Goal: Task Accomplishment & Management: Manage account settings

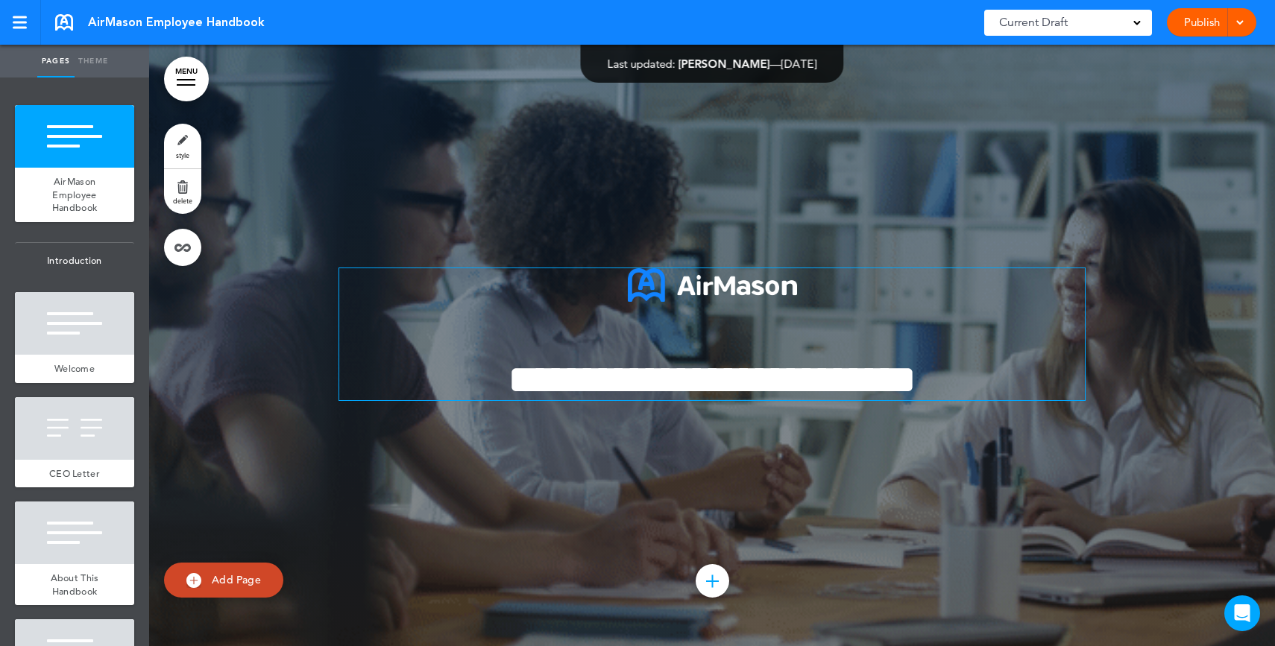
click at [640, 383] on span "**********" at bounding box center [712, 379] width 409 height 41
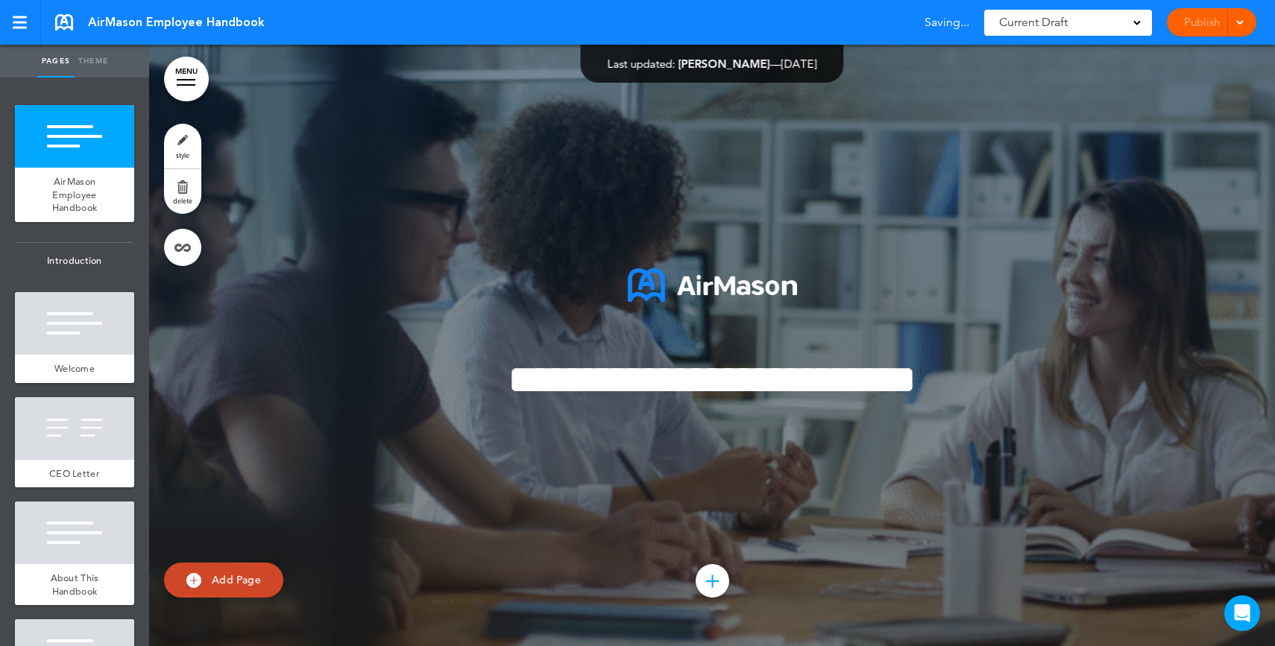
click at [1043, 19] on span "Current Draft" at bounding box center [1033, 22] width 69 height 21
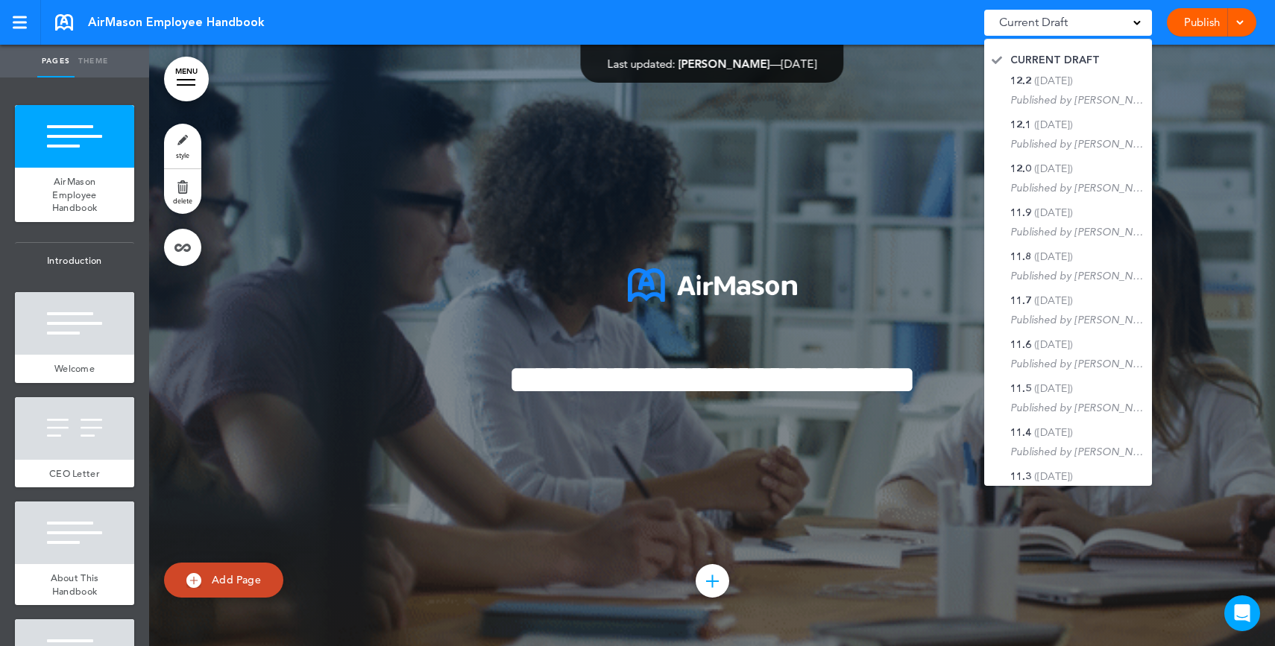
click at [1210, 22] on link "Publish" at bounding box center [1201, 22] width 47 height 28
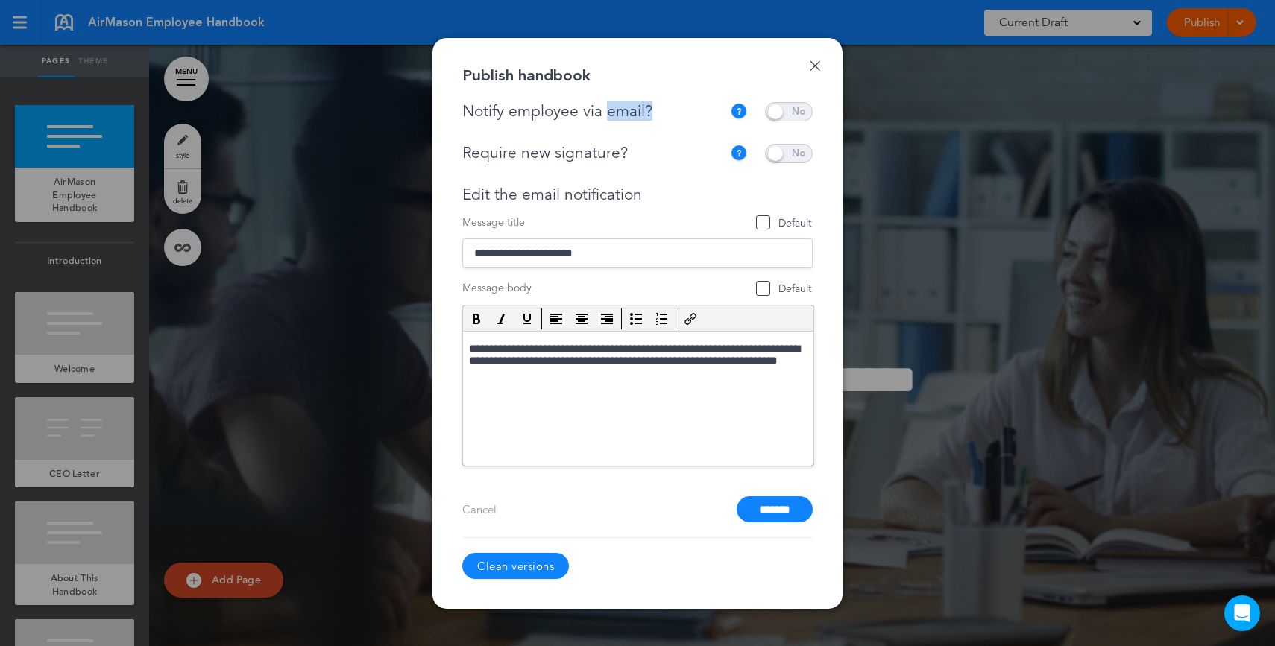
drag, startPoint x: 673, startPoint y: 104, endPoint x: 608, endPoint y: 112, distance: 66.0
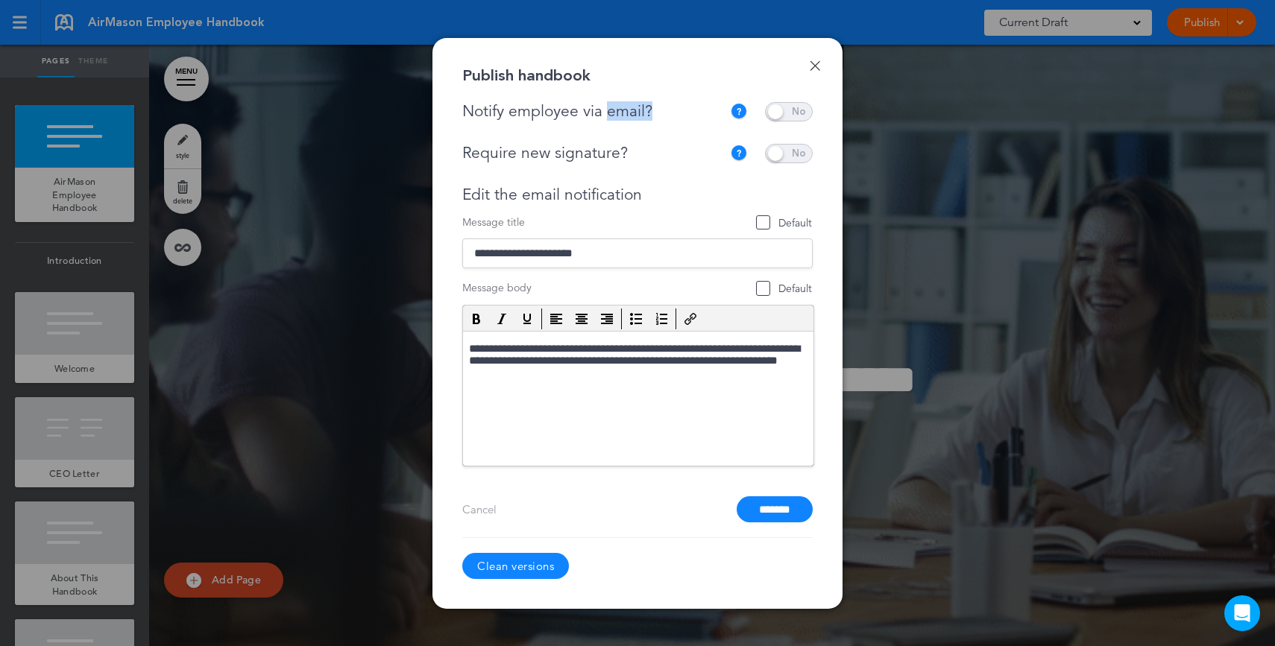
click at [608, 112] on div "Notify employee via email?" at bounding box center [596, 111] width 268 height 19
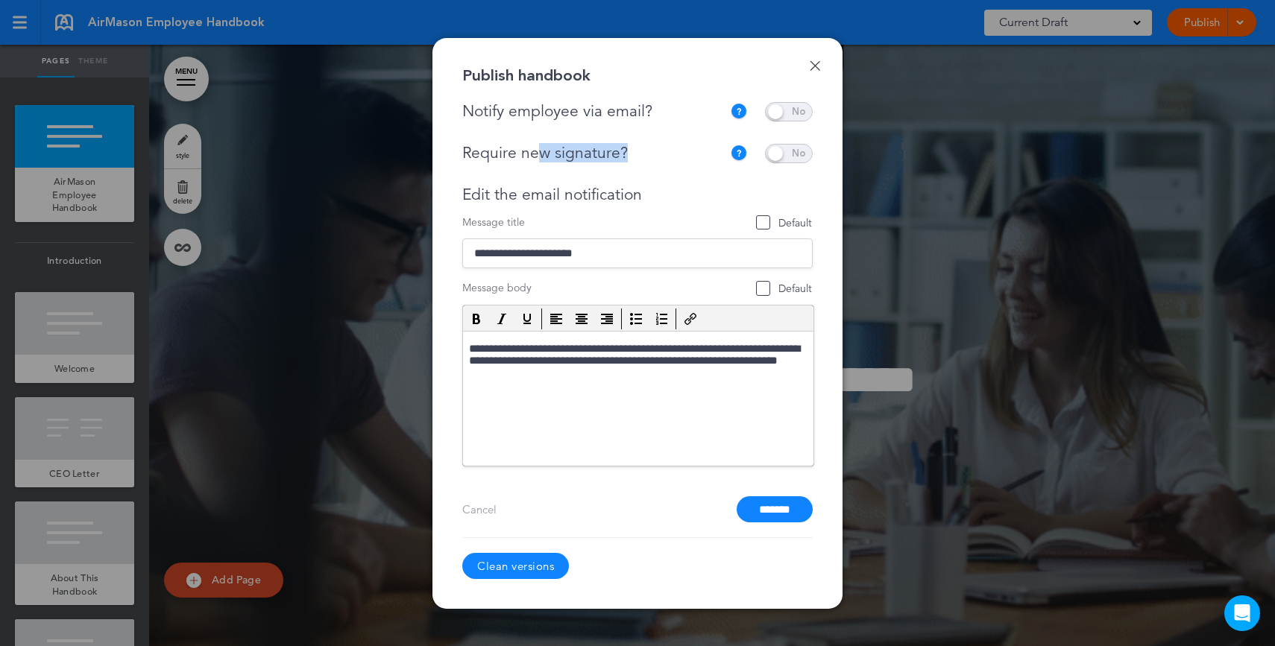
drag, startPoint x: 632, startPoint y: 156, endPoint x: 537, endPoint y: 157, distance: 94.7
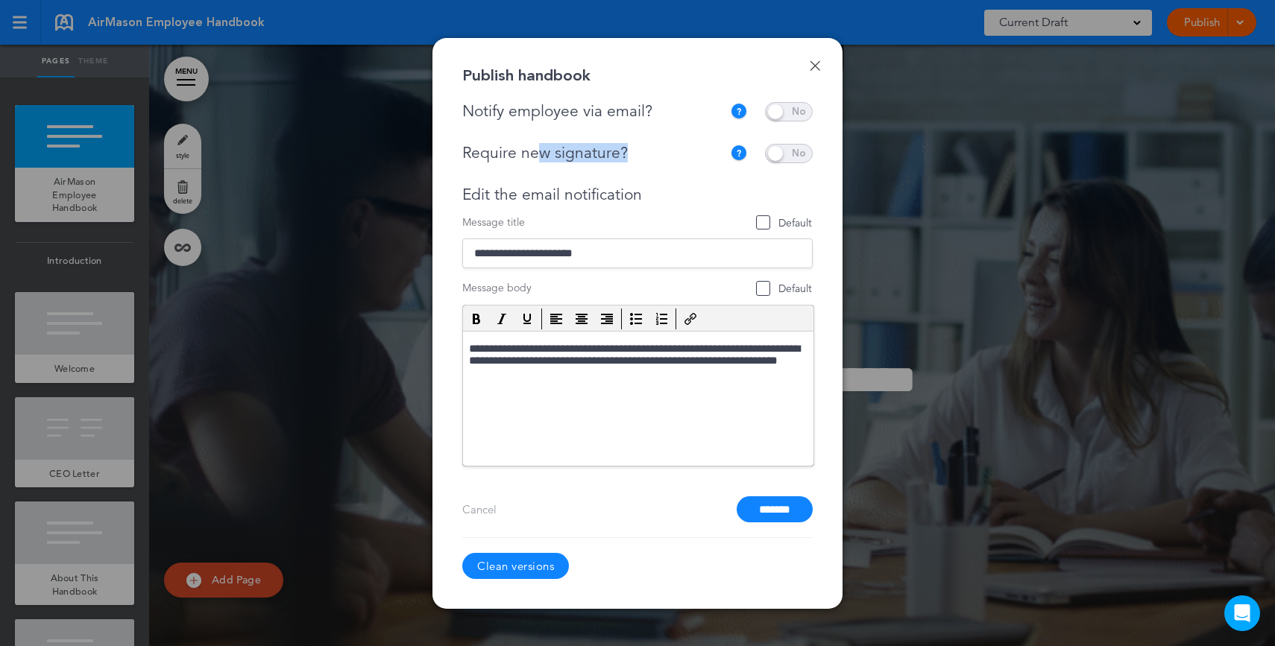
click at [537, 157] on div "Require new signature?" at bounding box center [592, 153] width 260 height 19
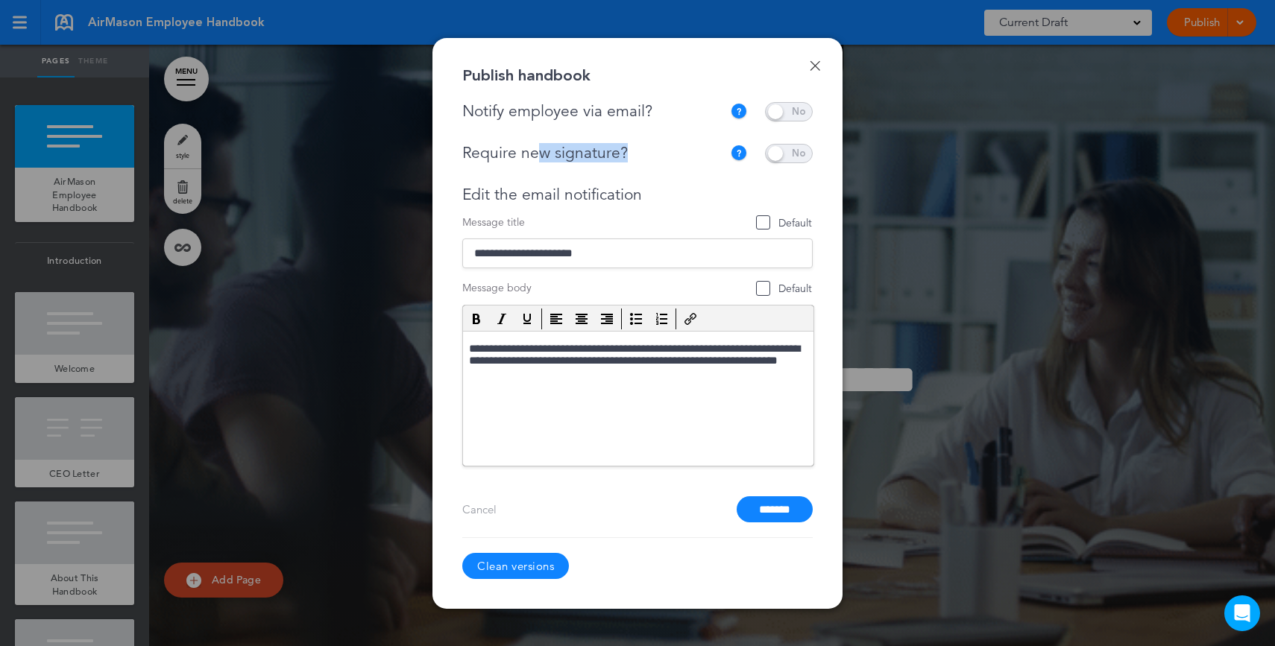
click at [819, 65] on link "Done" at bounding box center [815, 65] width 10 height 10
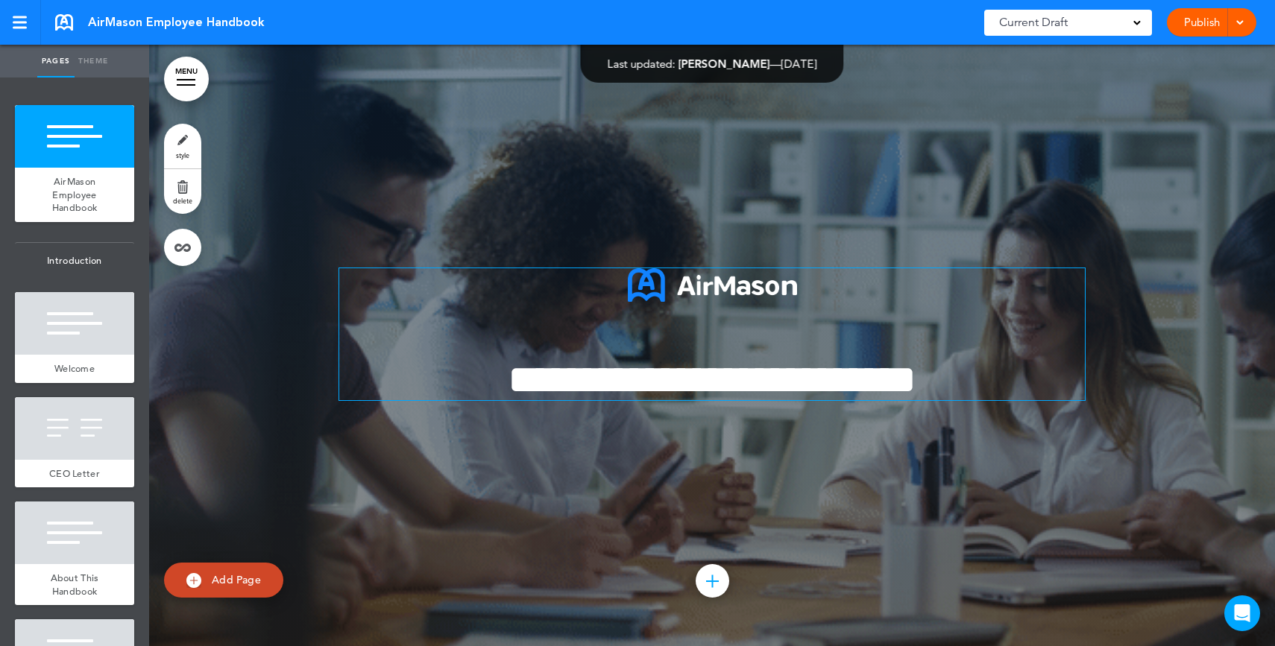
click at [616, 326] on p at bounding box center [711, 302] width 745 height 69
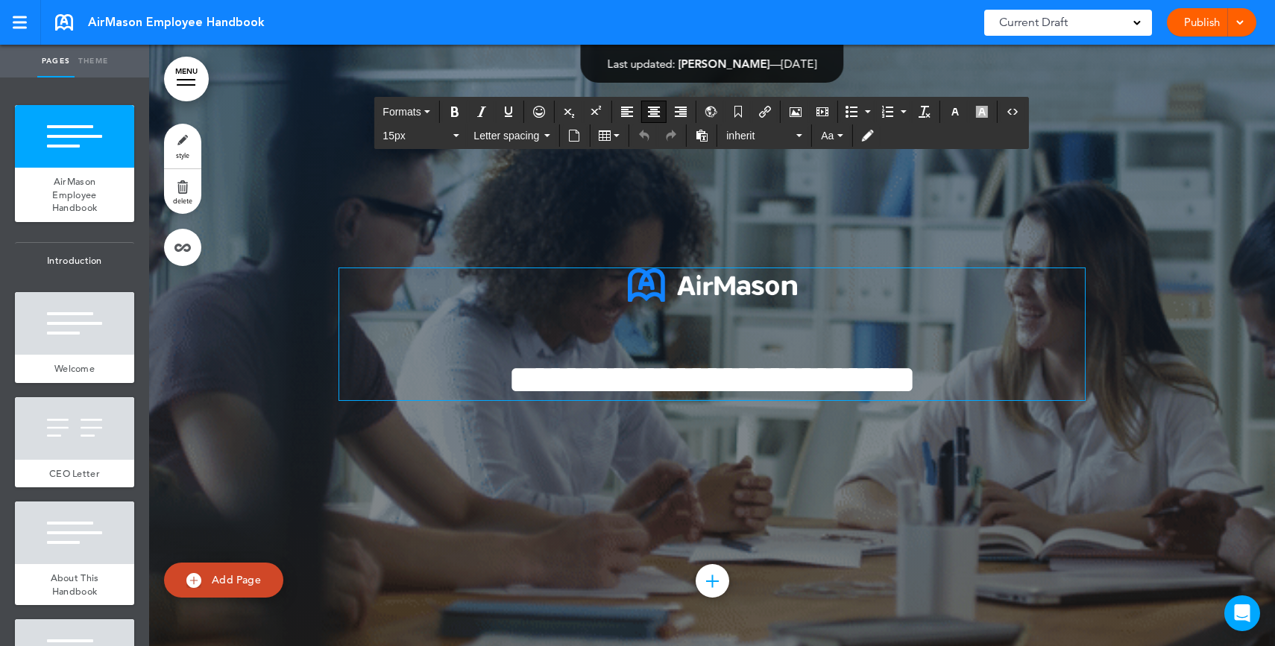
click at [620, 398] on span "**********" at bounding box center [712, 379] width 409 height 41
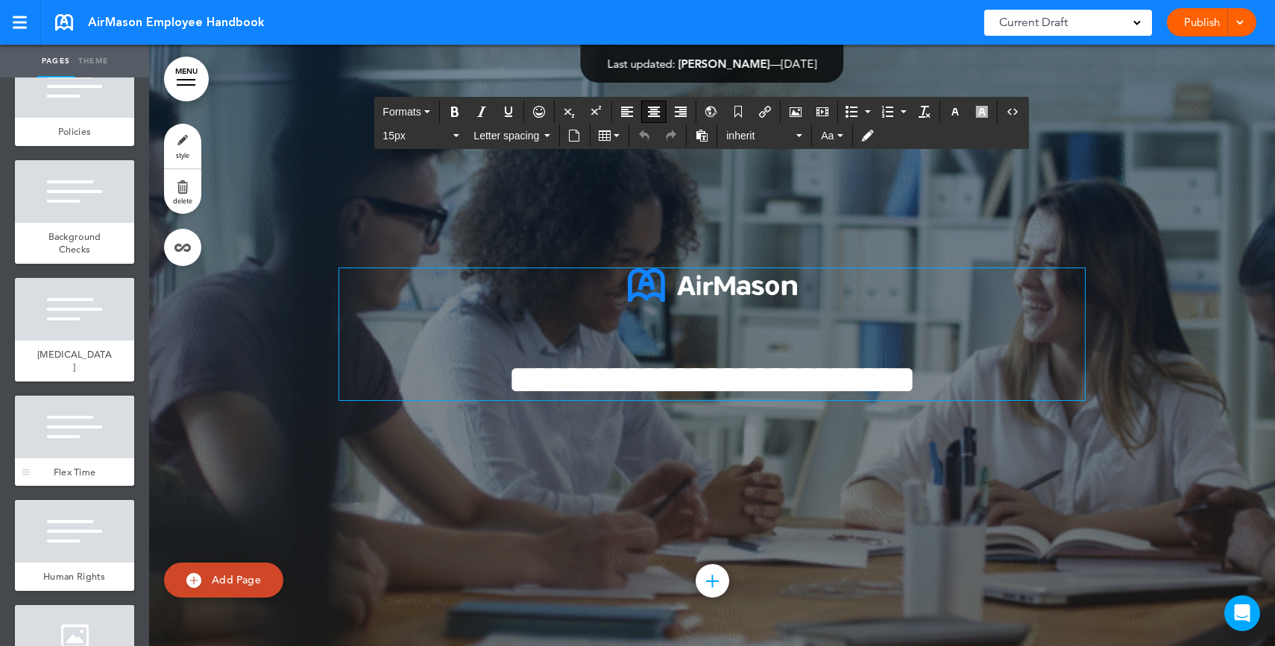
scroll to position [2887, 0]
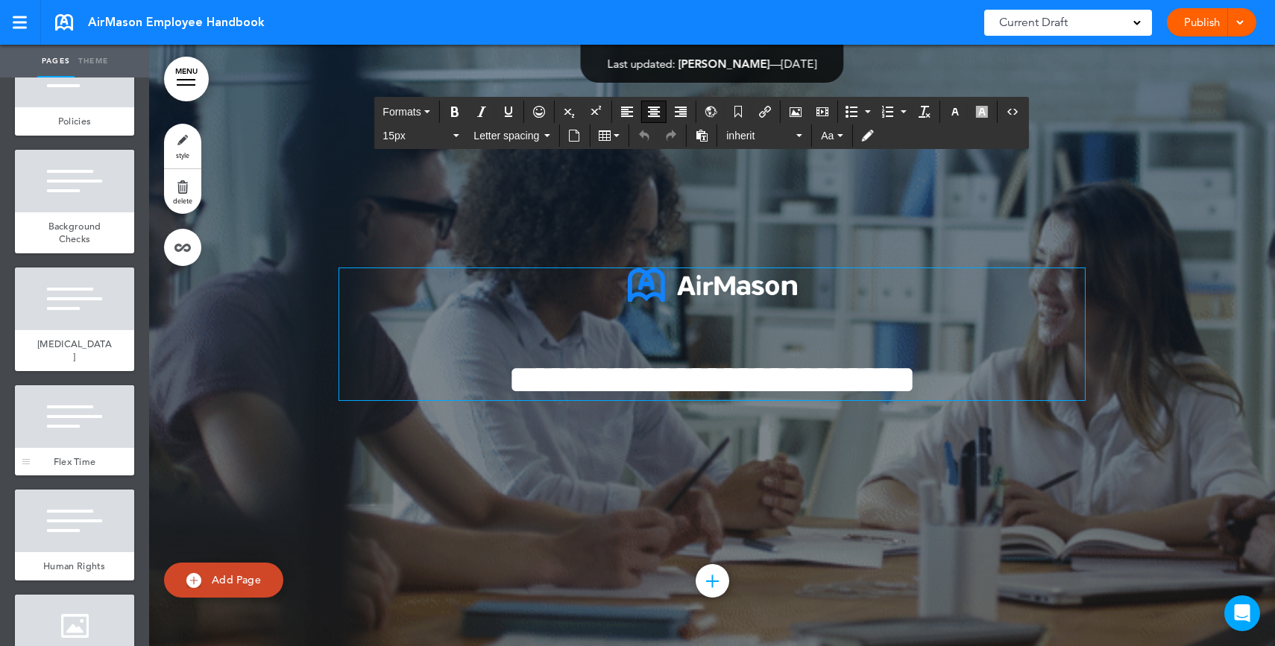
click at [78, 448] on div at bounding box center [74, 416] width 119 height 63
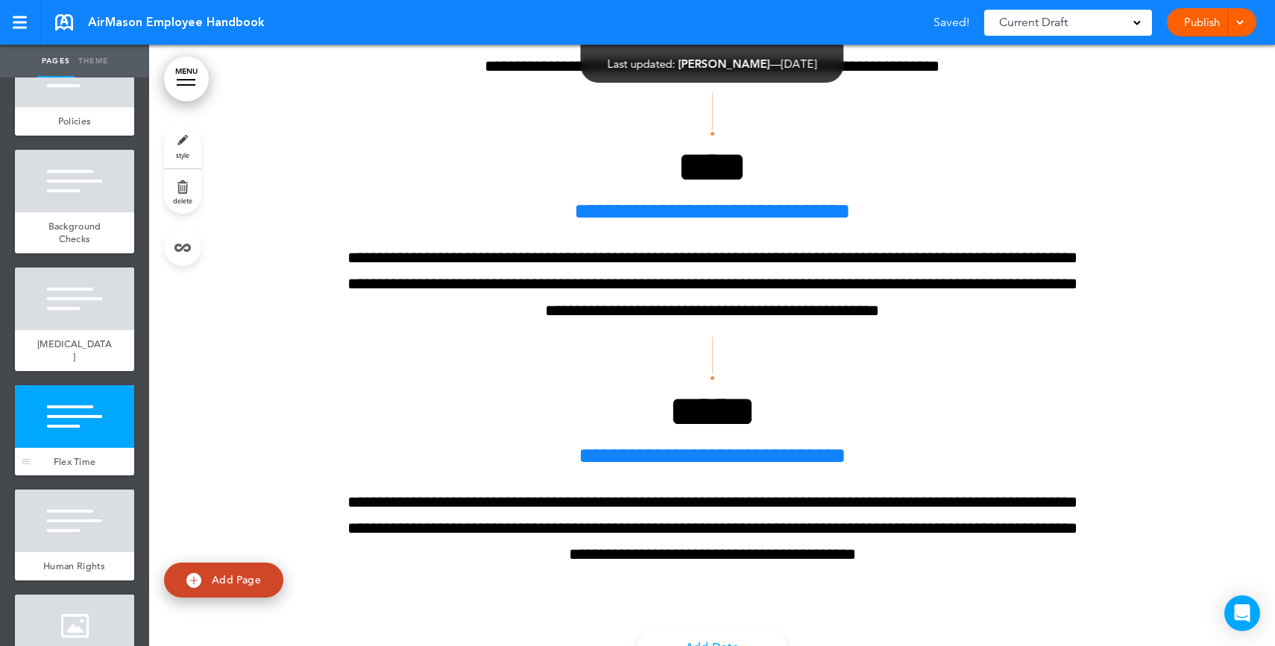
scroll to position [22901, 0]
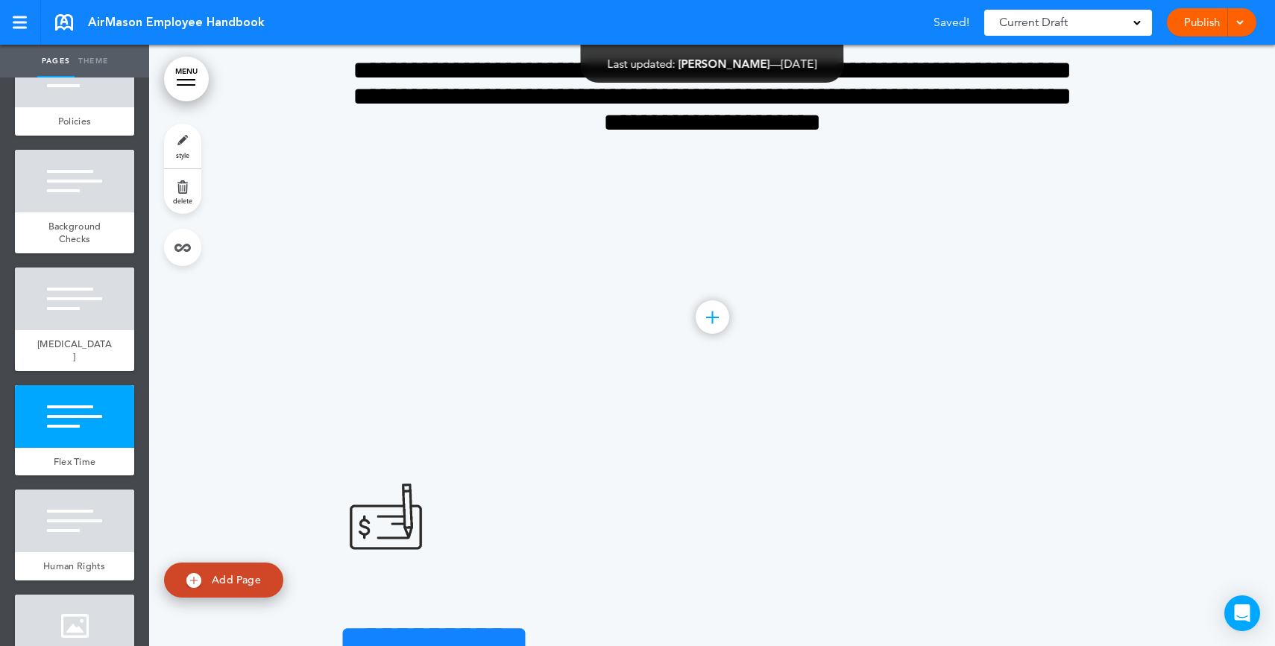
click at [979, 240] on div "**********" at bounding box center [711, 81] width 745 height 317
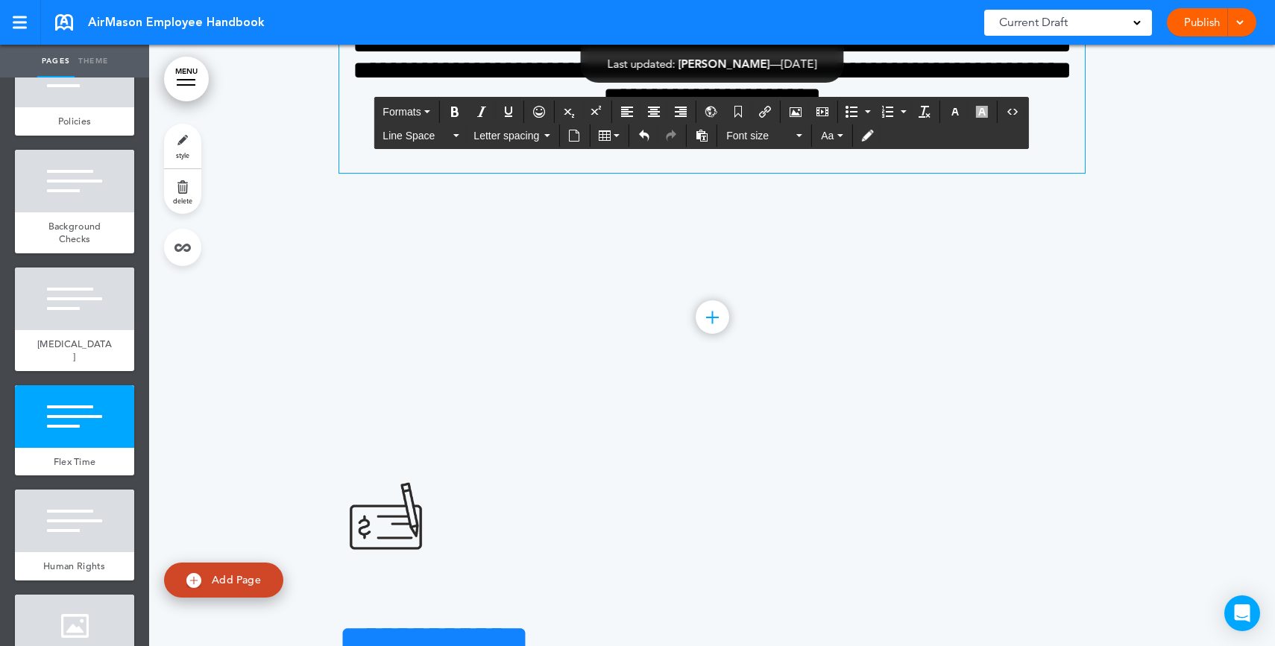
scroll to position [22874, 0]
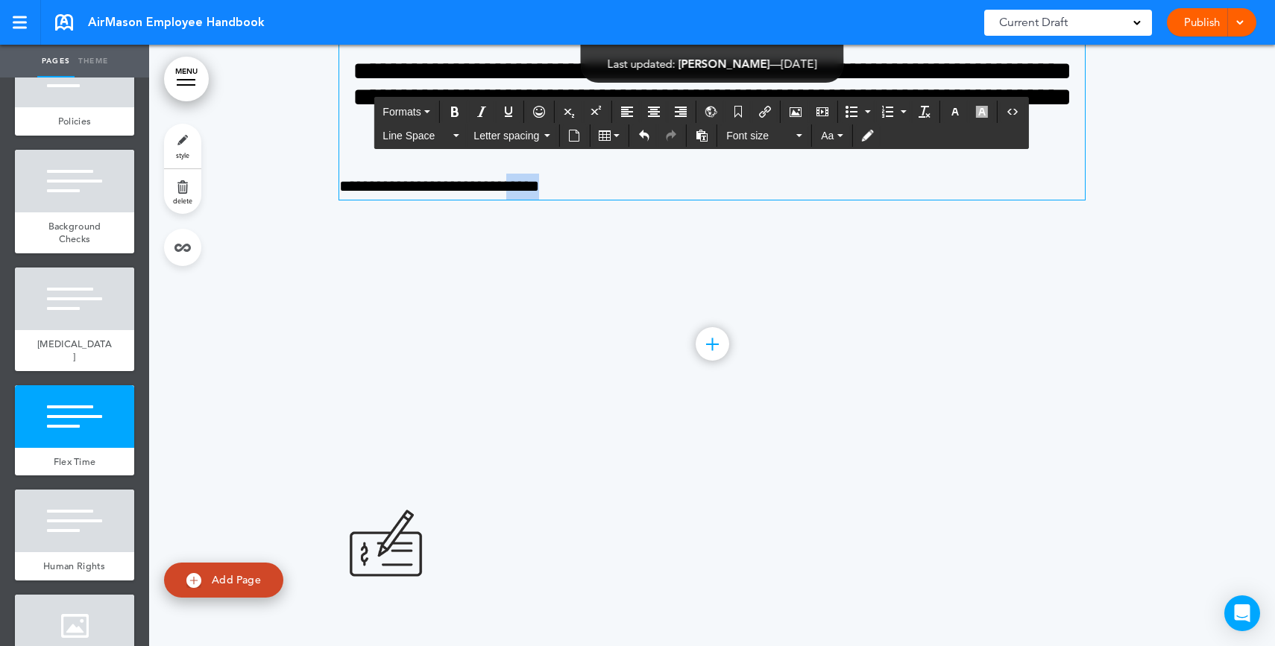
drag, startPoint x: 560, startPoint y: 441, endPoint x: 533, endPoint y: 444, distance: 27.0
click at [533, 200] on p "**********" at bounding box center [711, 187] width 745 height 26
click at [772, 110] on button "Insert/edit airmason link" at bounding box center [765, 111] width 24 height 21
type input "*****"
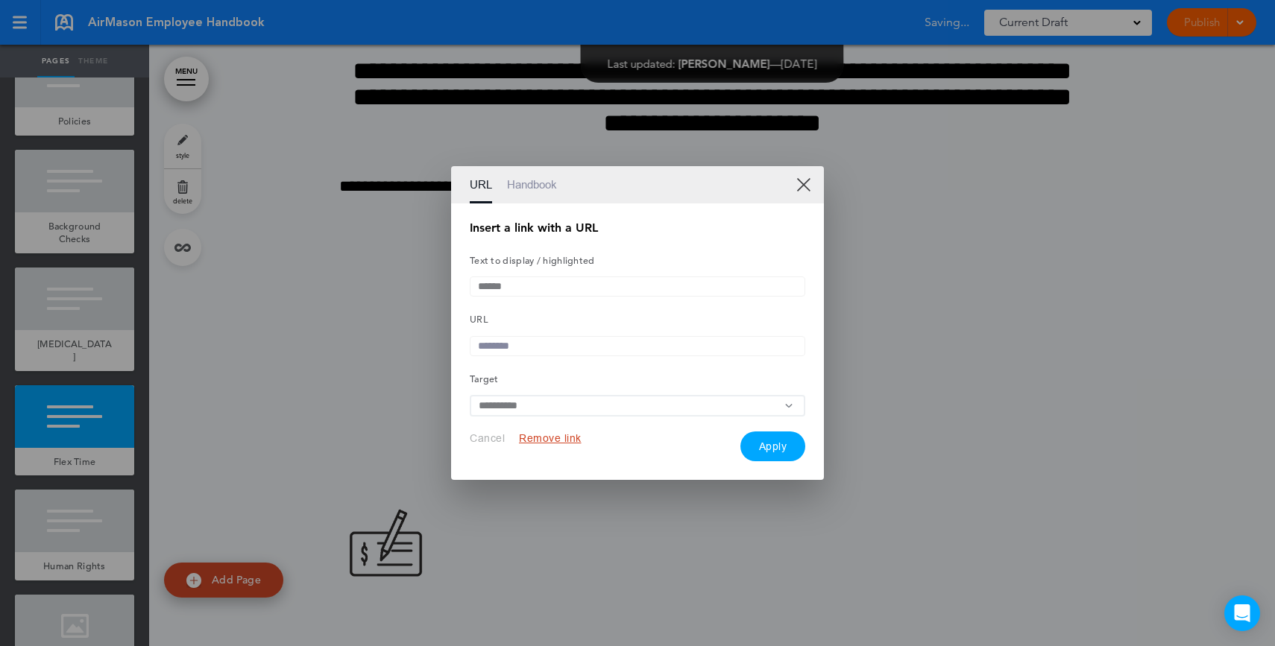
click at [795, 171] on div "URL Handbook" at bounding box center [637, 184] width 373 height 37
click at [801, 177] on link "XX" at bounding box center [803, 184] width 14 height 14
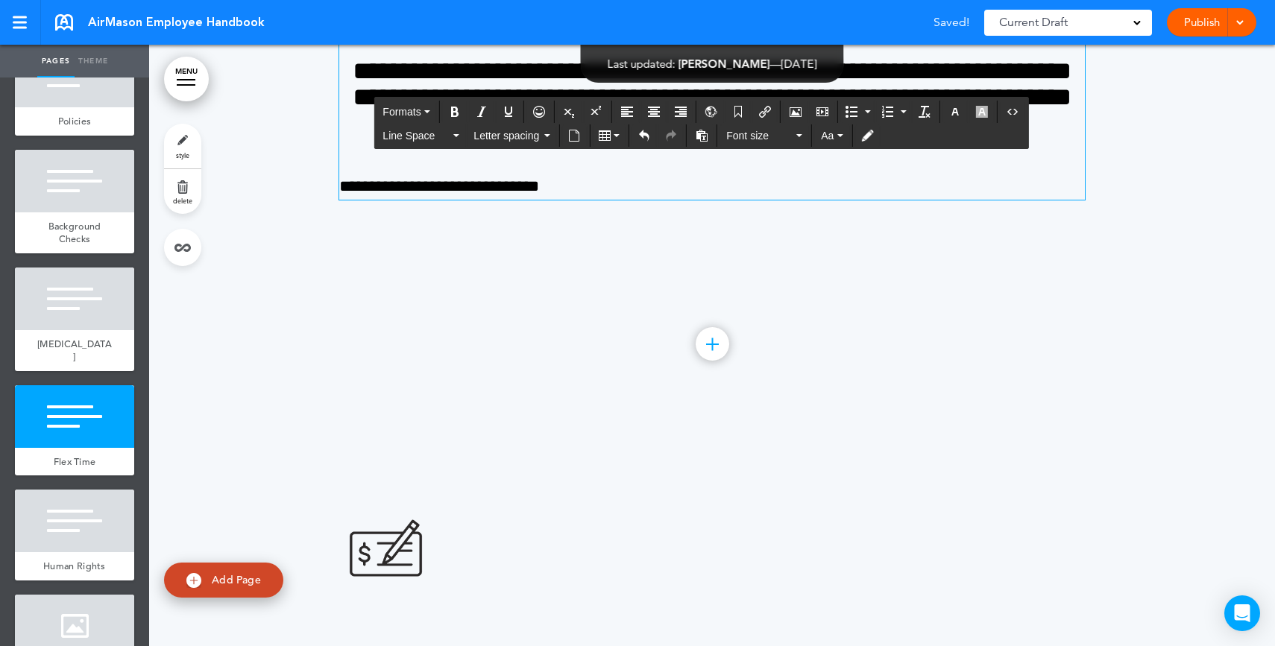
click at [635, 200] on p "**********" at bounding box center [711, 187] width 745 height 26
click at [819, 115] on icon "Insert/edit media" at bounding box center [822, 112] width 12 height 12
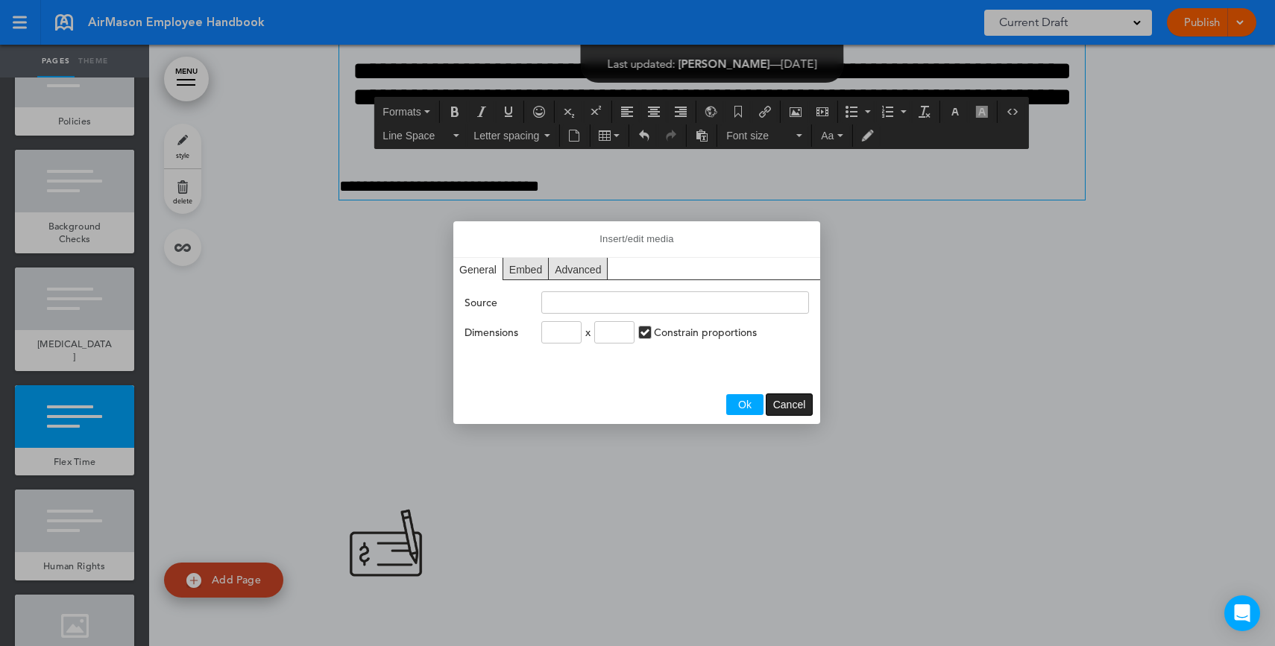
click at [787, 405] on span "Cancel" at bounding box center [789, 405] width 33 height 12
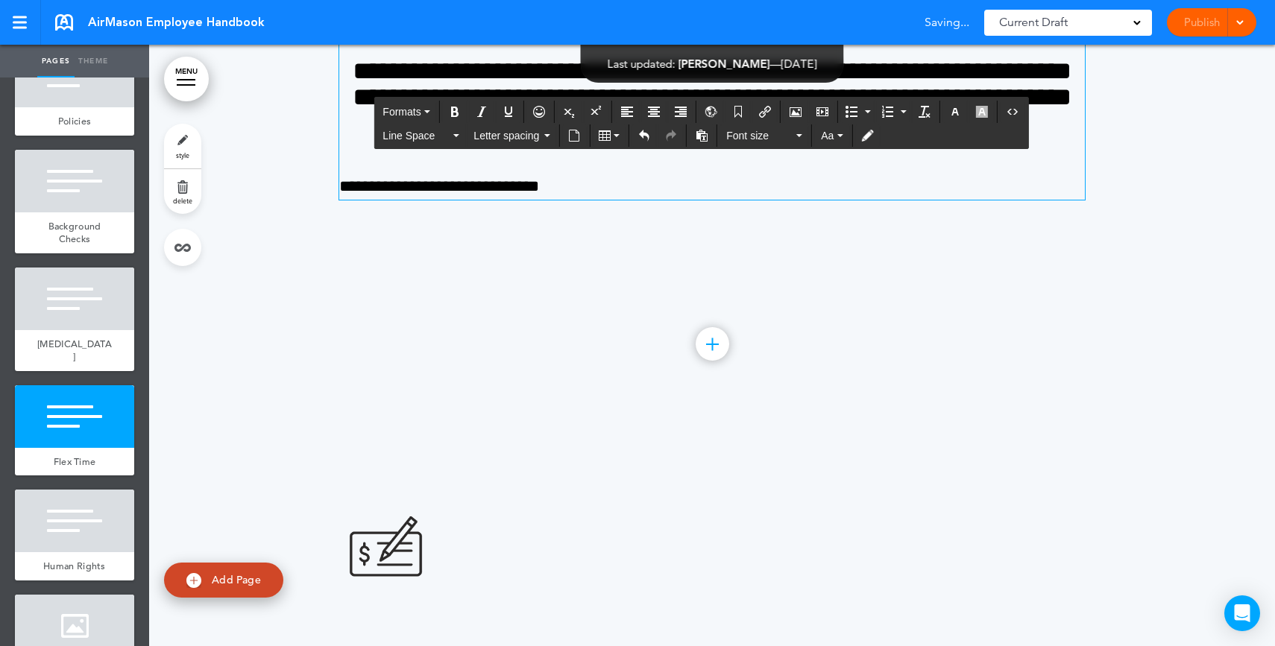
click at [579, 147] on div "Formats Line Space Letter spacing Font size Aa" at bounding box center [700, 124] width 653 height 51
click at [579, 141] on icon "Insert document" at bounding box center [574, 136] width 12 height 12
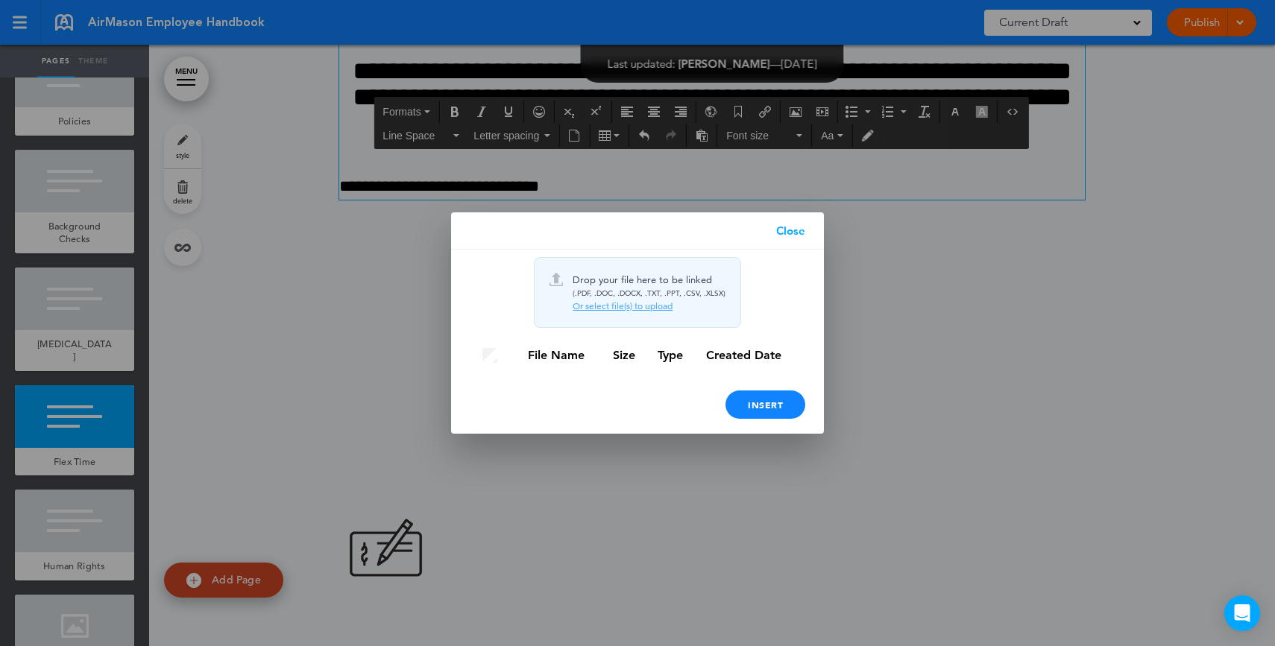
click at [783, 231] on link "Close" at bounding box center [790, 230] width 66 height 37
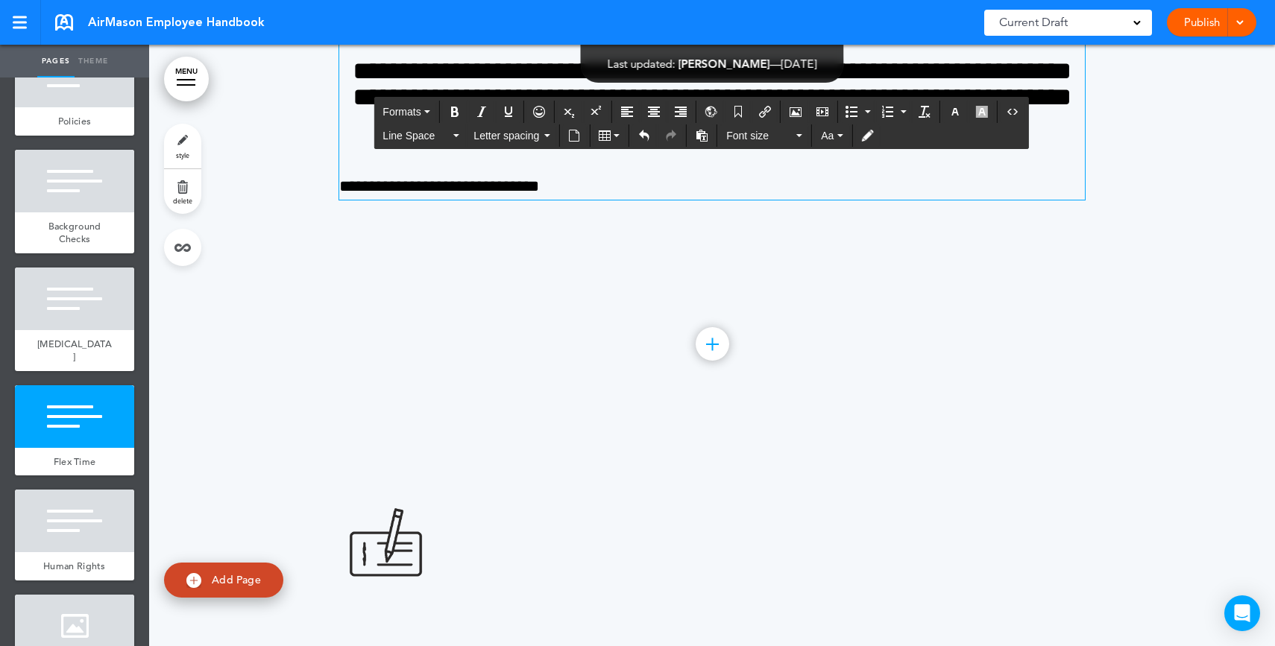
drag, startPoint x: 582, startPoint y: 429, endPoint x: 593, endPoint y: 448, distance: 21.7
click at [581, 200] on div "**********" at bounding box center [711, 90] width 745 height 220
drag, startPoint x: 595, startPoint y: 447, endPoint x: 330, endPoint y: 458, distance: 265.7
click at [330, 409] on div "**********" at bounding box center [712, 109] width 1126 height 602
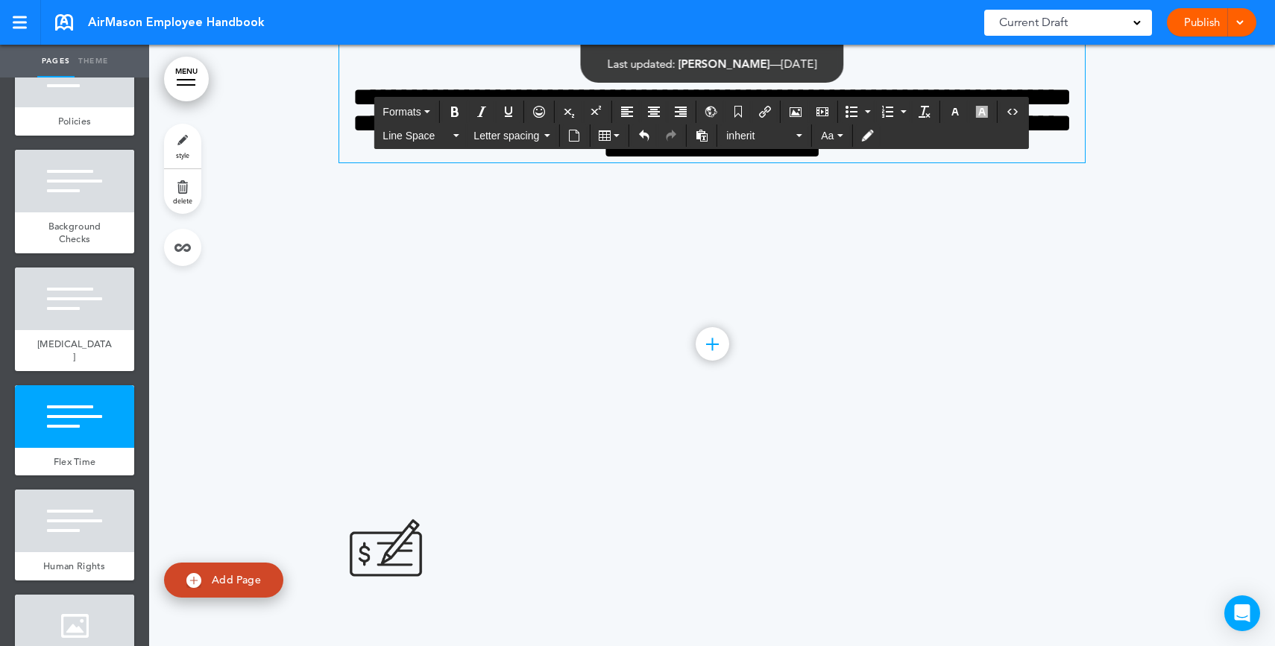
scroll to position [22901, 0]
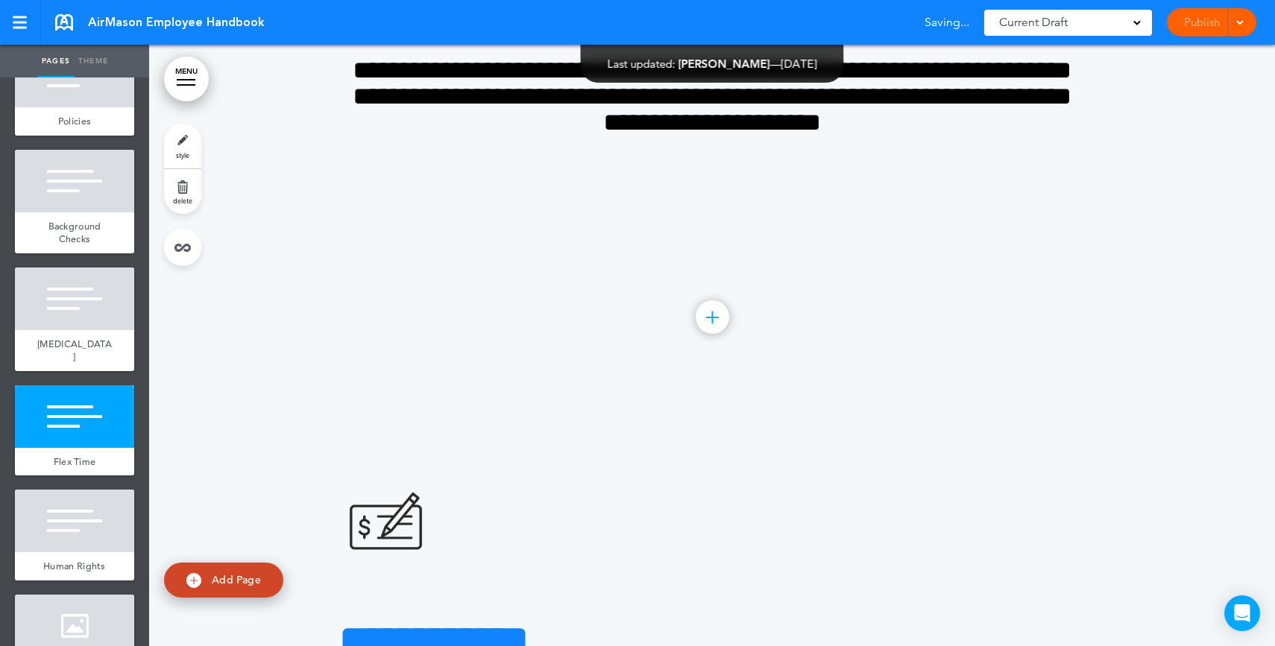
click at [239, 584] on span "Add Page" at bounding box center [236, 579] width 49 height 13
type input "********"
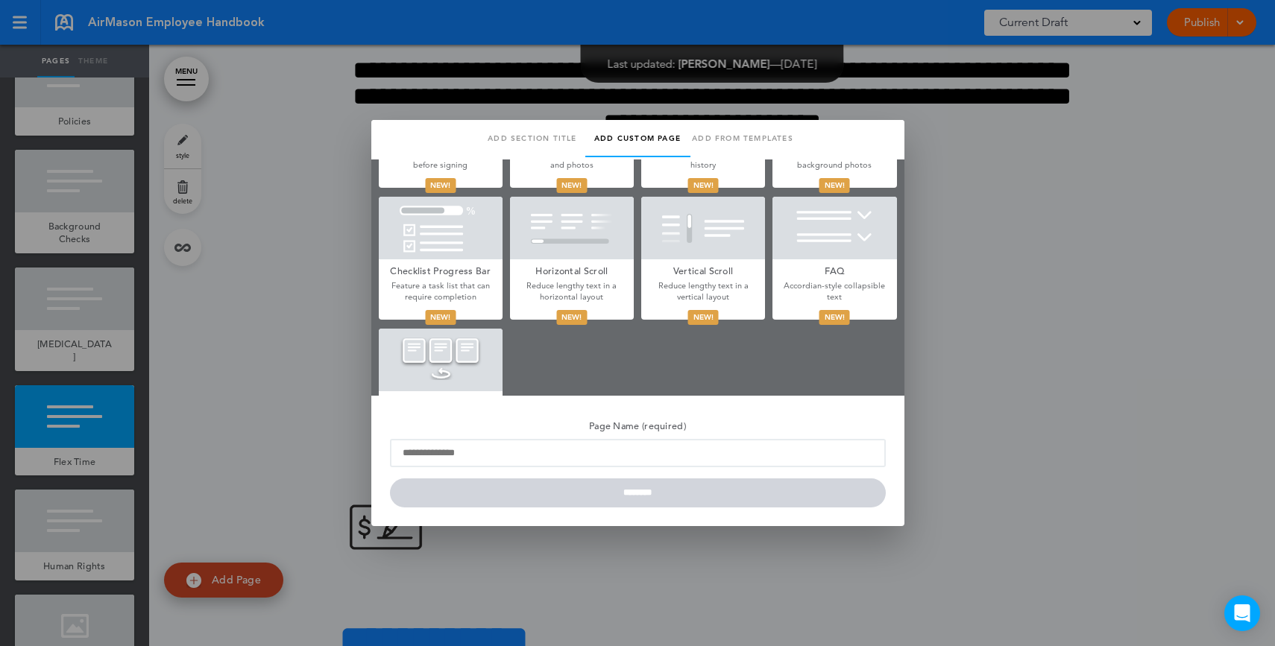
scroll to position [830, 0]
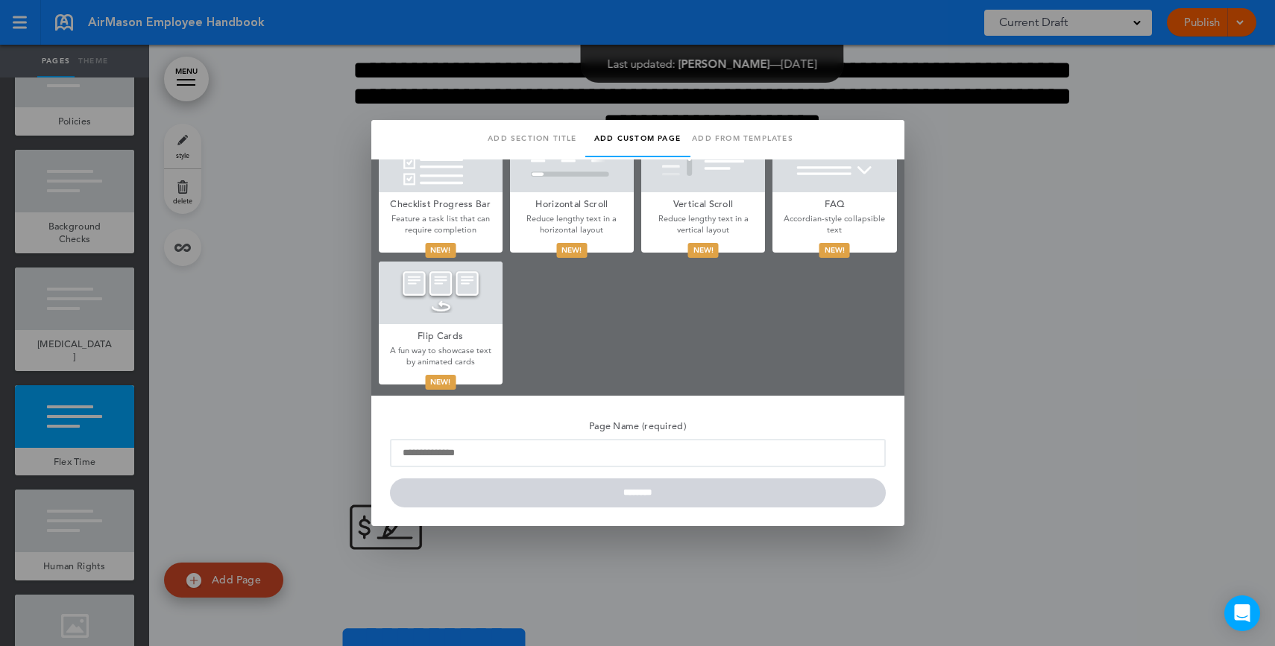
click at [985, 321] on div at bounding box center [637, 323] width 1275 height 646
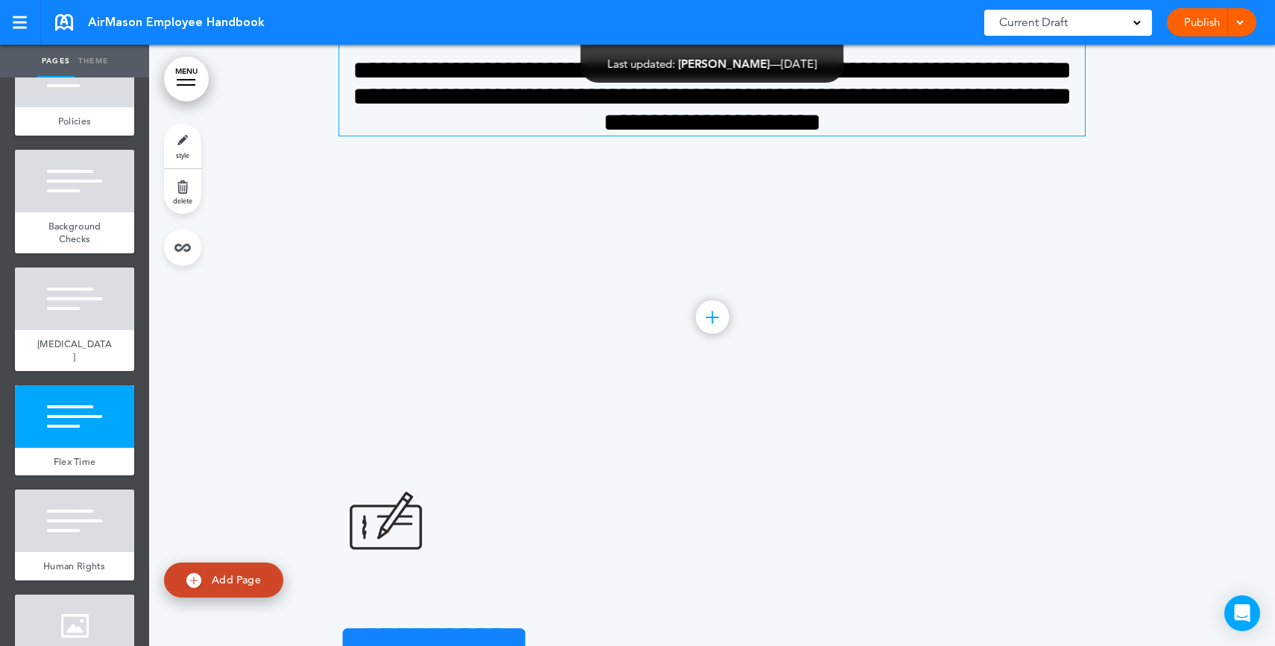
click at [1017, 135] on span "**********" at bounding box center [712, 96] width 719 height 78
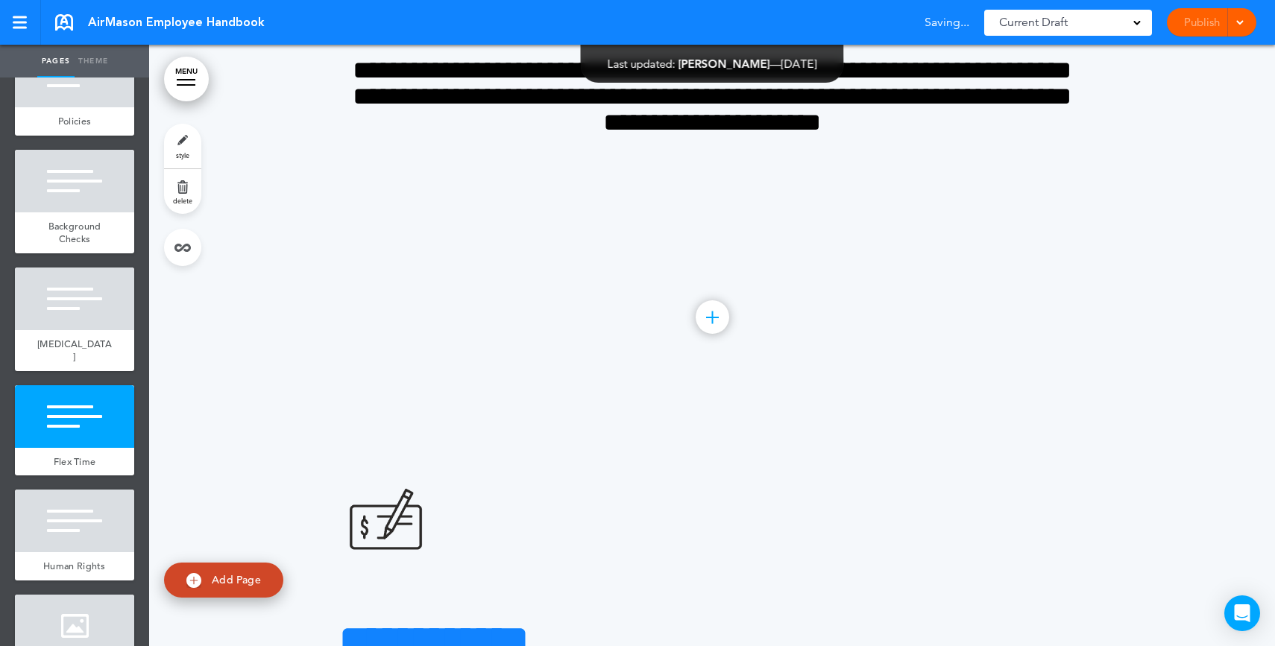
click at [177, 147] on link "style" at bounding box center [182, 146] width 37 height 45
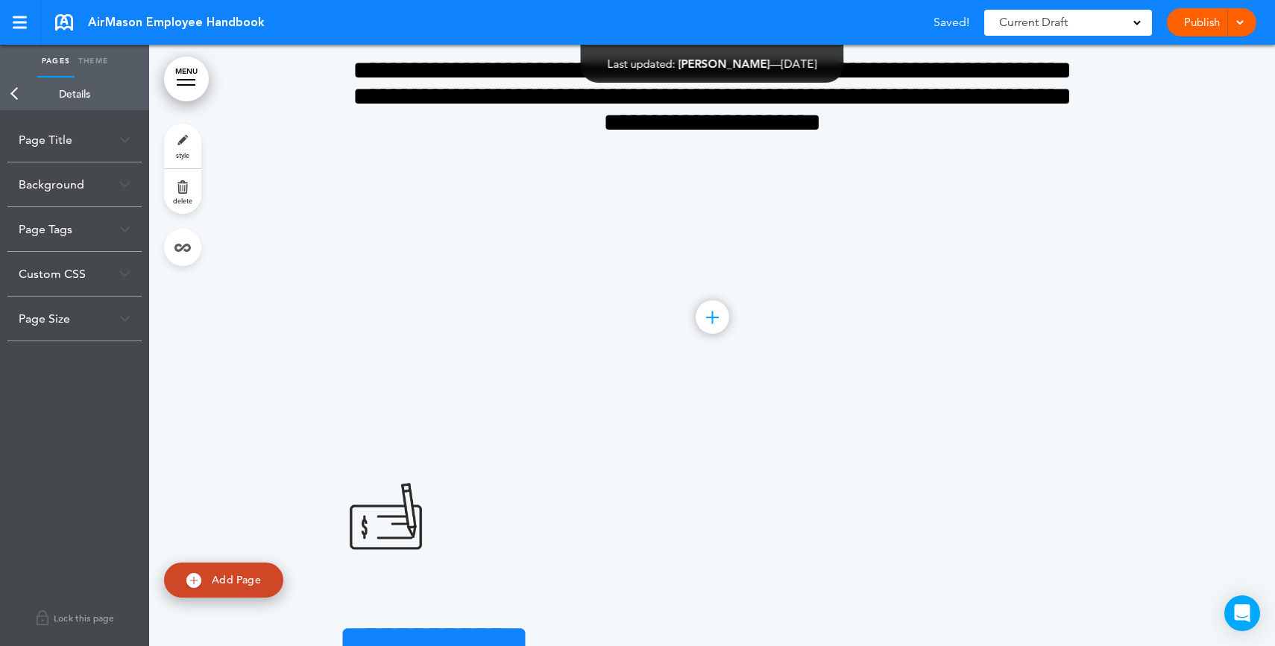
click at [91, 176] on div "Background" at bounding box center [74, 185] width 134 height 44
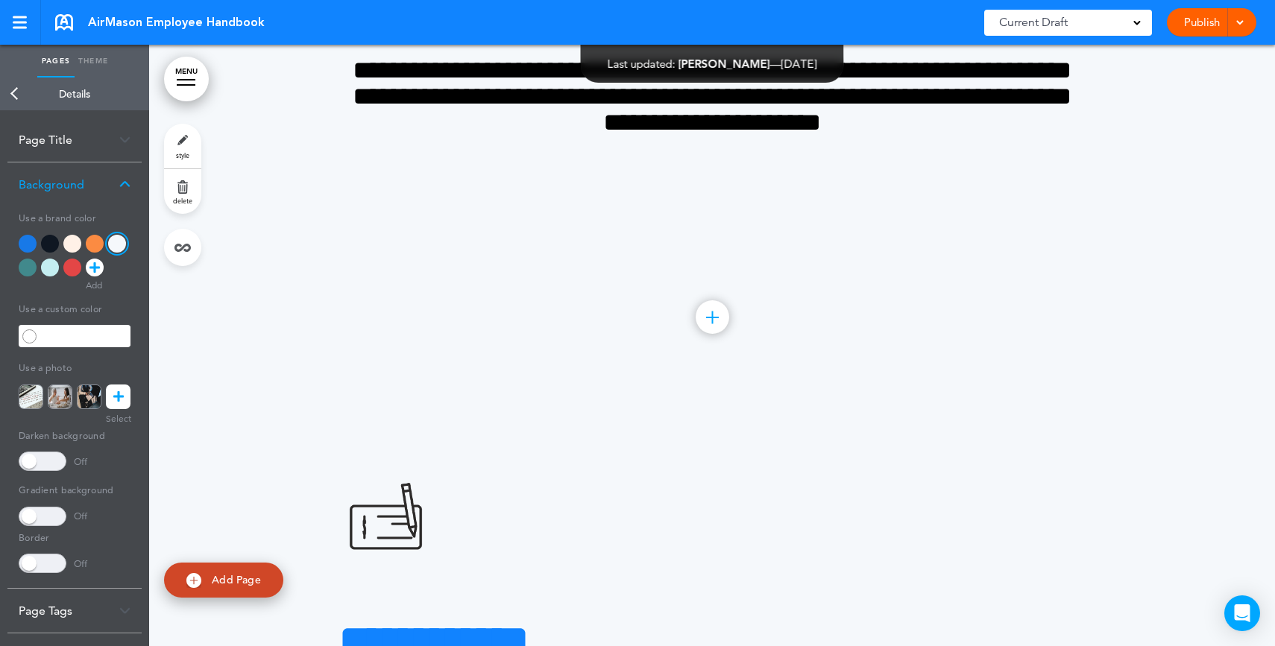
click at [31, 239] on div at bounding box center [28, 244] width 18 height 18
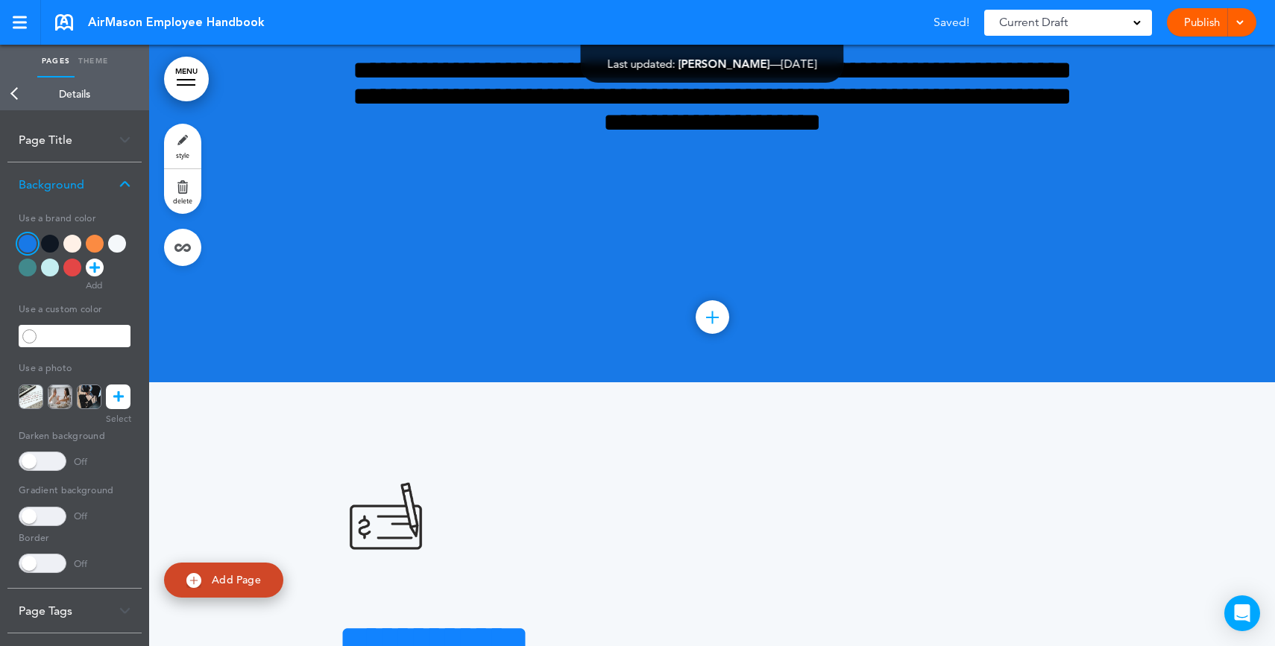
click at [28, 270] on div at bounding box center [28, 268] width 18 height 18
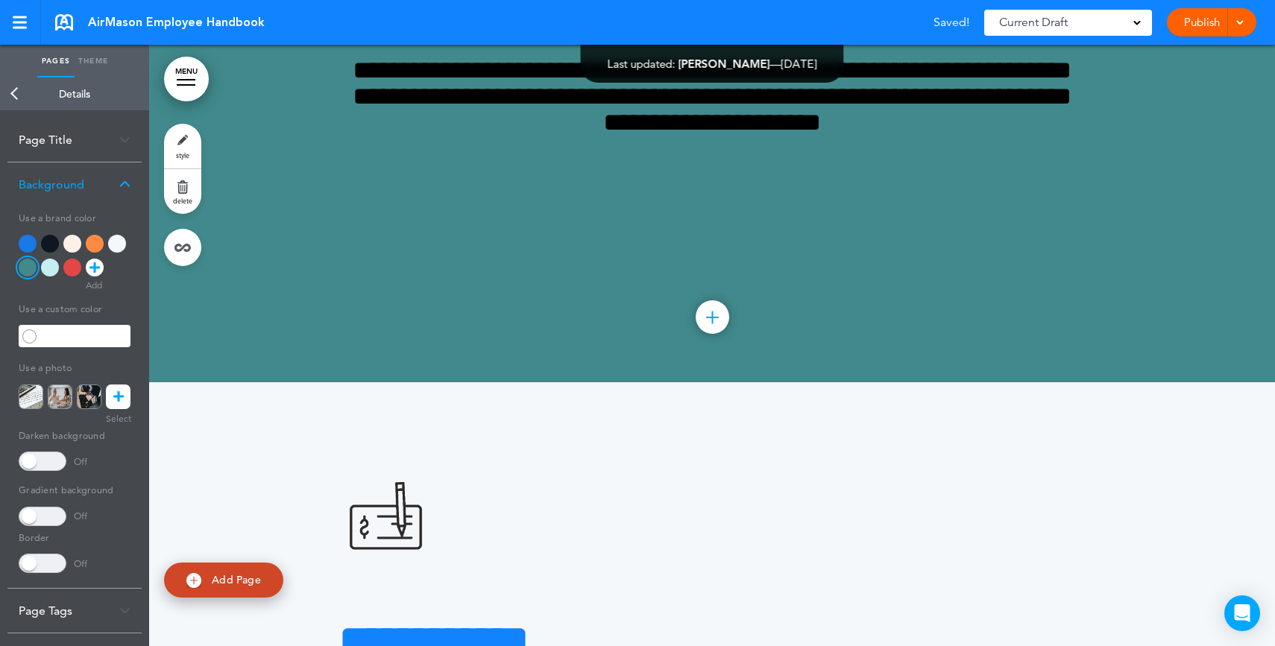
click at [47, 268] on div at bounding box center [50, 268] width 18 height 18
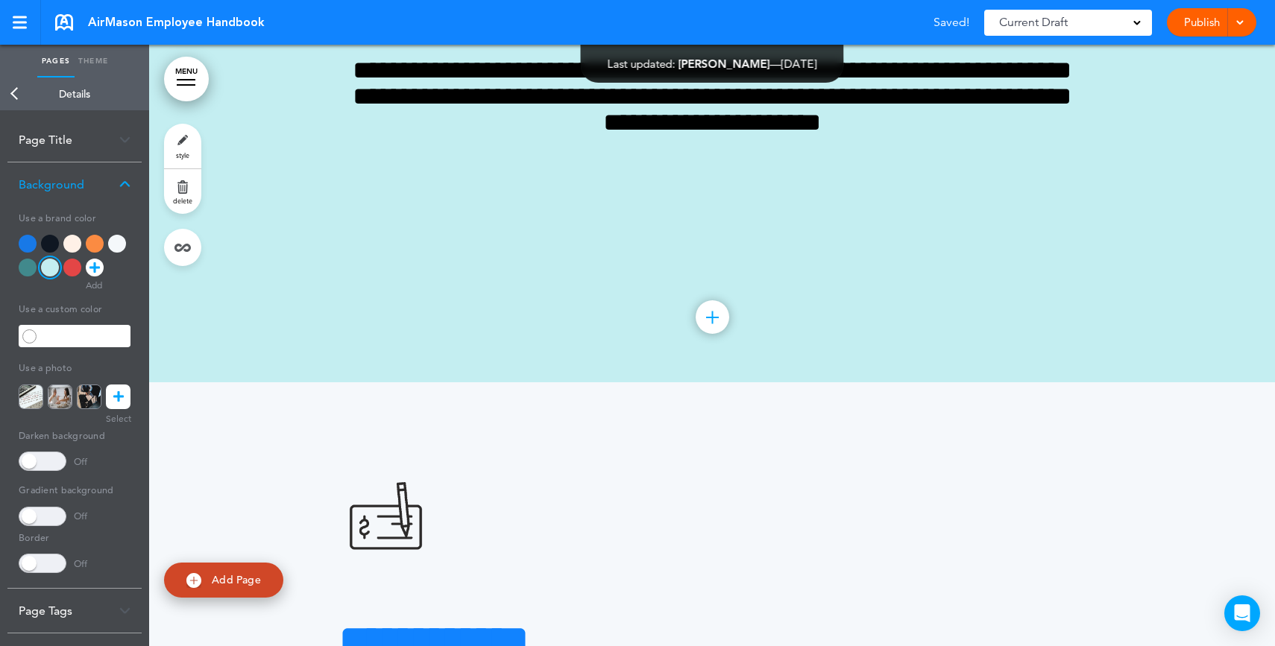
click at [74, 268] on div at bounding box center [72, 268] width 18 height 18
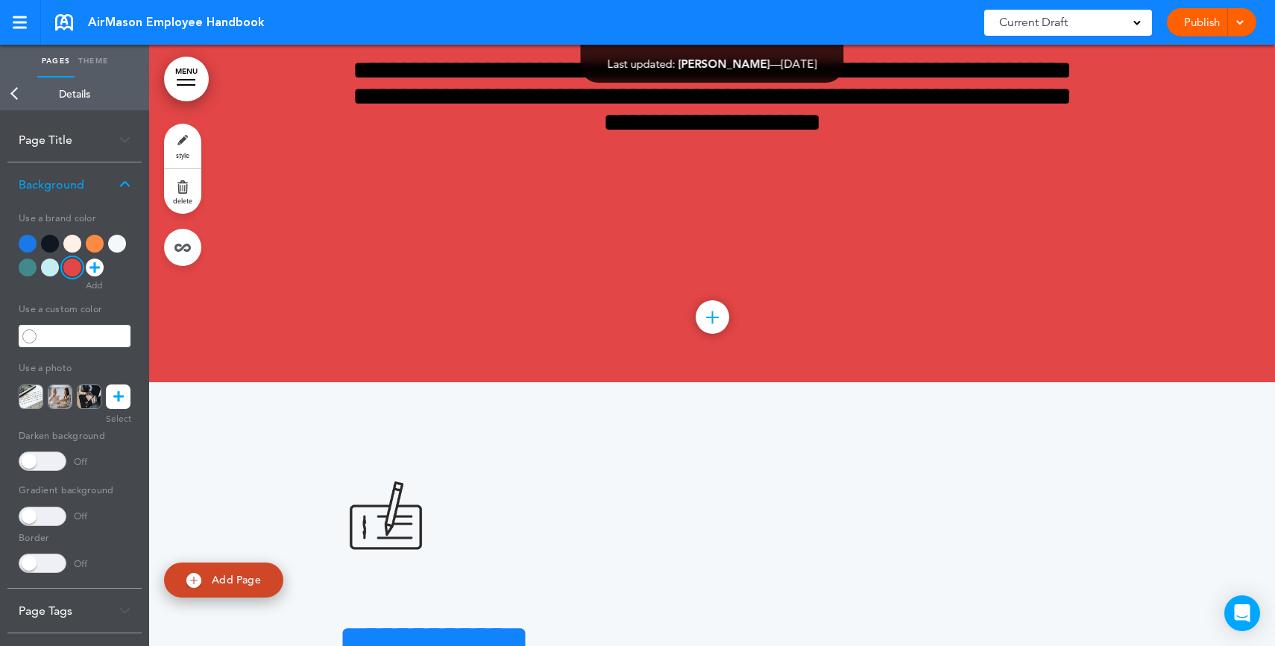
click at [92, 246] on div at bounding box center [95, 244] width 18 height 18
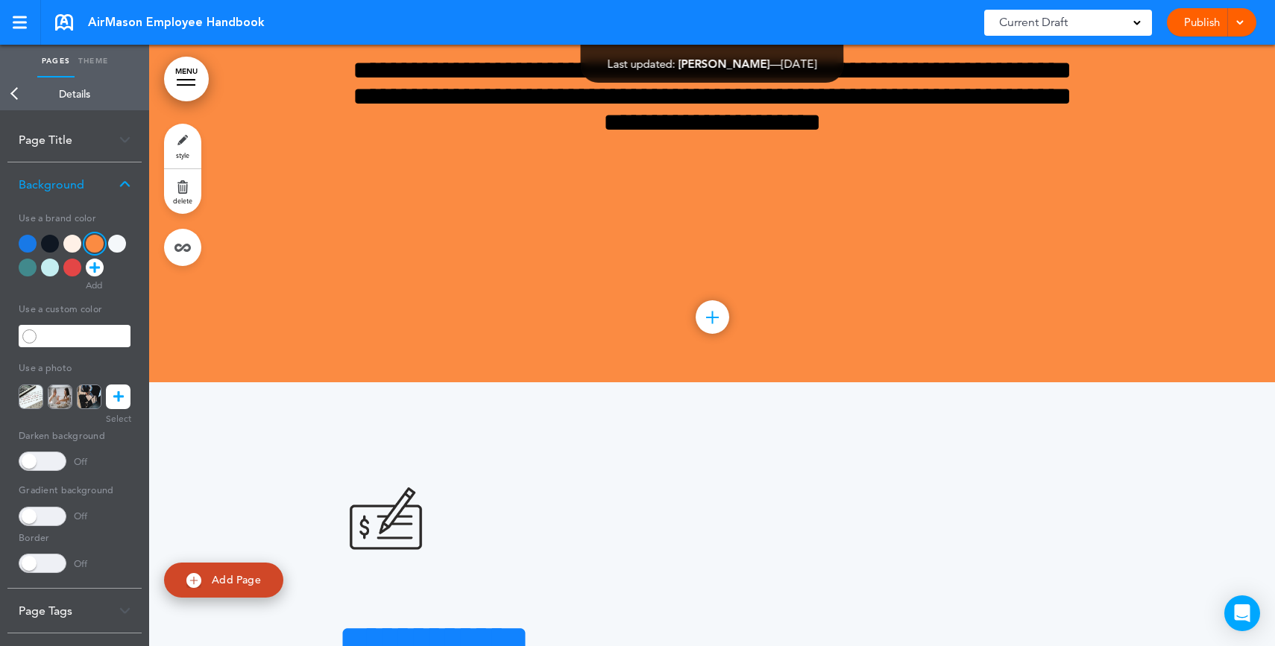
click at [117, 245] on div at bounding box center [117, 244] width 18 height 18
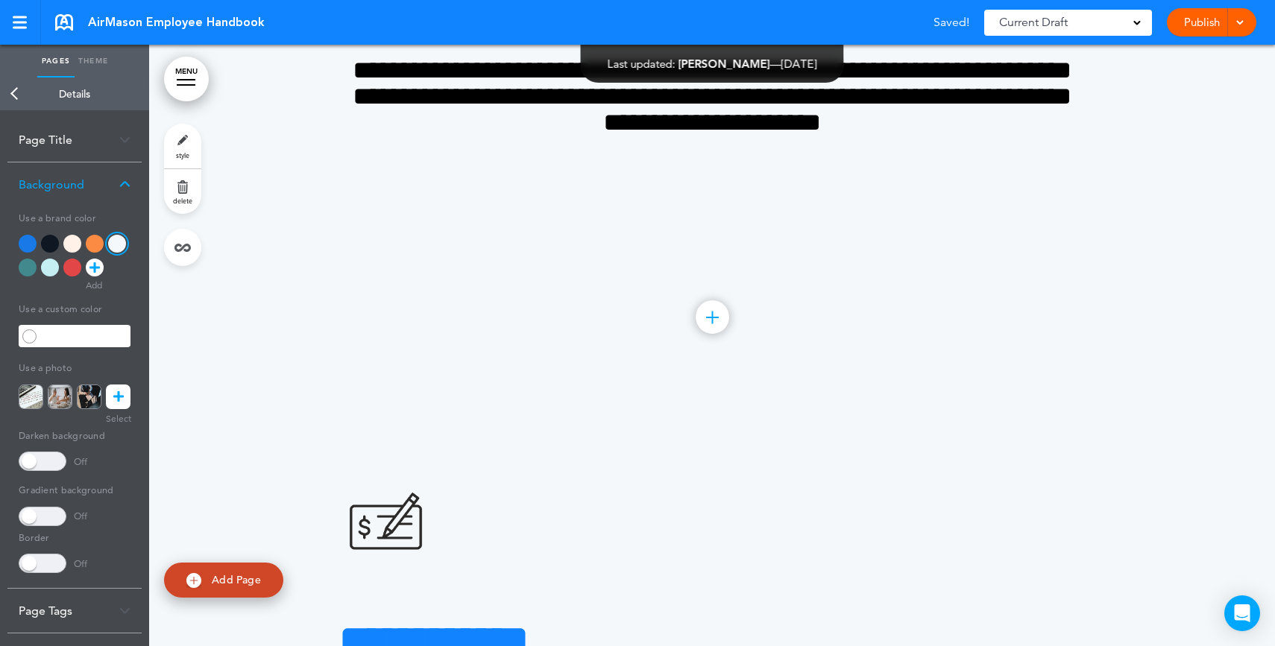
click at [121, 403] on icon at bounding box center [118, 397] width 10 height 25
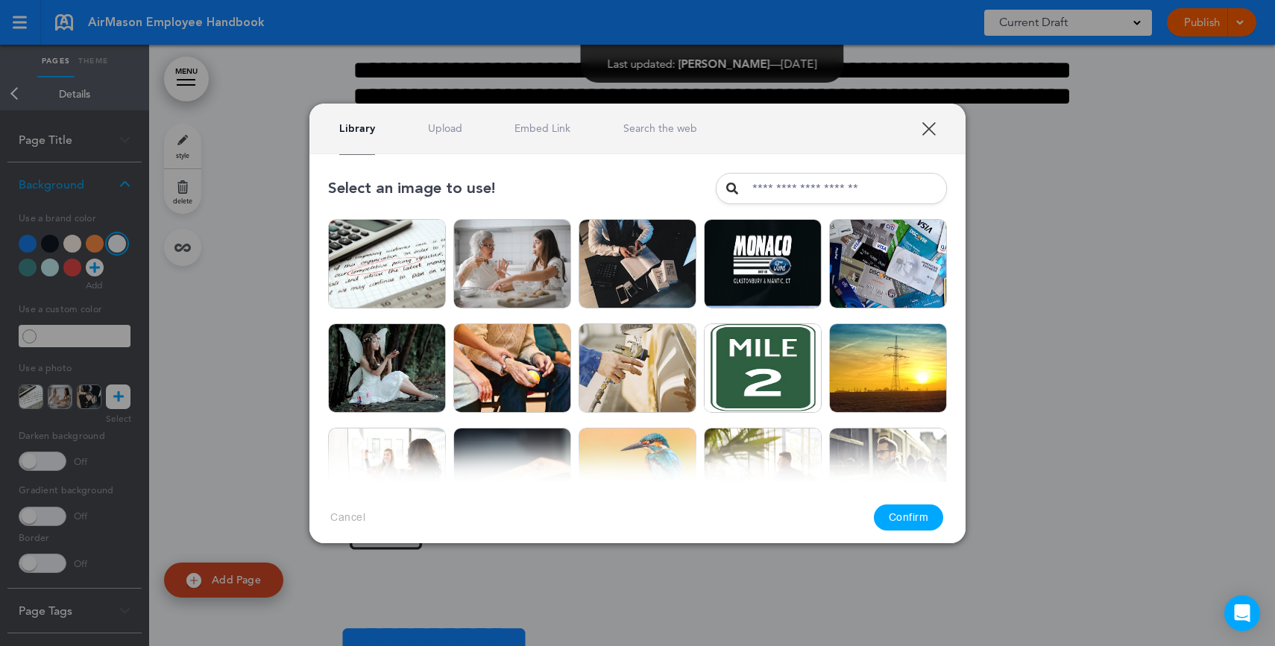
click at [438, 140] on div "Library Upload Embed Link Search the web" at bounding box center [637, 129] width 656 height 51
click at [442, 127] on link "Upload" at bounding box center [445, 129] width 34 height 14
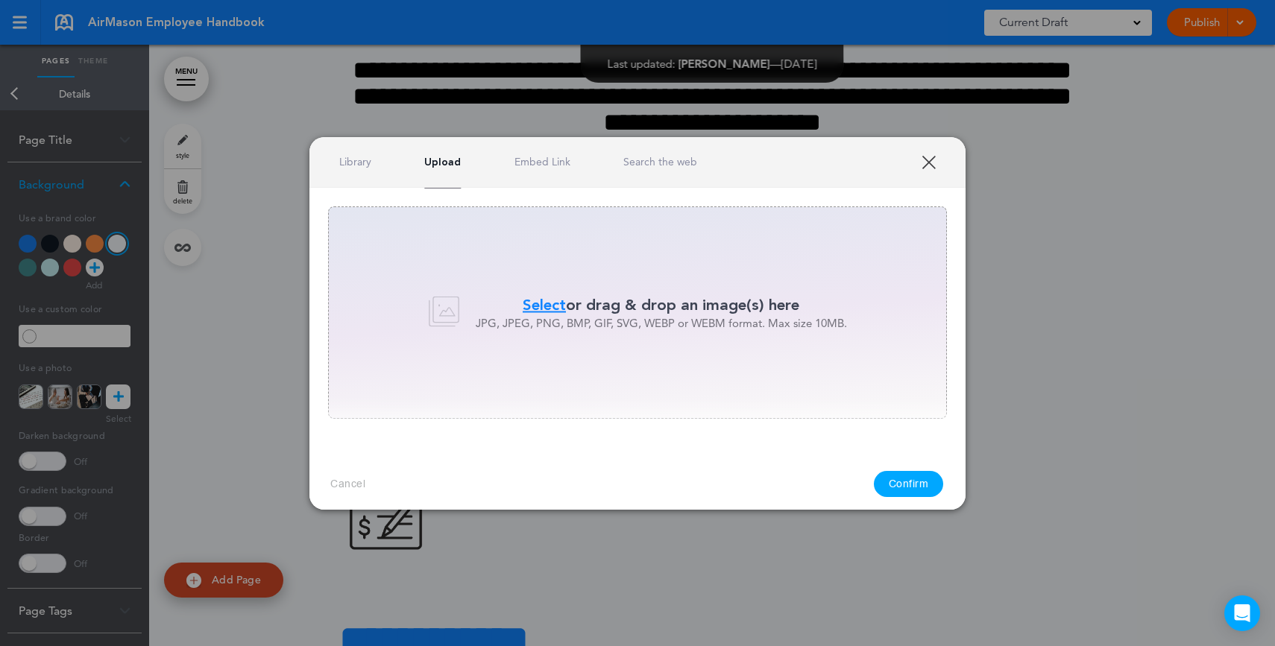
click at [687, 166] on link "Search the web" at bounding box center [660, 162] width 74 height 14
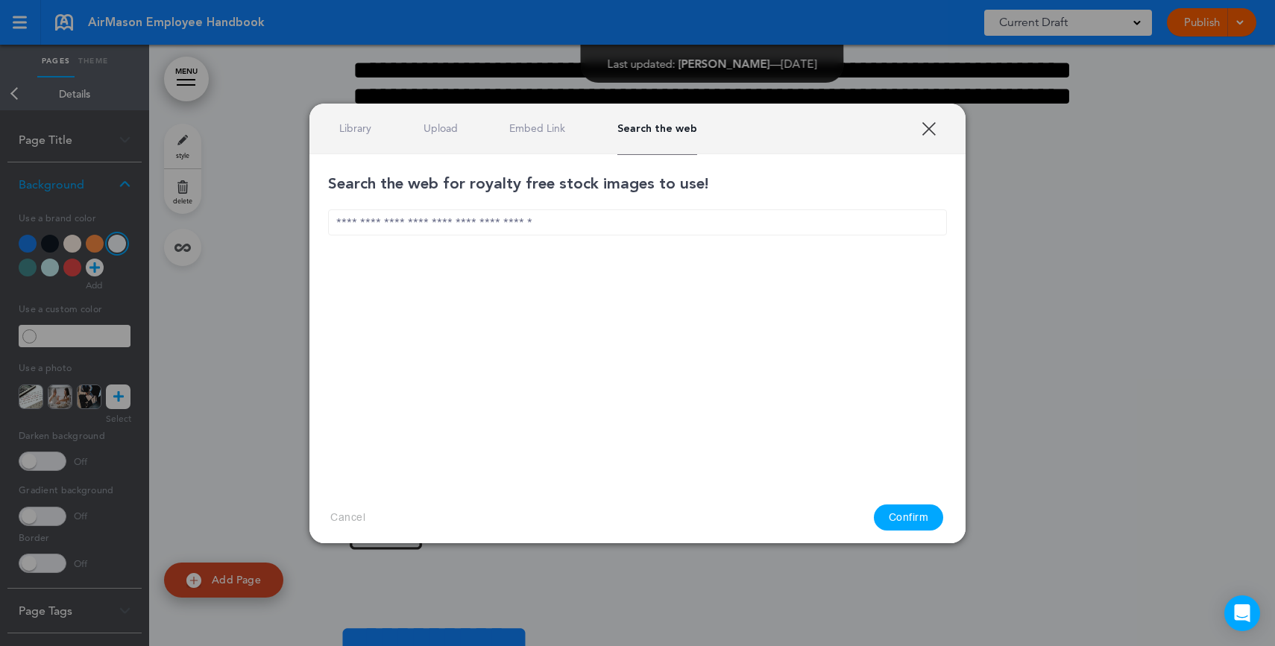
click at [574, 221] on input "text" at bounding box center [637, 222] width 619 height 26
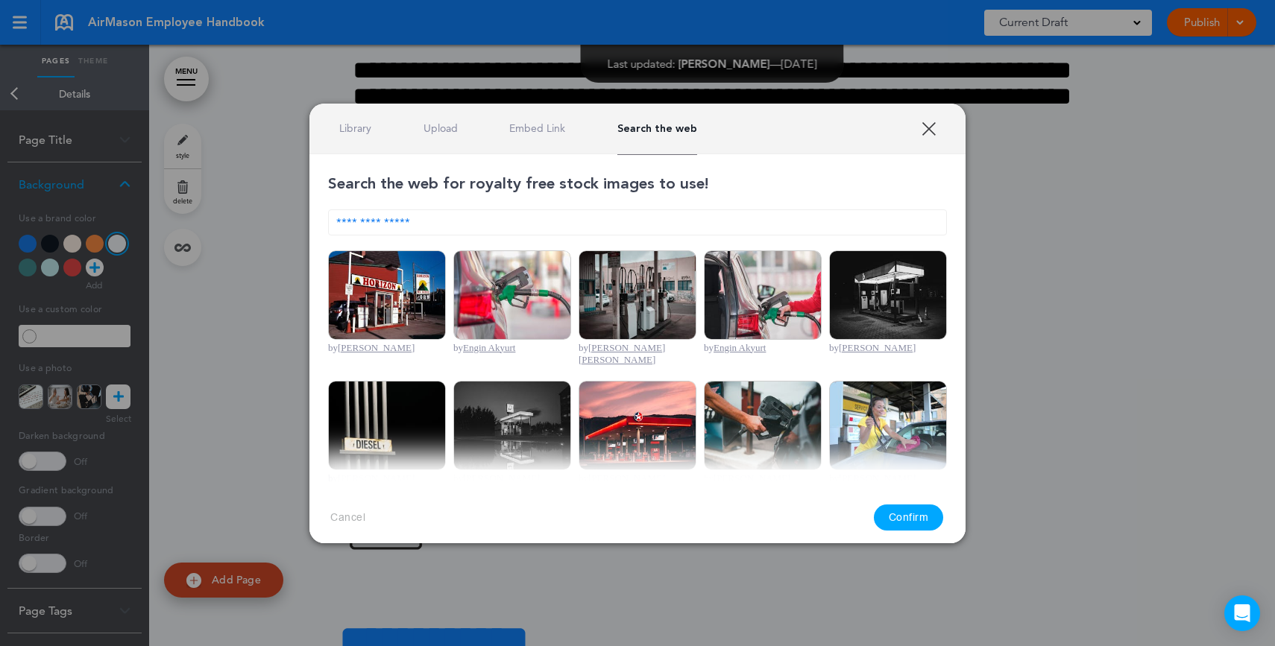
type input "**********"
click at [521, 307] on img at bounding box center [512, 294] width 118 height 89
click at [906, 516] on button "Confirm" at bounding box center [909, 518] width 70 height 26
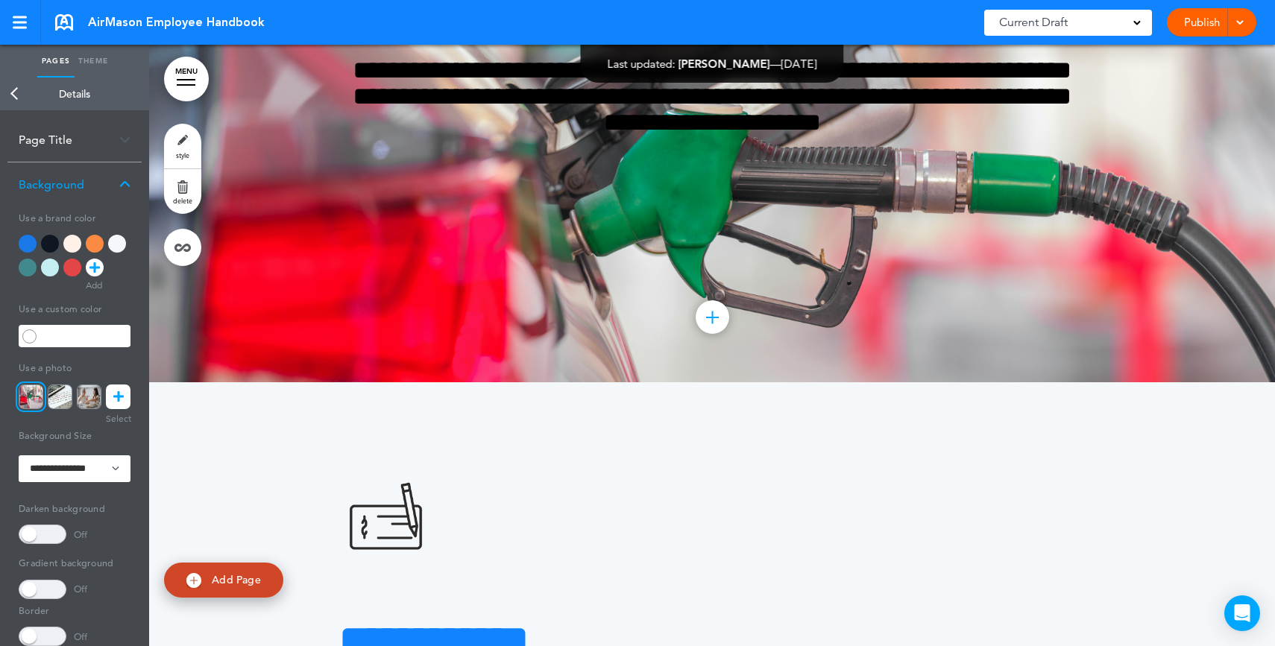
click at [36, 539] on span at bounding box center [43, 534] width 48 height 19
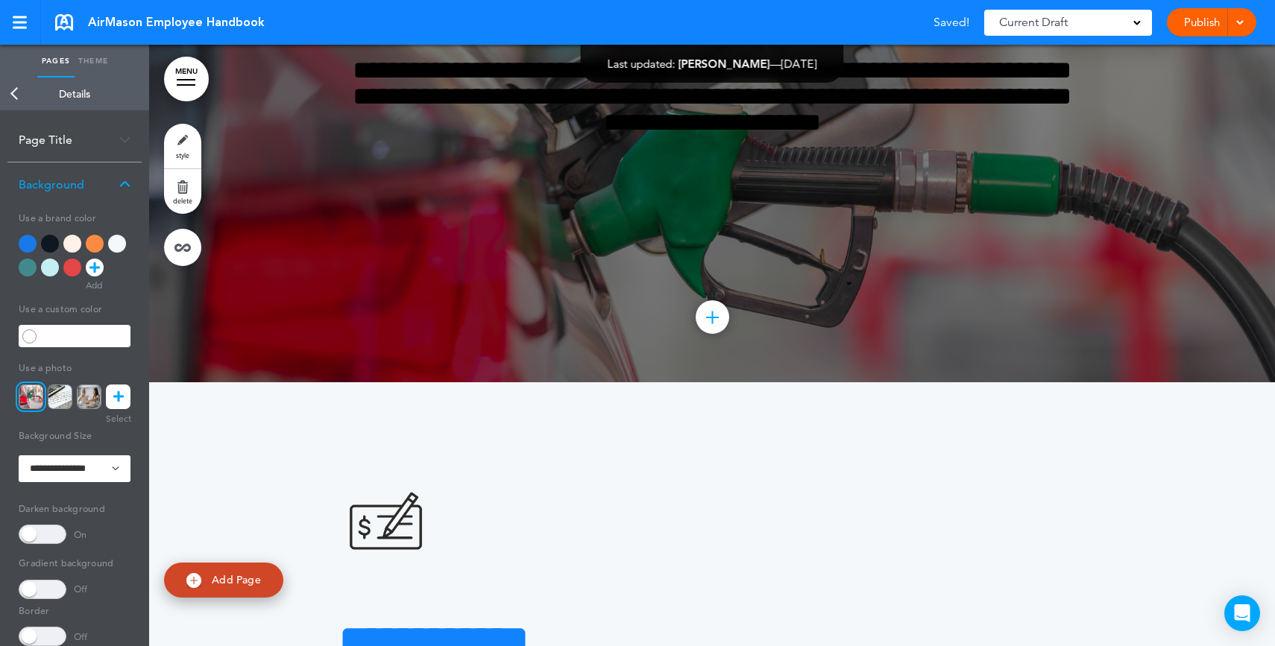
click at [36, 539] on span at bounding box center [43, 534] width 48 height 19
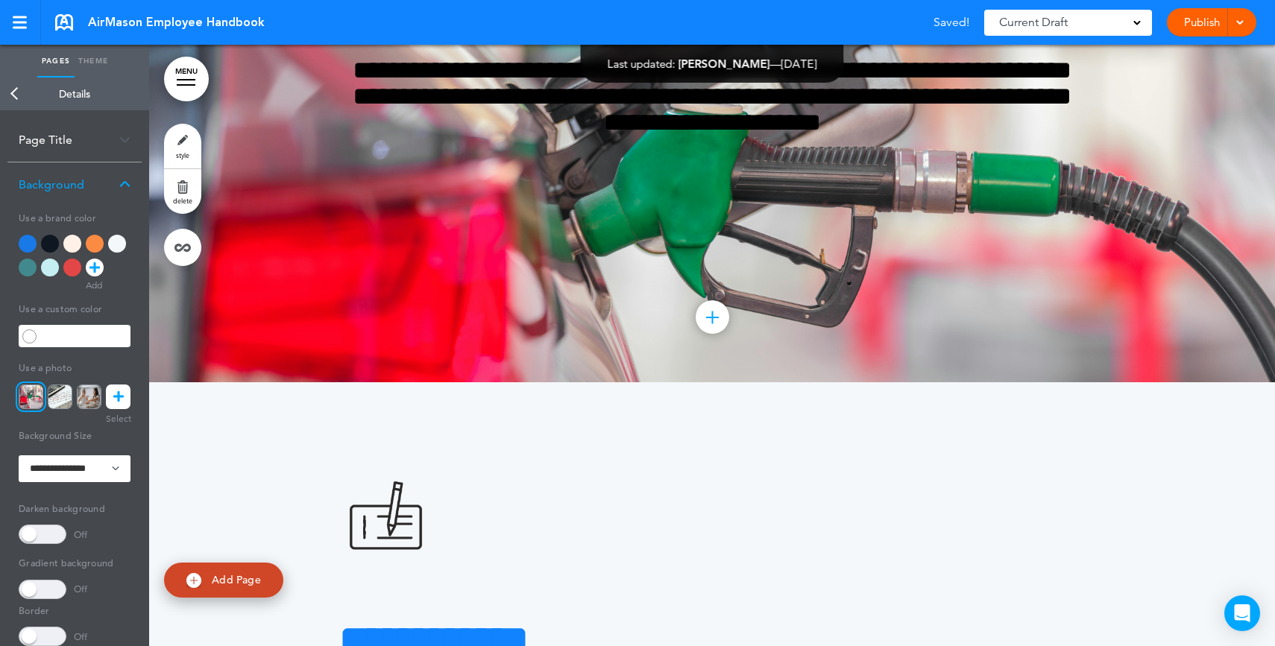
click at [43, 589] on span at bounding box center [43, 589] width 48 height 19
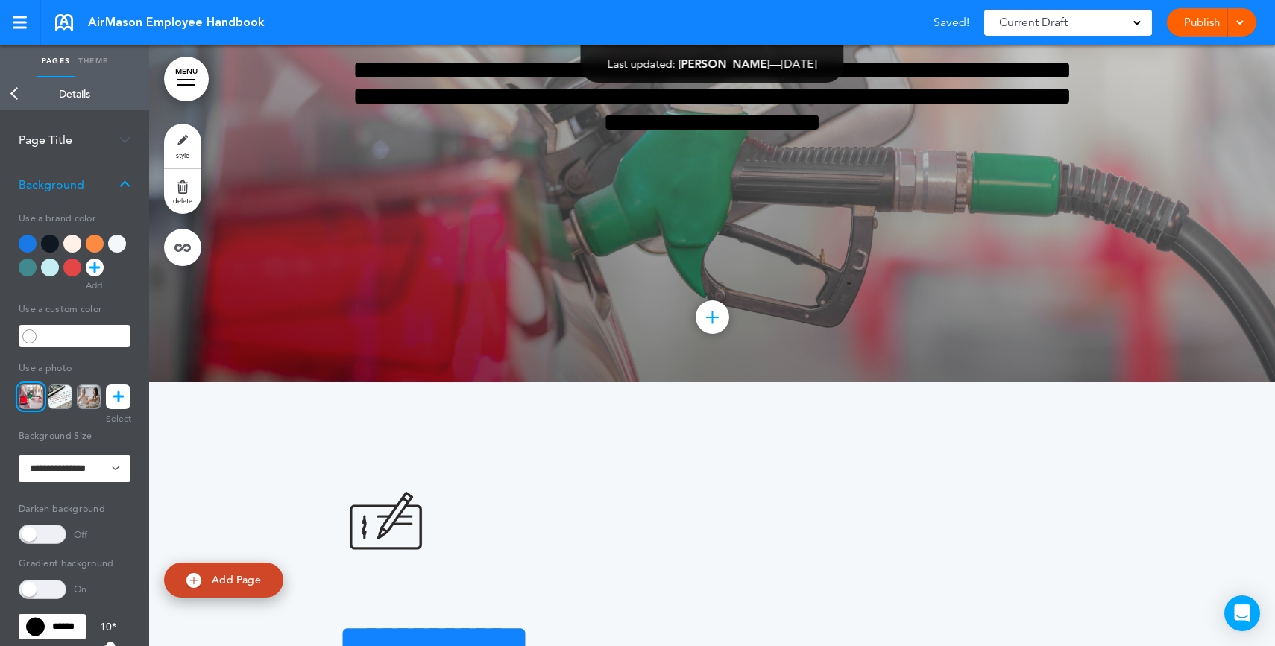
click at [43, 589] on span at bounding box center [43, 589] width 48 height 19
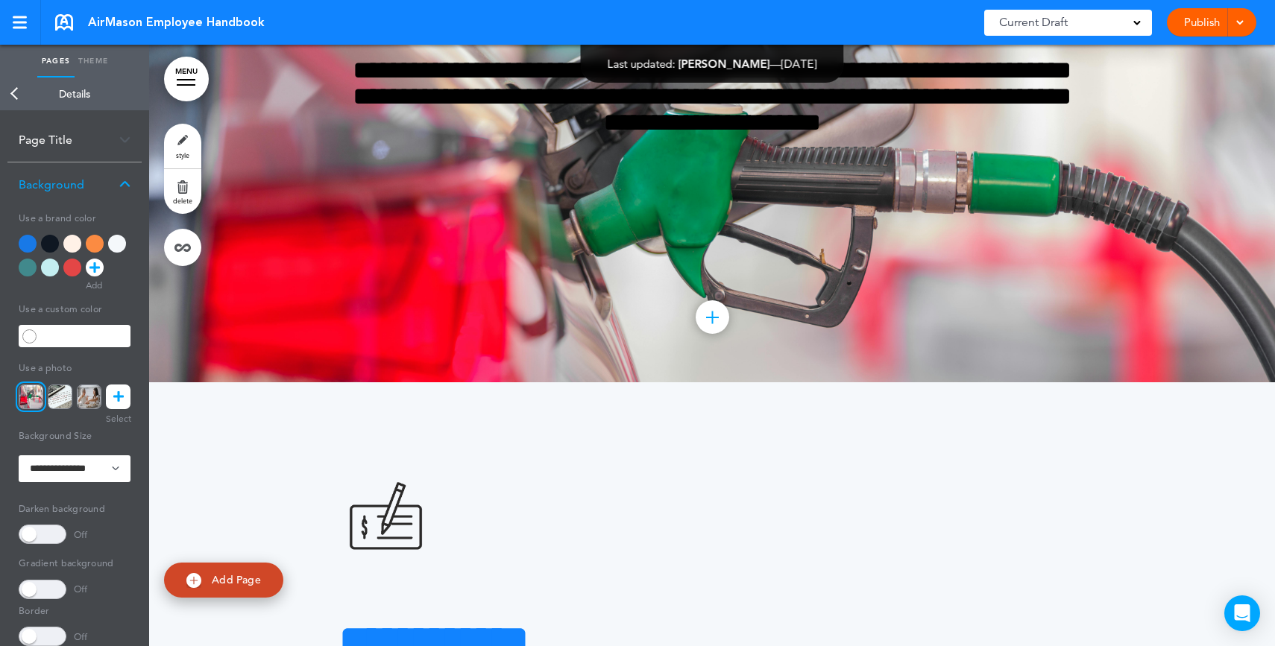
click at [123, 249] on div at bounding box center [117, 244] width 18 height 18
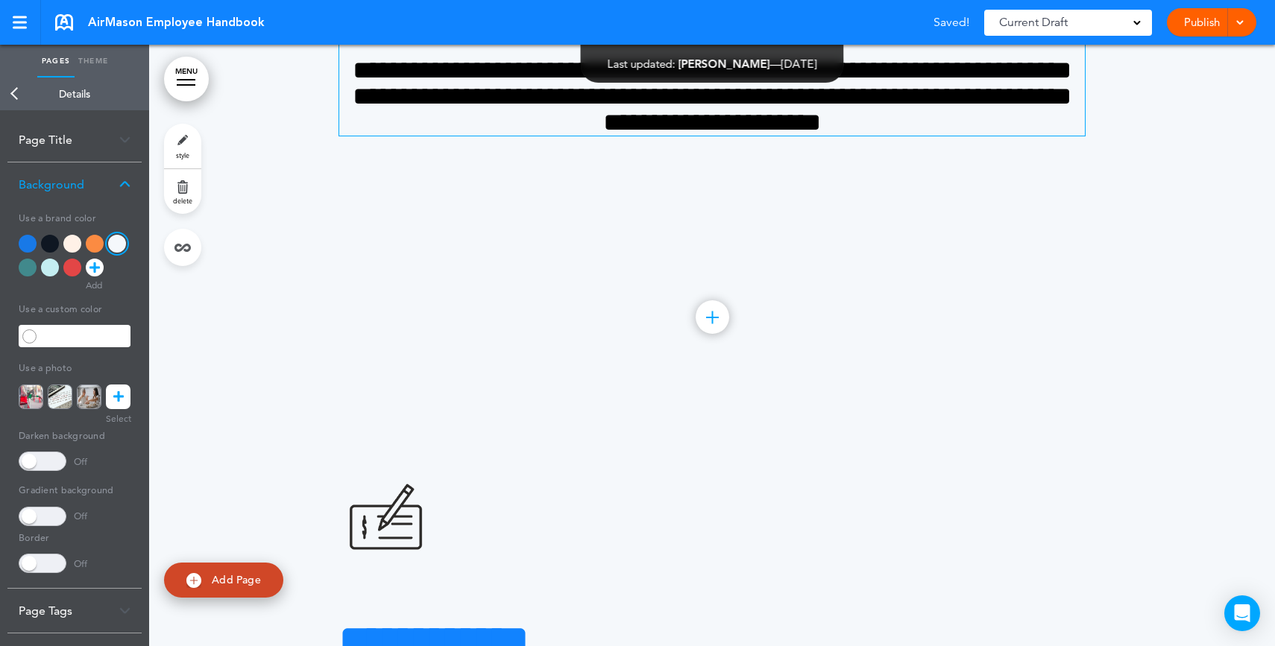
click at [991, 135] on span "**********" at bounding box center [712, 96] width 719 height 78
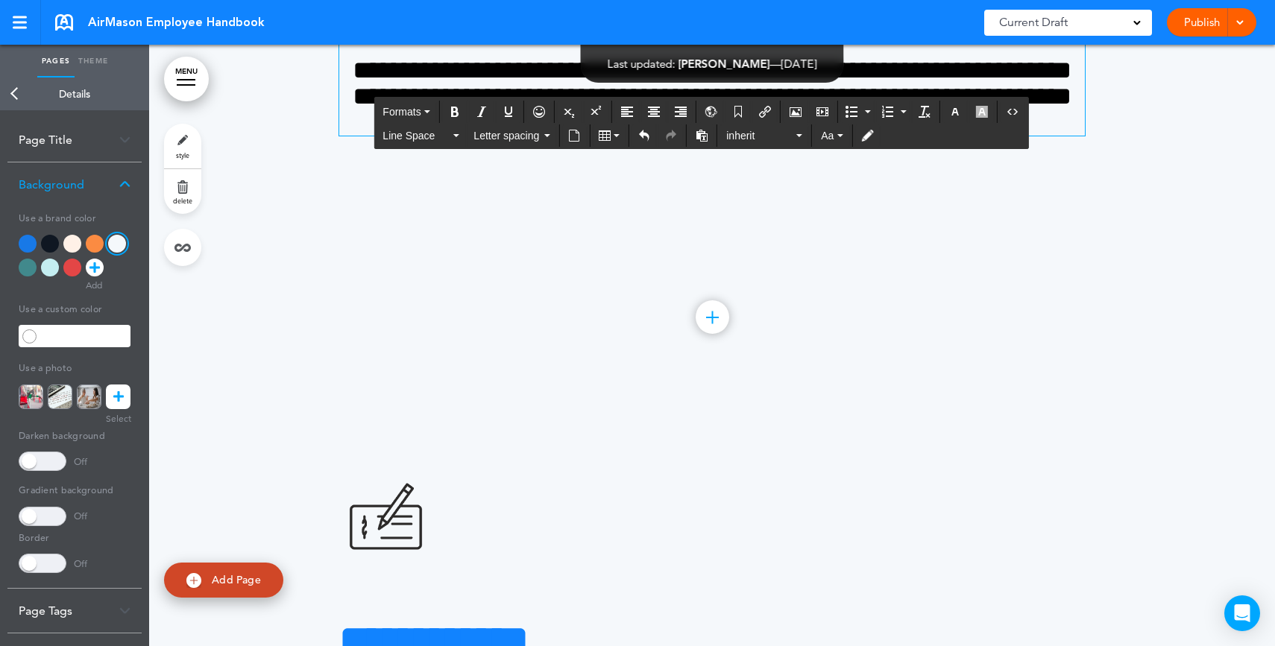
click at [940, 136] on h4 "**********" at bounding box center [711, 96] width 745 height 78
drag, startPoint x: 810, startPoint y: 261, endPoint x: 604, endPoint y: 262, distance: 205.8
click at [589, 20] on h1 "*********" at bounding box center [711, -1] width 745 height 41
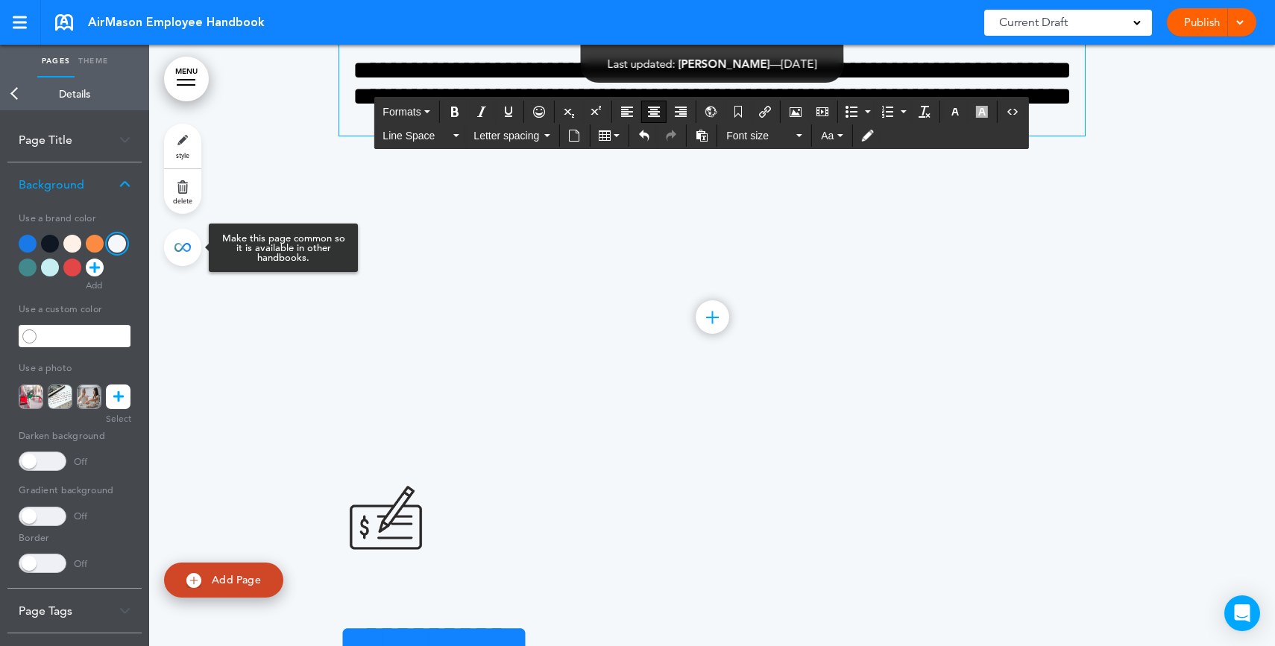
click at [186, 237] on link at bounding box center [182, 247] width 37 height 37
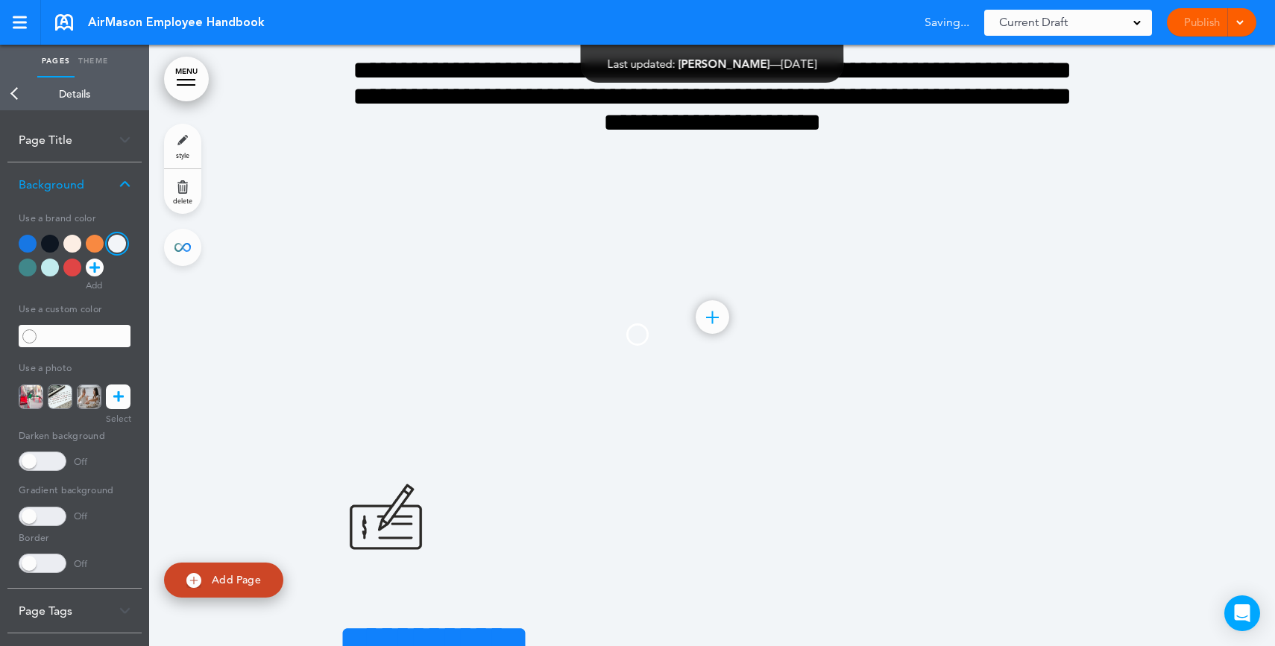
type input "*********"
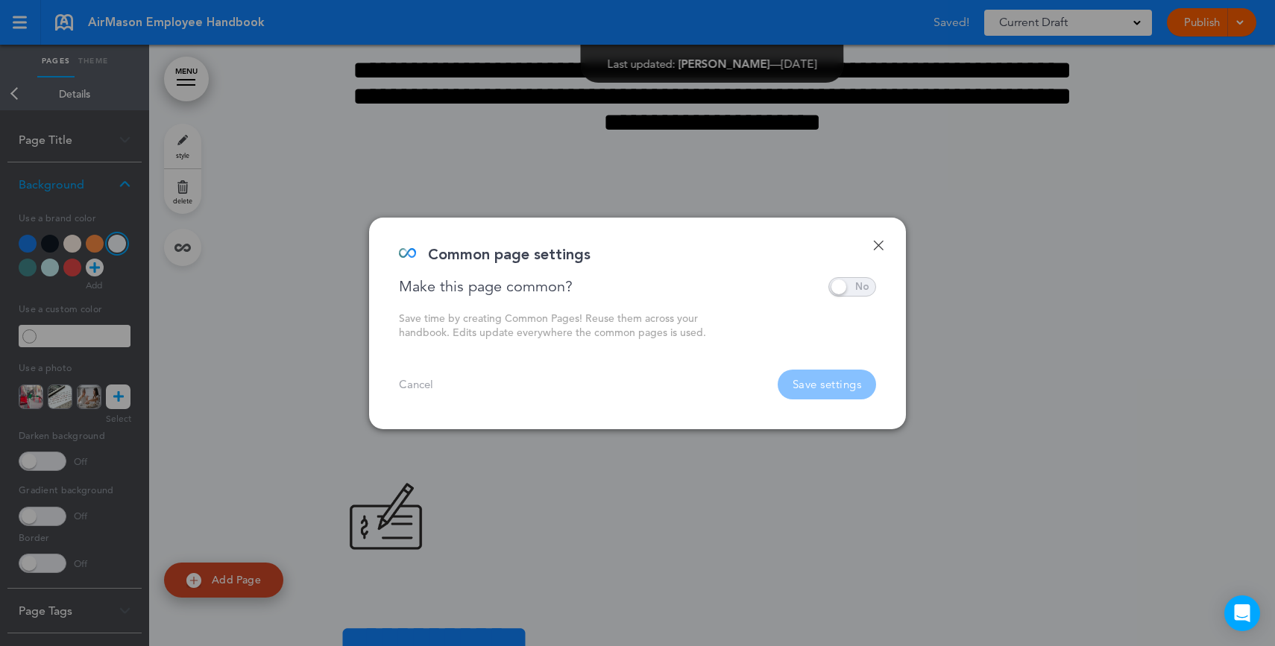
click at [842, 280] on span at bounding box center [852, 286] width 48 height 19
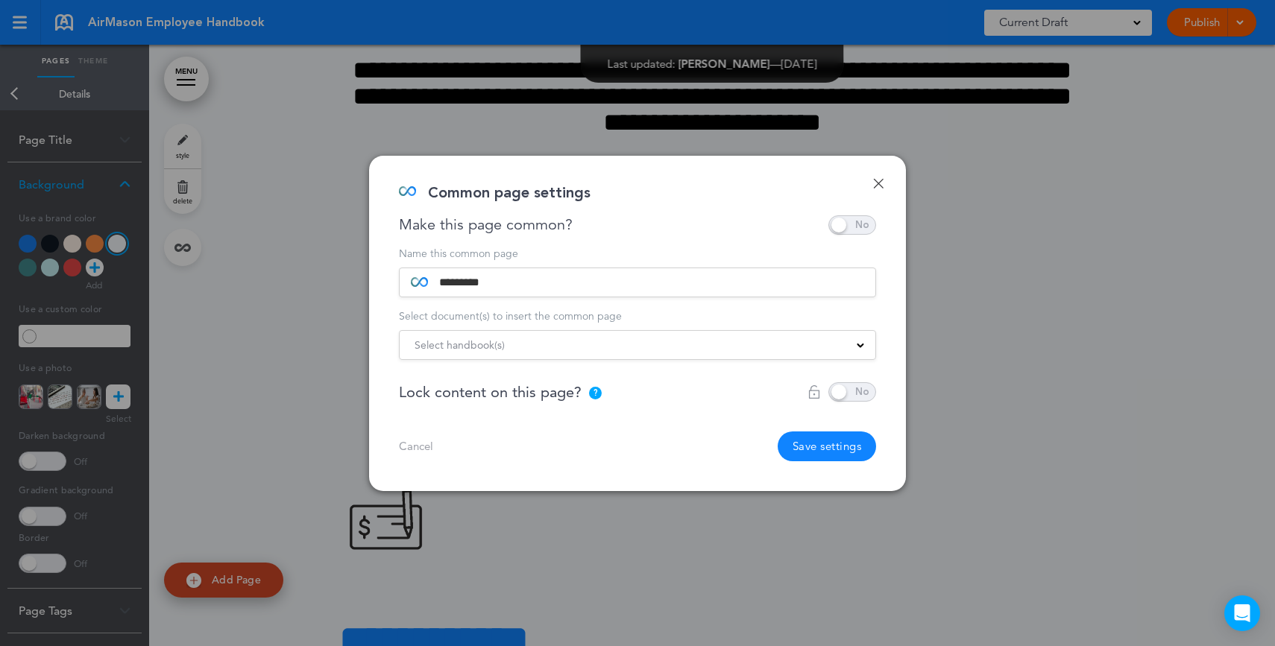
click at [599, 355] on div "Select handbook(s) Oregon State Addendum Florida State Addendum Illinois State …" at bounding box center [637, 345] width 477 height 30
click at [590, 343] on div "Select handbook(s)" at bounding box center [638, 345] width 476 height 16
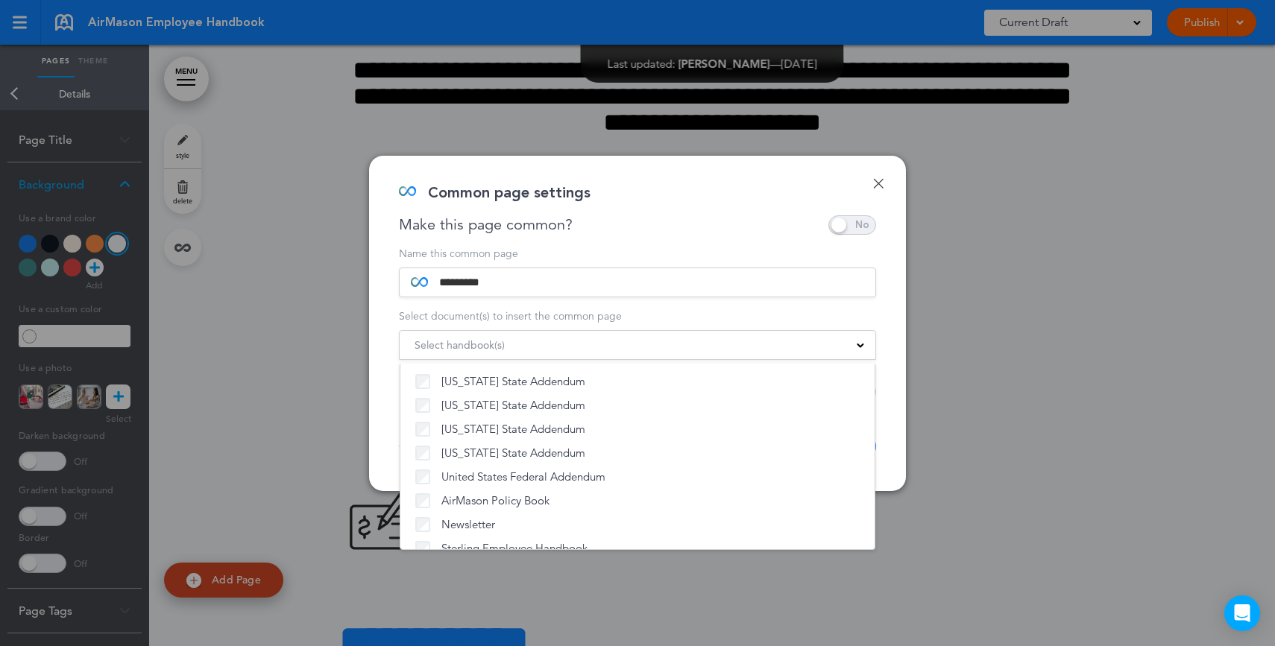
click at [897, 385] on div "Done Common page settings Make this page common? Save time by creating Common P…" at bounding box center [637, 323] width 537 height 335
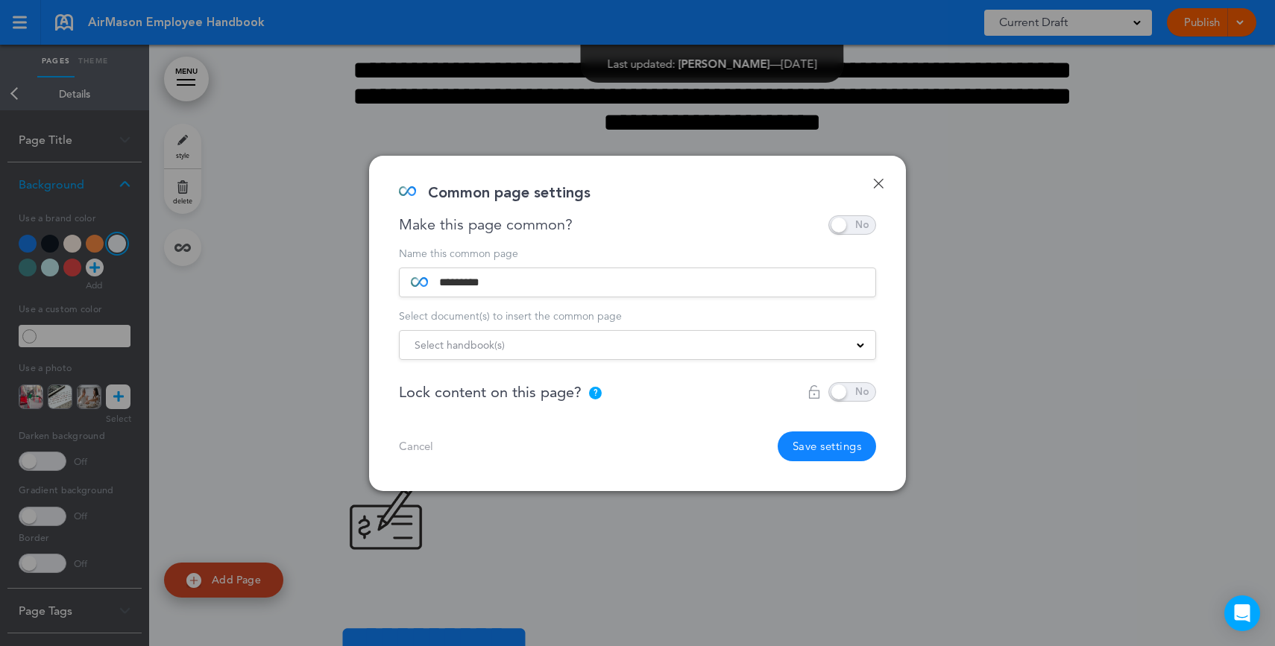
click at [868, 227] on span at bounding box center [852, 224] width 48 height 19
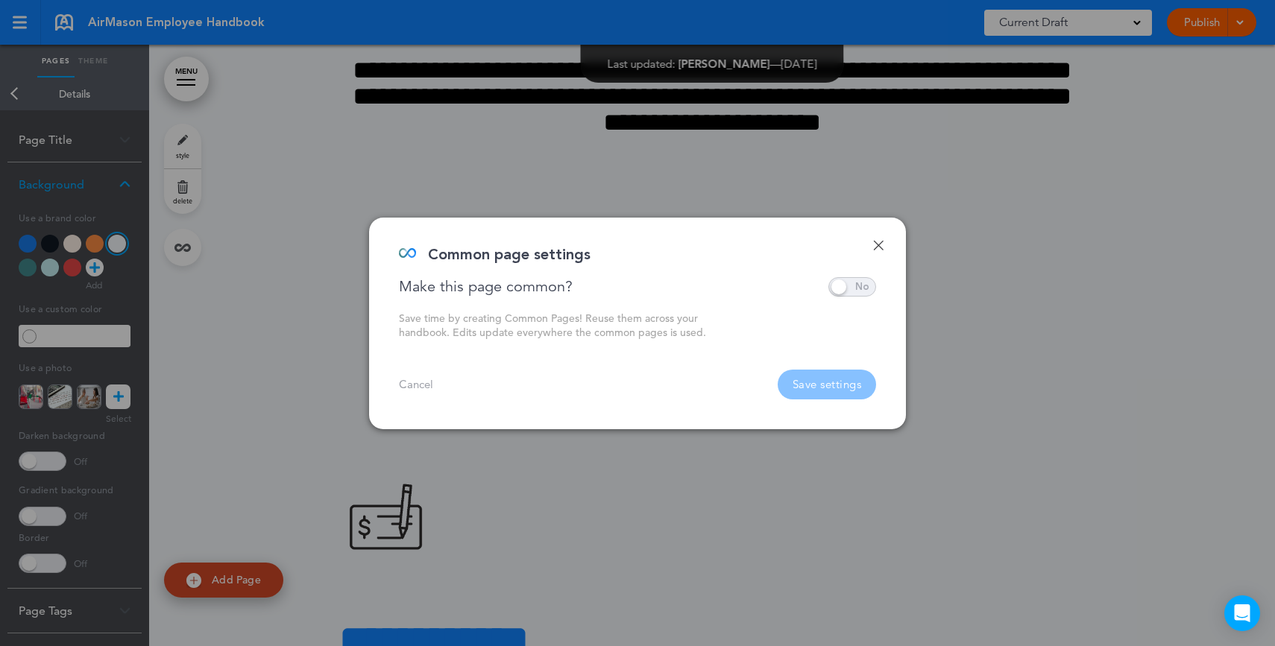
click at [878, 243] on link "Done" at bounding box center [878, 245] width 10 height 10
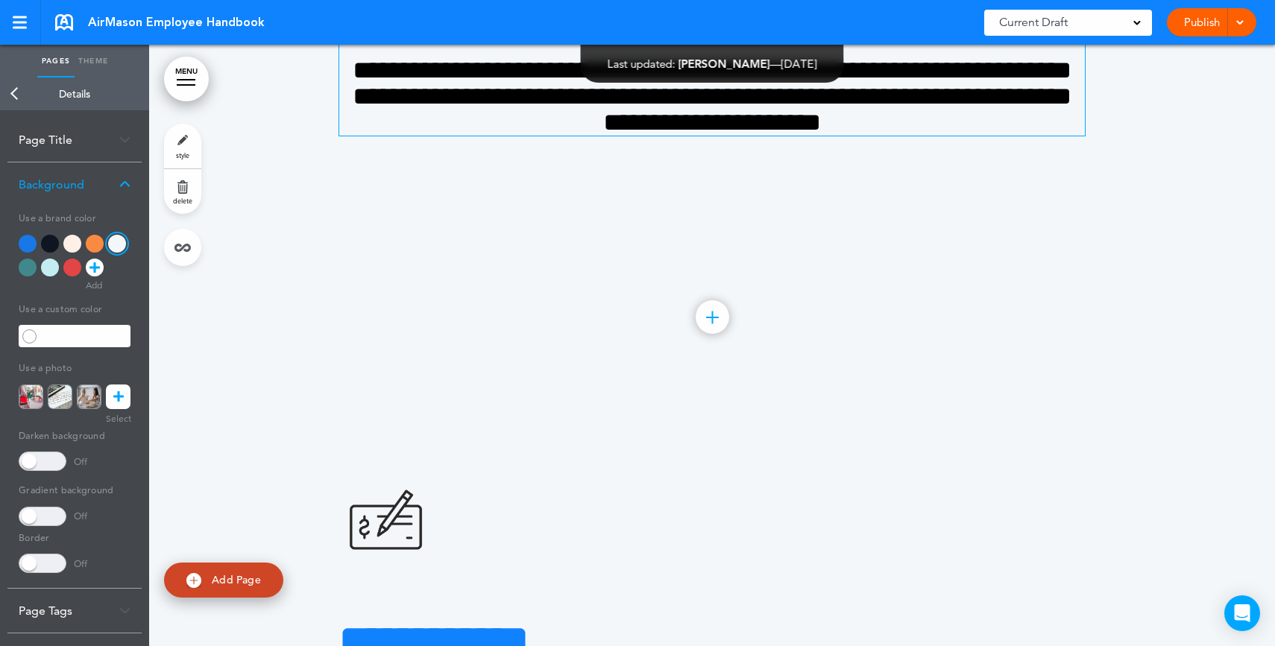
click at [830, 135] on span "**********" at bounding box center [712, 96] width 719 height 78
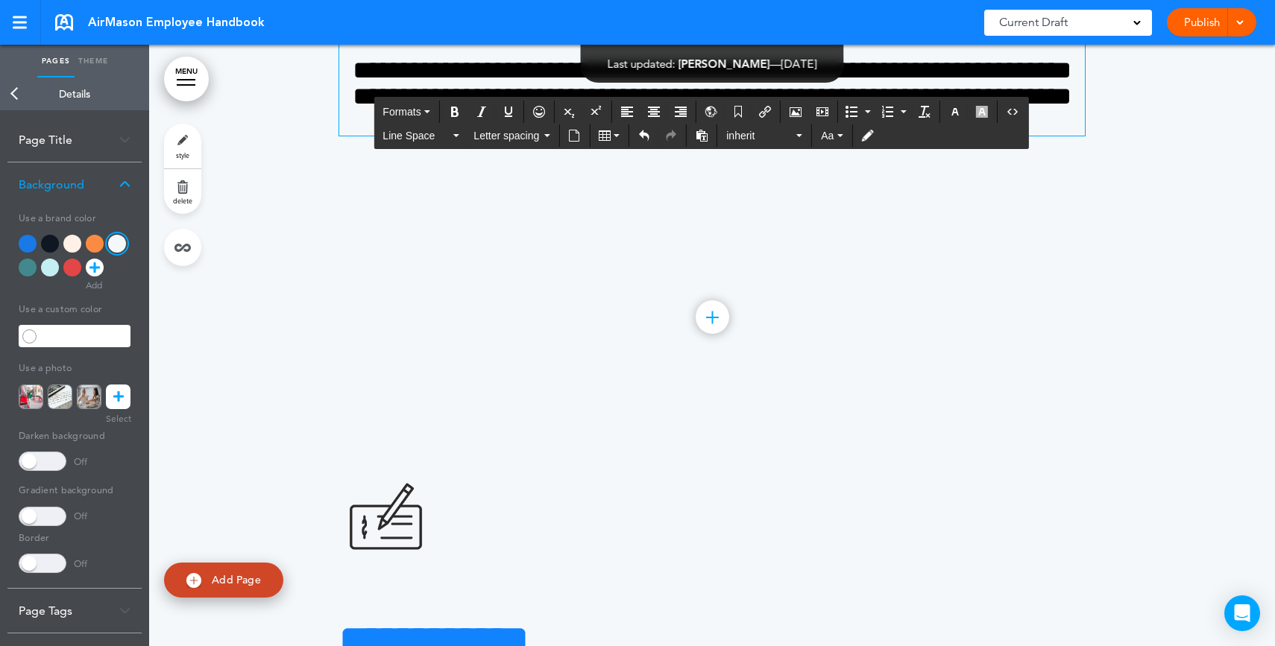
click at [946, 136] on h4 "**********" at bounding box center [711, 96] width 745 height 78
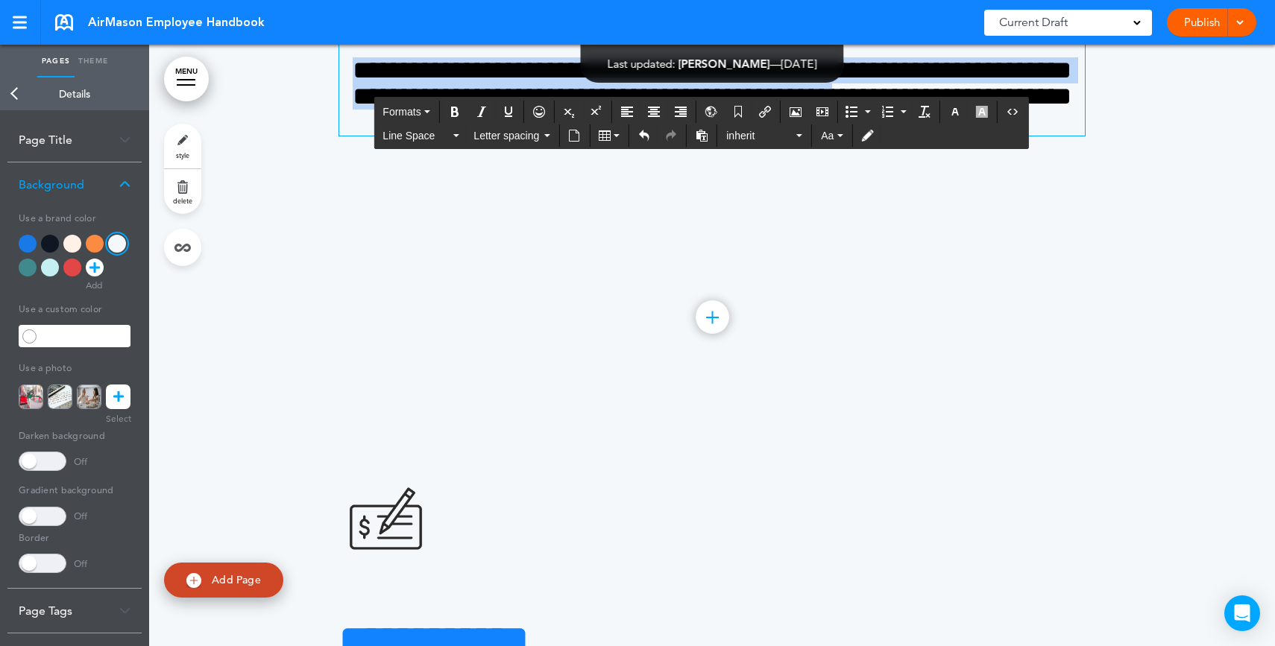
drag, startPoint x: 891, startPoint y: 318, endPoint x: 835, endPoint y: 286, distance: 64.1
click at [835, 136] on div "**********" at bounding box center [711, 57] width 745 height 157
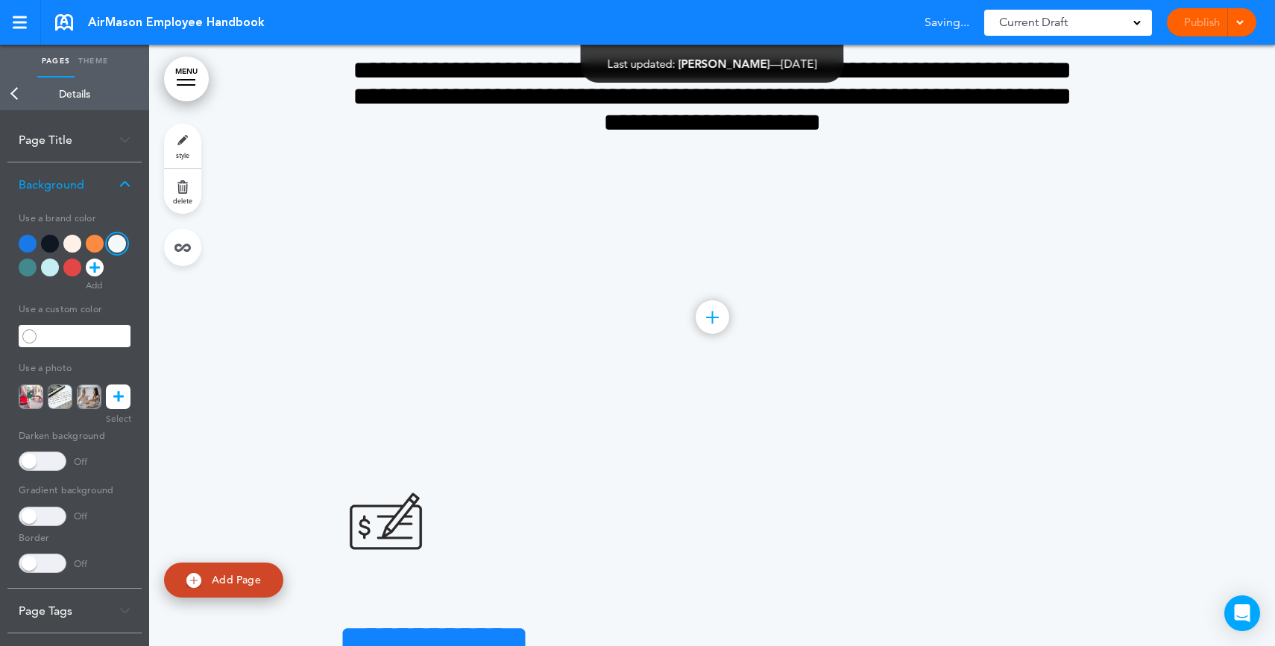
click at [1143, 22] on div "Current Draft" at bounding box center [1068, 23] width 168 height 26
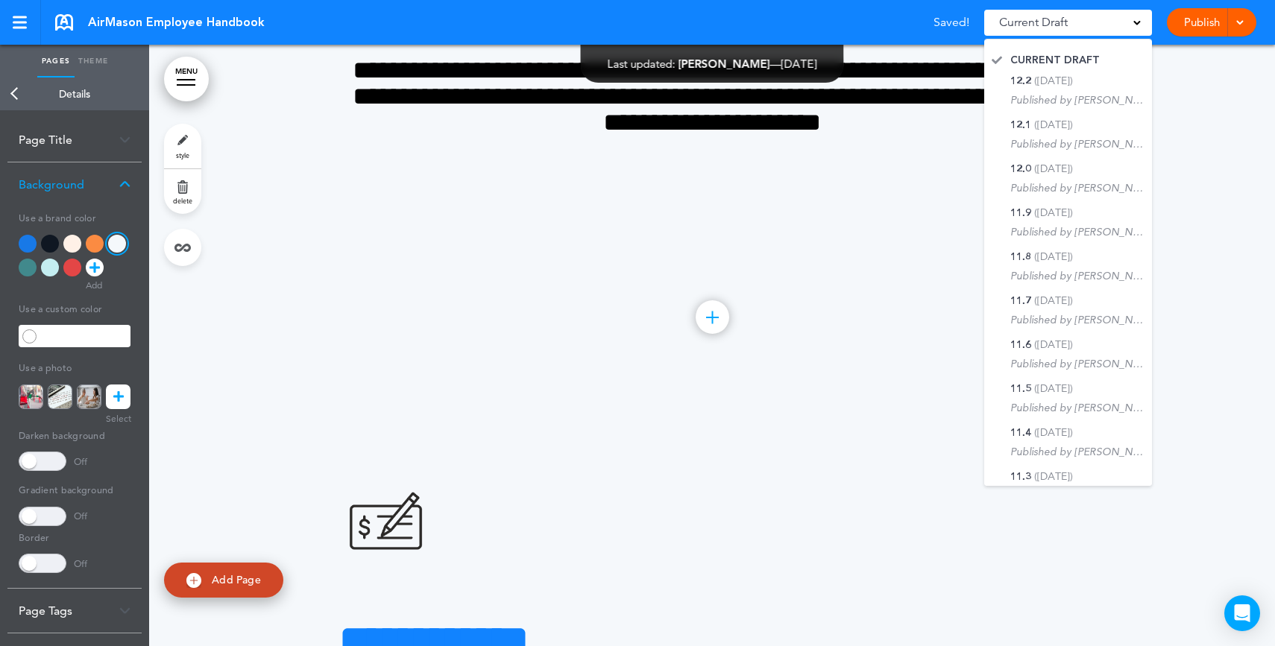
click at [1198, 28] on link "Publish" at bounding box center [1201, 22] width 47 height 28
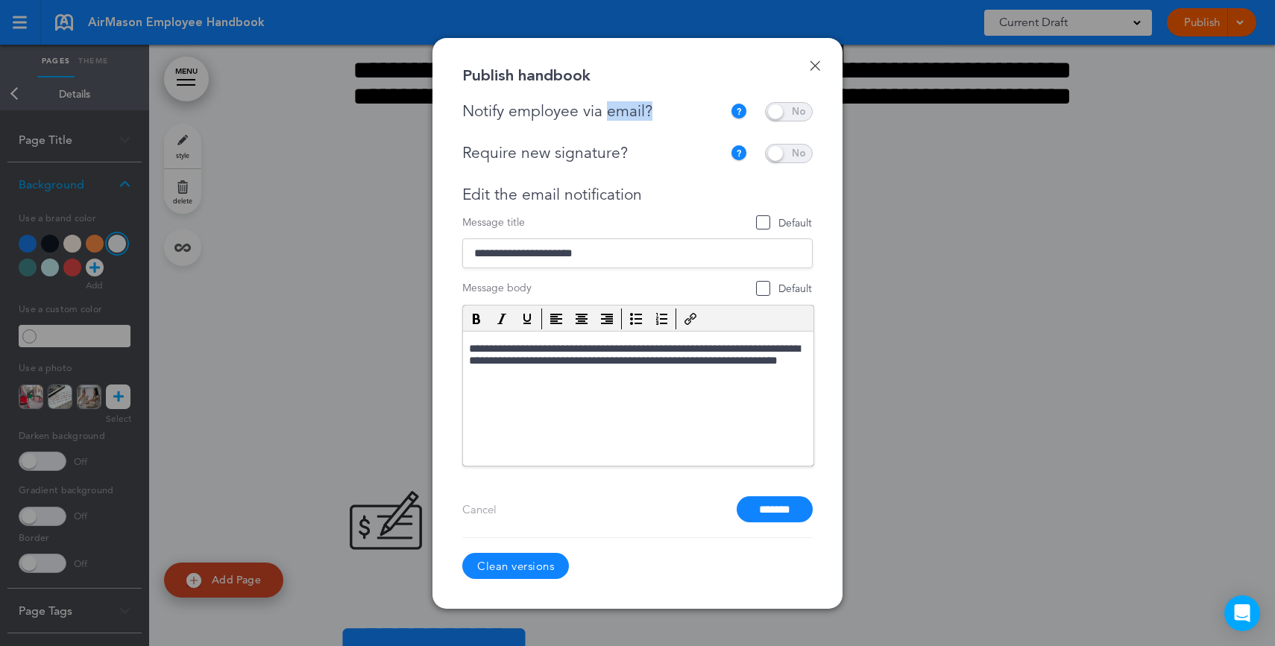
drag, startPoint x: 675, startPoint y: 117, endPoint x: 614, endPoint y: 122, distance: 62.0
click at [606, 116] on div "Notify employee via email?" at bounding box center [596, 111] width 268 height 19
drag, startPoint x: 620, startPoint y: 149, endPoint x: 547, endPoint y: 151, distance: 72.3
click at [547, 151] on div "Require new signature?" at bounding box center [592, 153] width 260 height 19
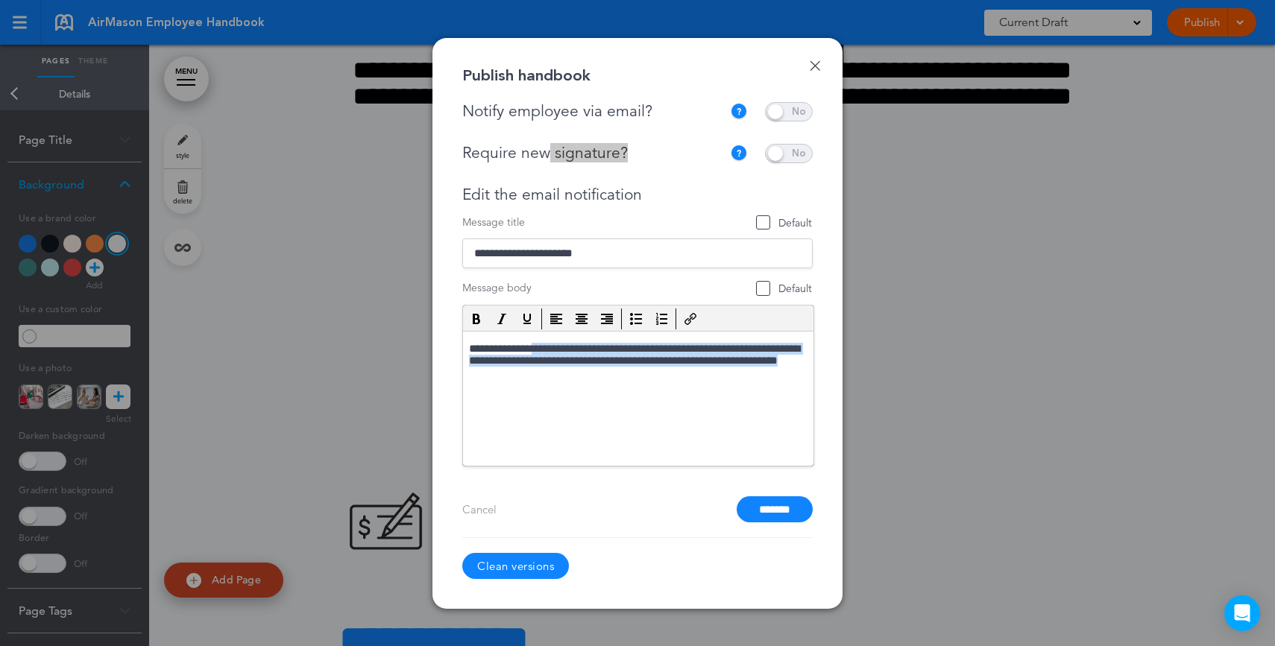
drag, startPoint x: 536, startPoint y: 347, endPoint x: 581, endPoint y: 385, distance: 58.7
click at [568, 383] on p "**********" at bounding box center [638, 363] width 338 height 42
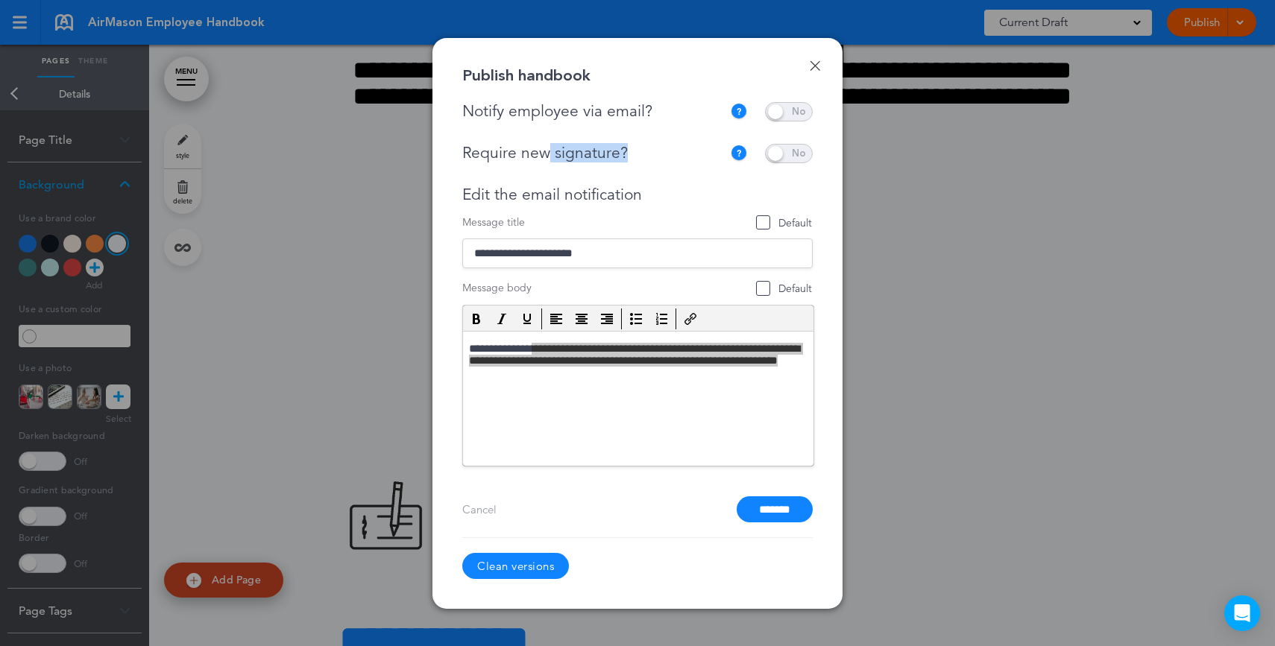
click at [773, 508] on input "*******" at bounding box center [775, 509] width 76 height 26
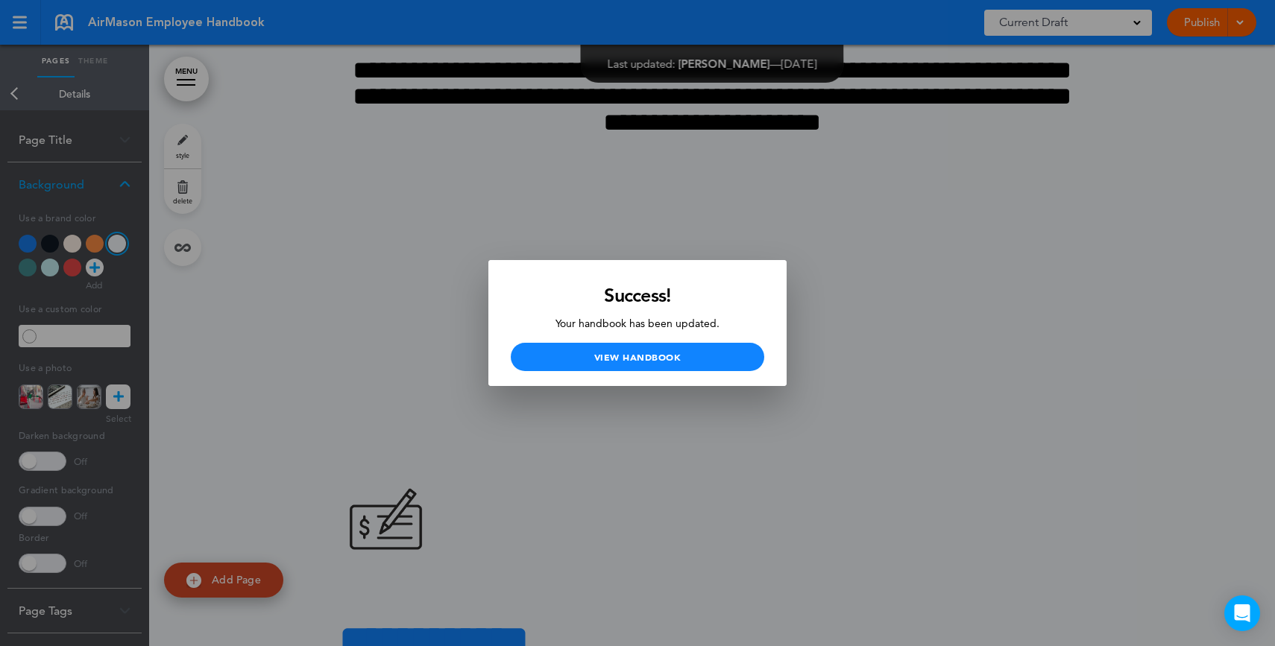
click at [988, 393] on div at bounding box center [637, 323] width 1275 height 646
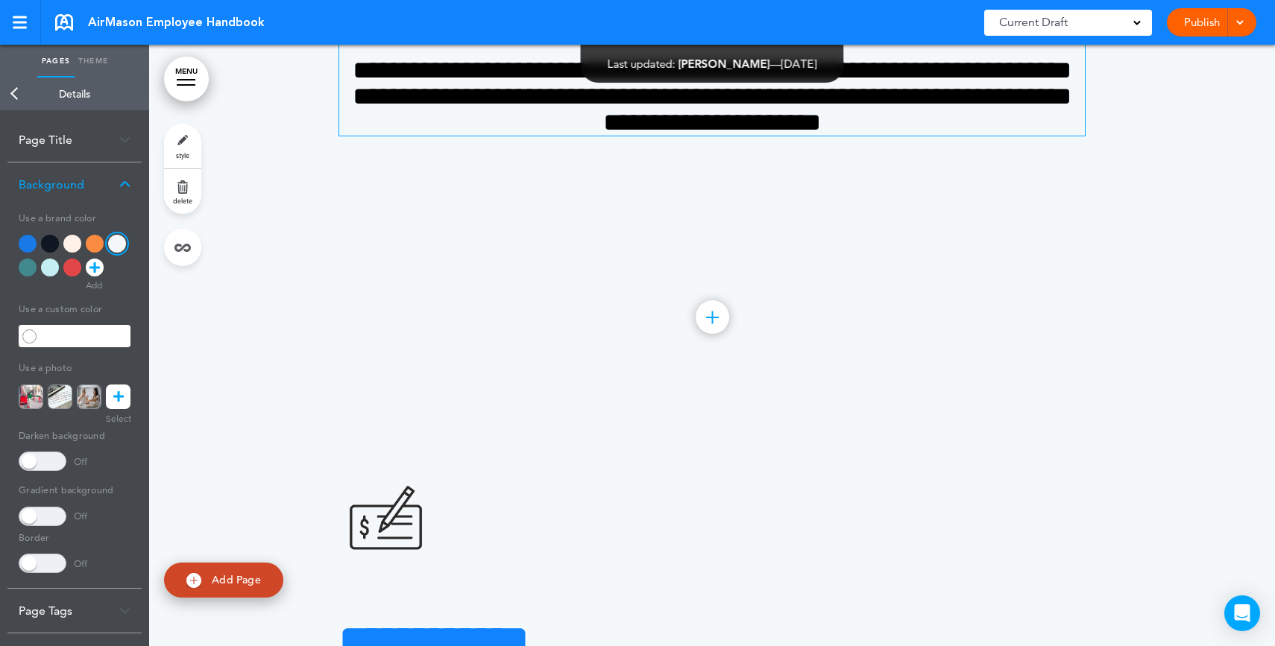
click at [986, 136] on h4 "**********" at bounding box center [711, 96] width 745 height 78
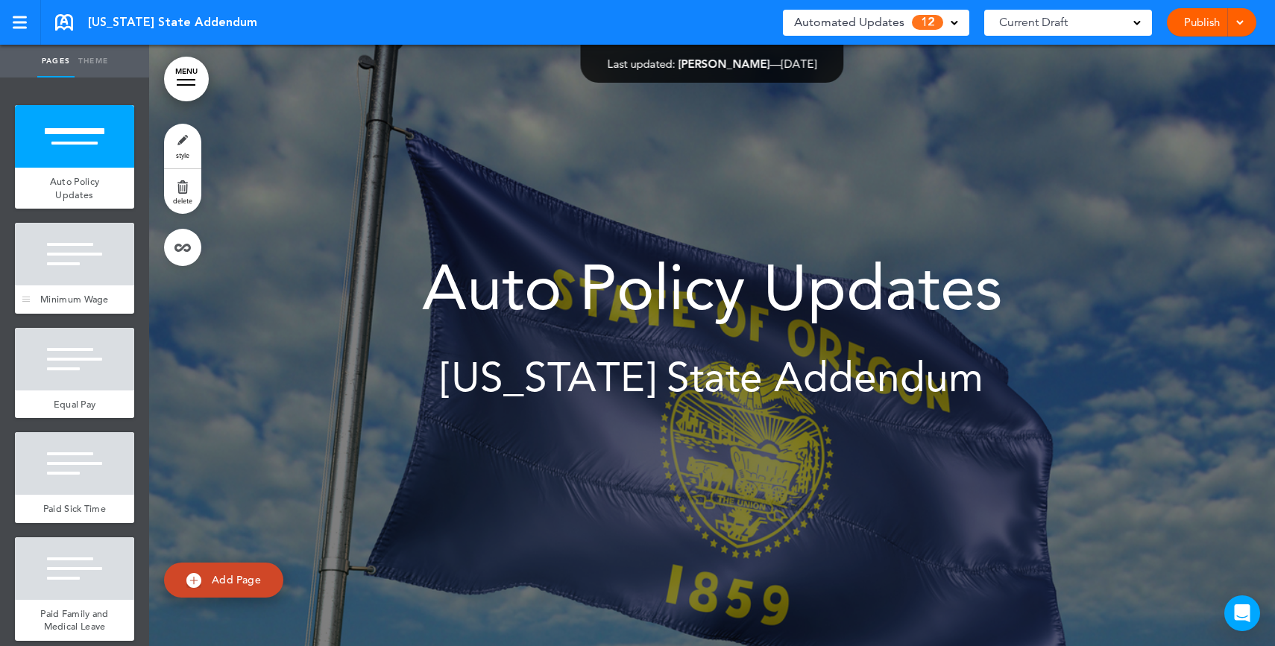
click at [78, 306] on span "Minimum Wage" at bounding box center [74, 299] width 69 height 13
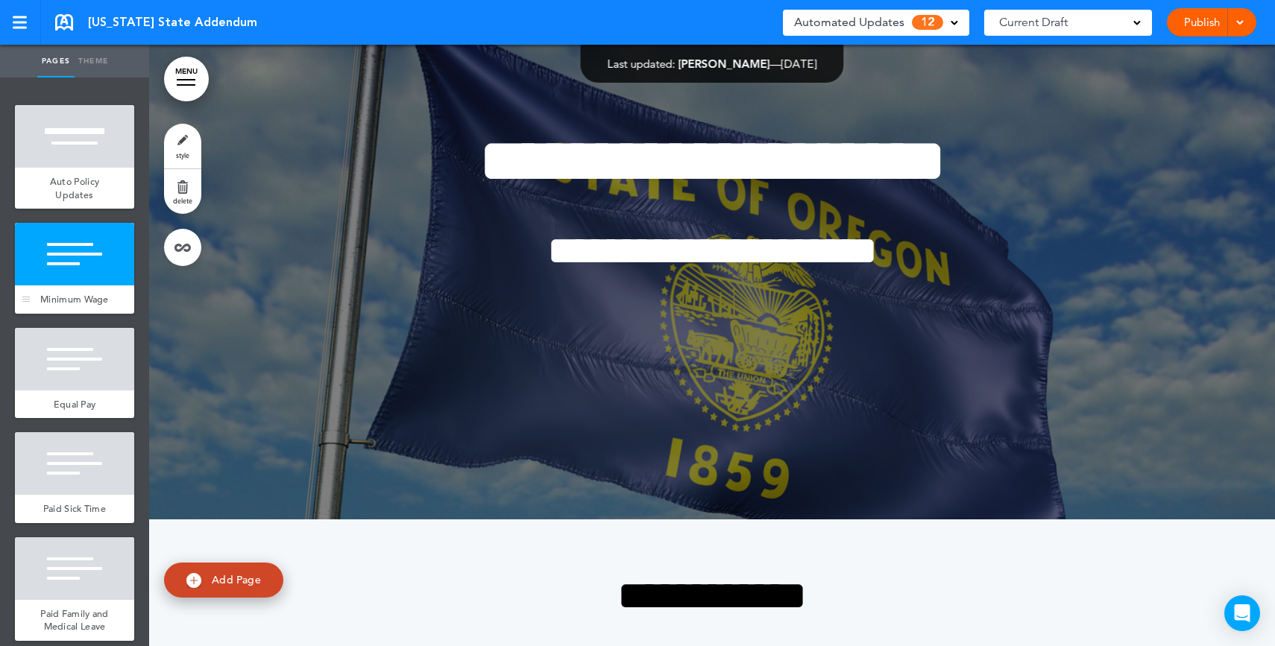
scroll to position [602, 0]
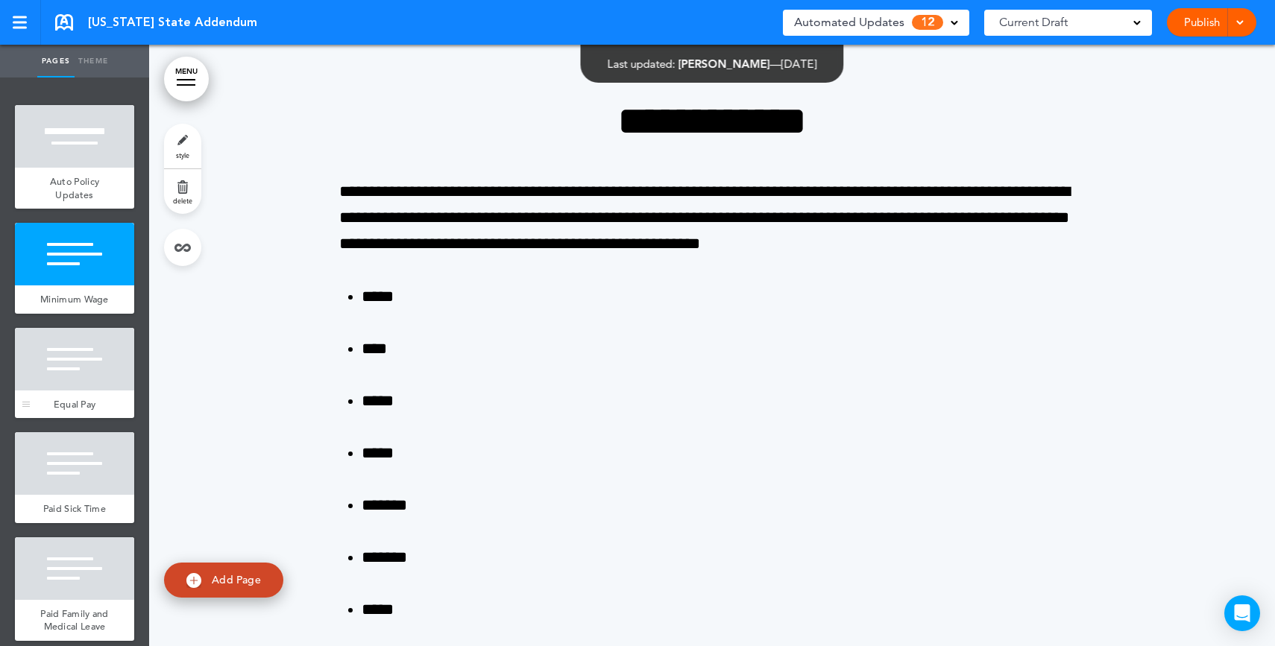
click at [81, 376] on div at bounding box center [74, 359] width 119 height 63
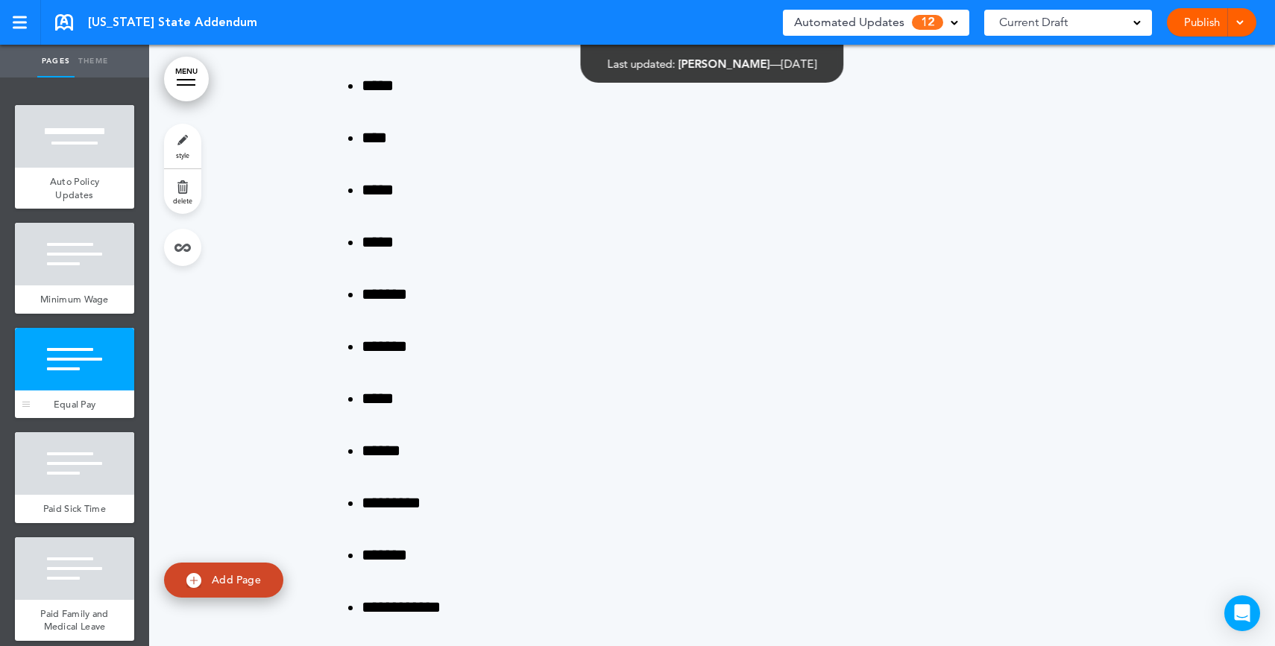
scroll to position [1876, 0]
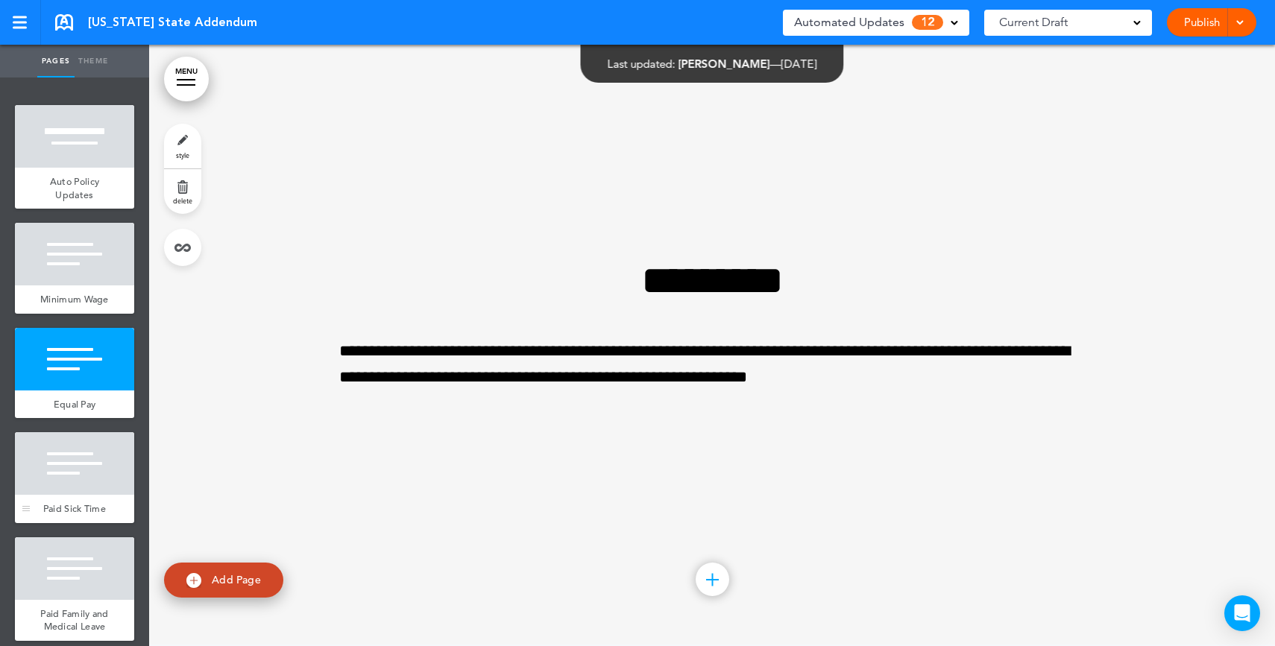
click at [86, 453] on div at bounding box center [74, 463] width 119 height 63
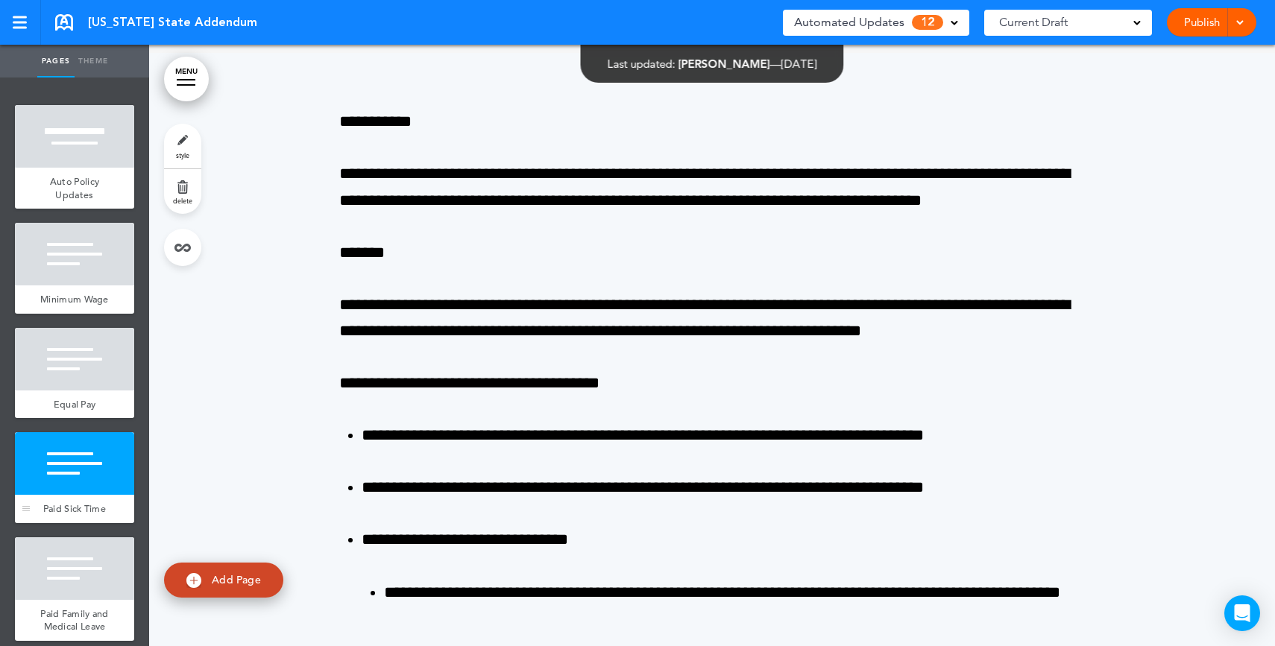
scroll to position [2477, 0]
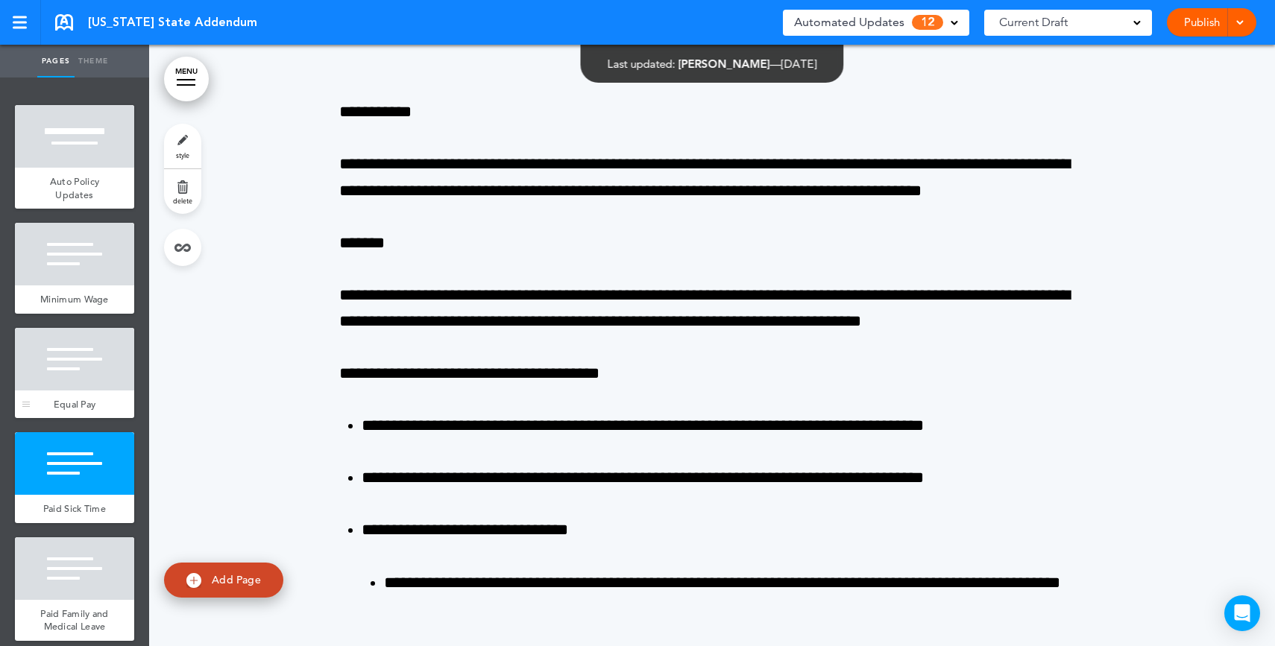
click at [75, 391] on div at bounding box center [74, 359] width 119 height 63
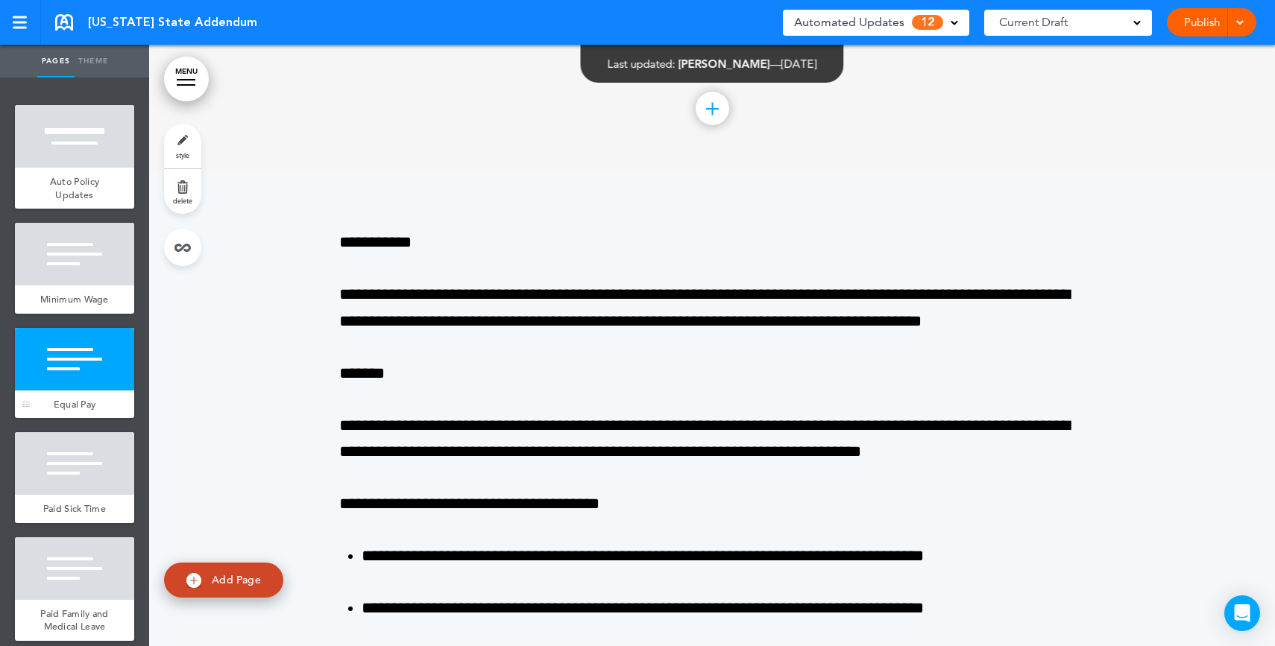
scroll to position [1876, 0]
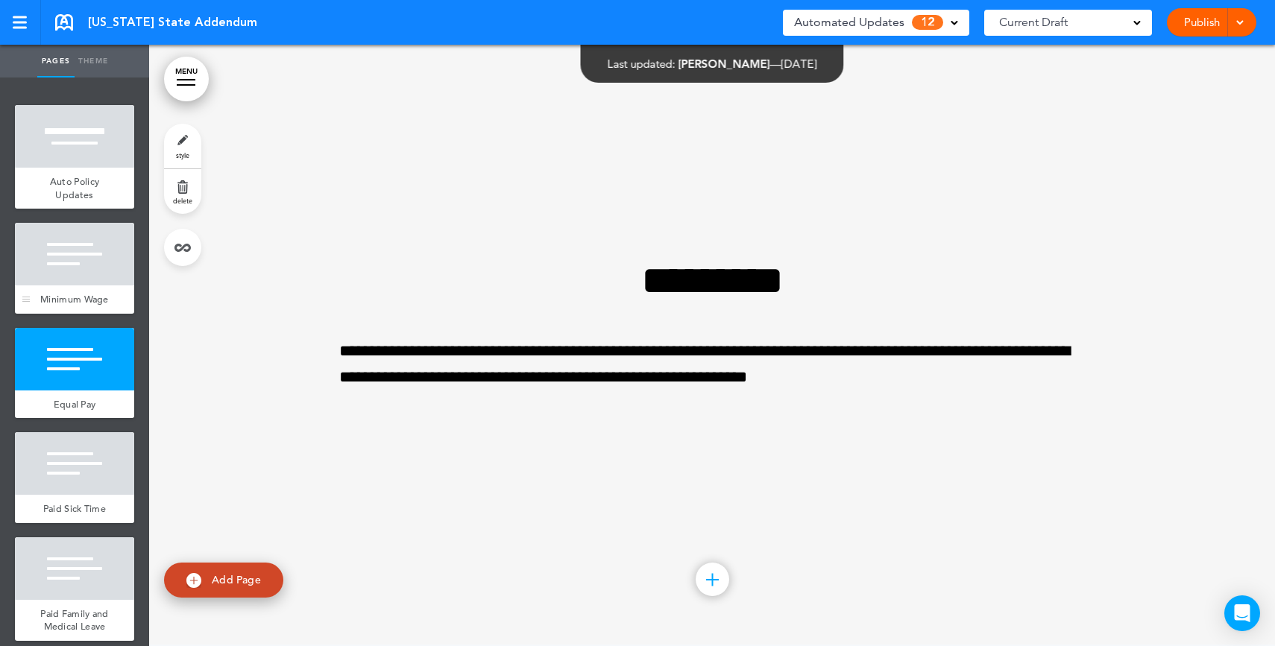
click at [75, 306] on span "Minimum Wage" at bounding box center [74, 299] width 69 height 13
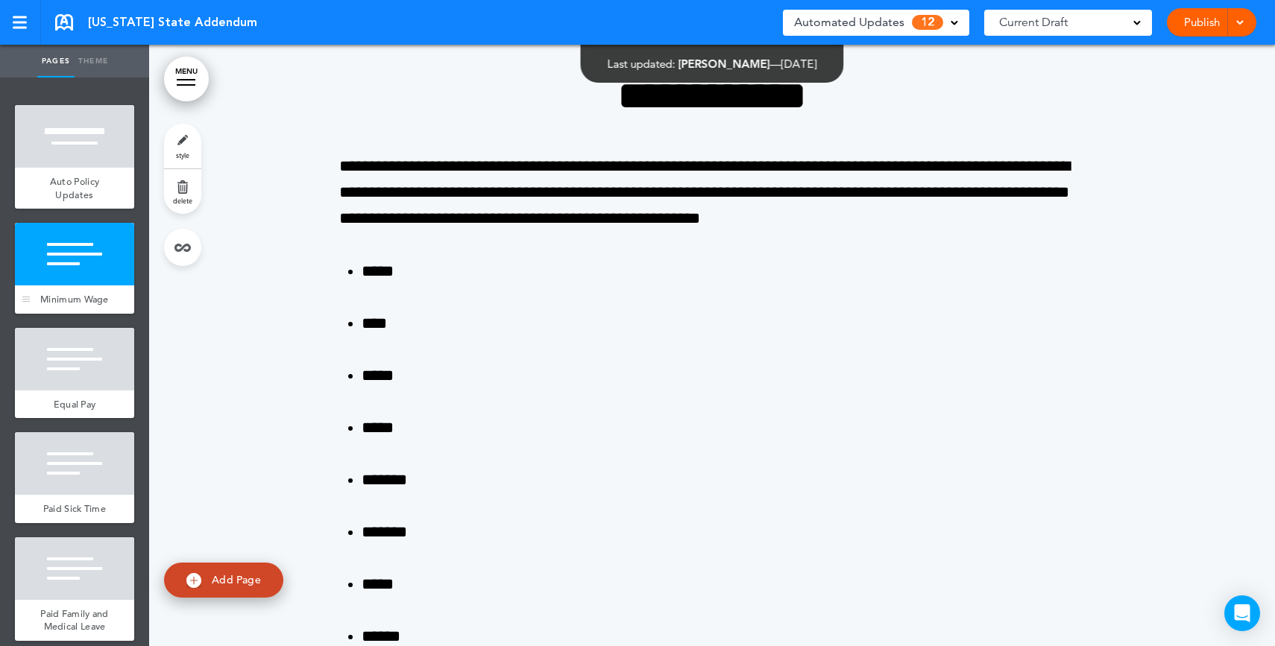
scroll to position [602, 0]
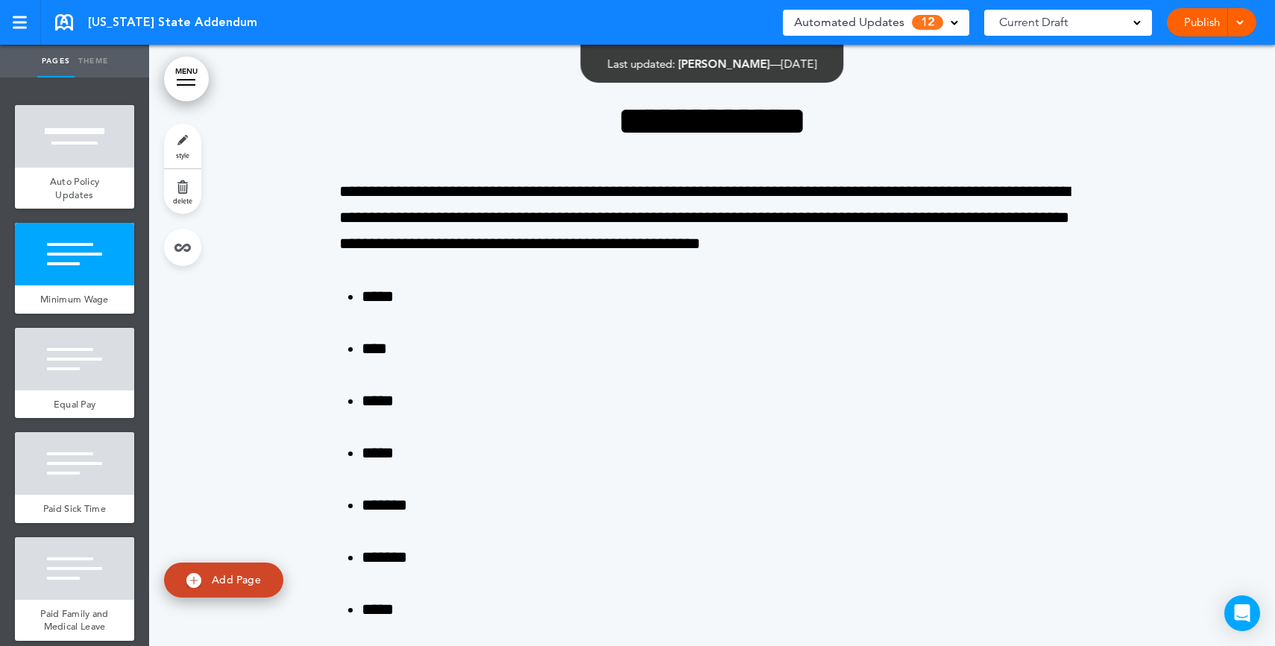
click at [877, 21] on span "Automated Updates" at bounding box center [849, 22] width 110 height 21
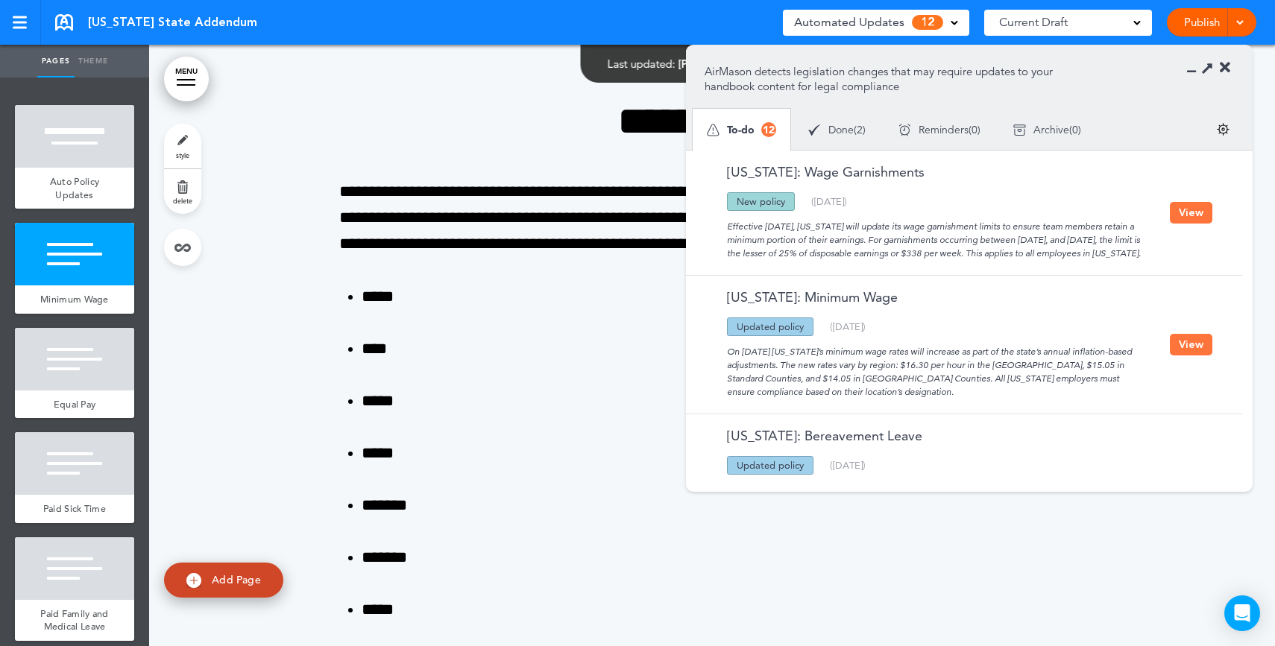
drag, startPoint x: 812, startPoint y: 200, endPoint x: 873, endPoint y: 212, distance: 62.4
click at [875, 201] on div "Updated policy New policy Deleted policy ( 06/14/2025 )" at bounding box center [936, 201] width 465 height 19
click at [874, 222] on div "Effective July 1, 2025, Oregon will update its wage garnishment limits to ensur…" at bounding box center [936, 235] width 465 height 49
drag, startPoint x: 1103, startPoint y: 277, endPoint x: 1108, endPoint y: 217, distance: 59.9
click at [1108, 217] on div "Oregon: Wage Garnishments Updated policy New policy Deleted policy ( 06/14/2025…" at bounding box center [960, 213] width 549 height 124
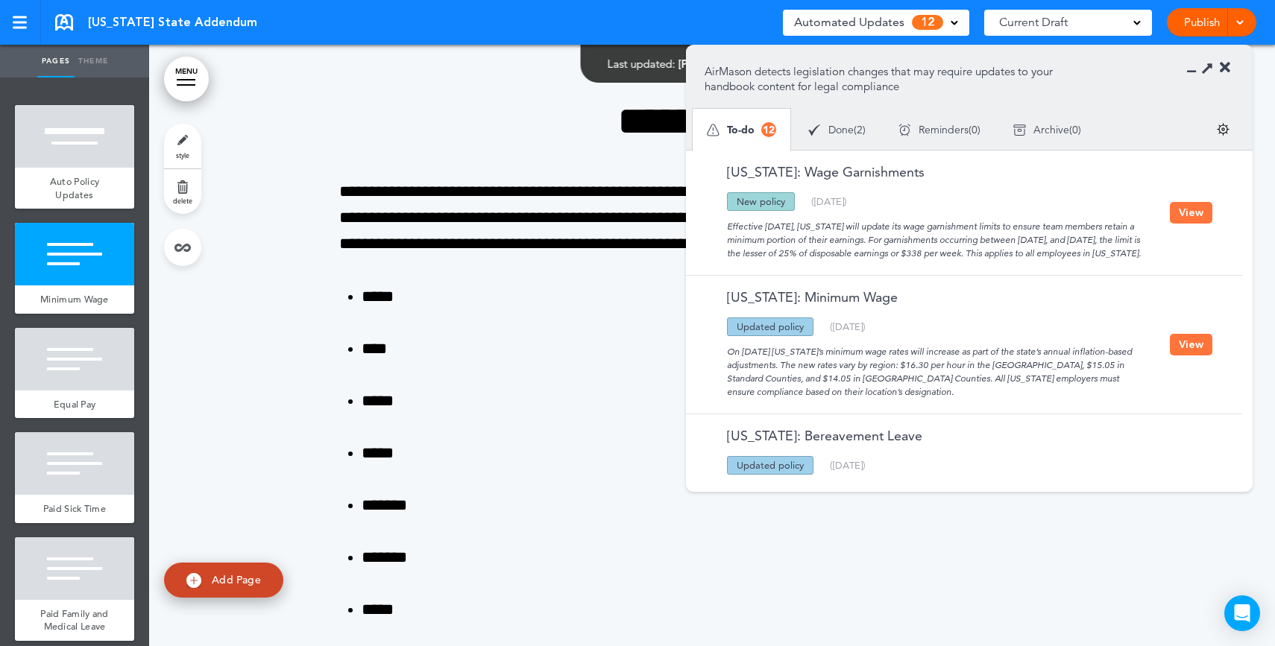
click at [1151, 217] on div "Effective July 1, 2025, Oregon will update its wage garnishment limits to ensur…" at bounding box center [936, 235] width 465 height 49
drag, startPoint x: 781, startPoint y: 227, endPoint x: 827, endPoint y: 226, distance: 47.0
click at [827, 226] on div "Effective July 1, 2025, Oregon will update its wage garnishment limits to ensur…" at bounding box center [936, 235] width 465 height 49
click at [1018, 260] on div "Effective July 1, 2025, Oregon will update its wage garnishment limits to ensur…" at bounding box center [936, 235] width 465 height 49
click at [1194, 224] on button "View" at bounding box center [1191, 213] width 42 height 22
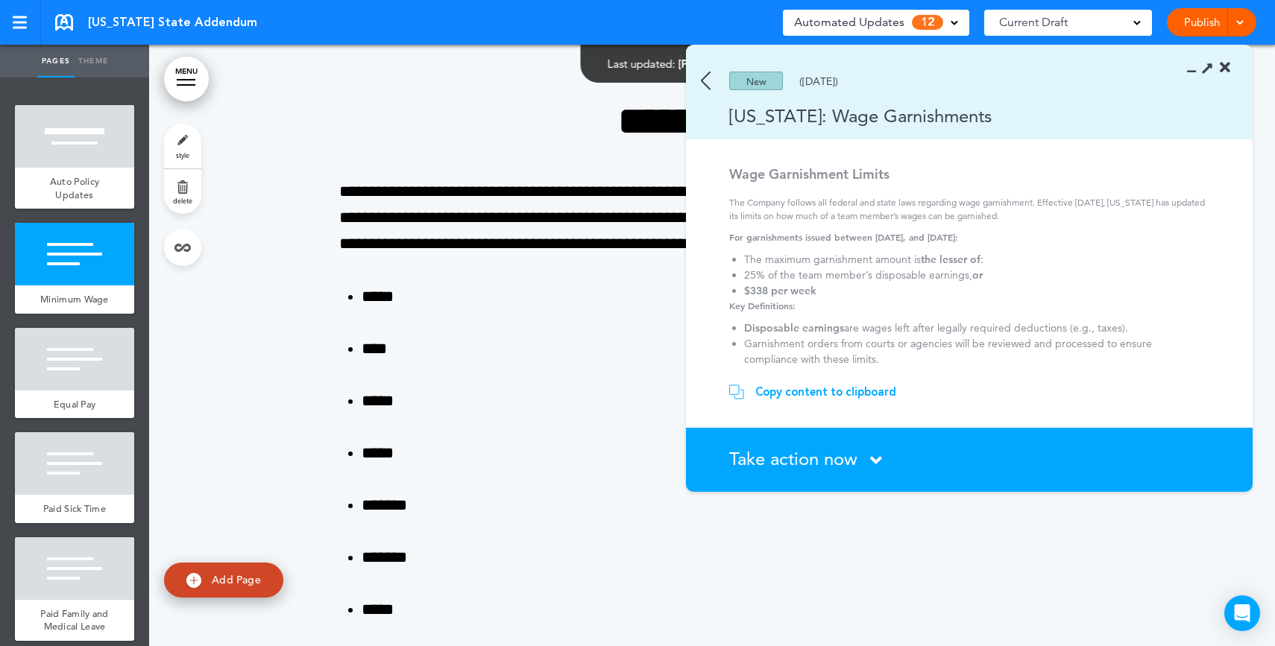
scroll to position [15, 0]
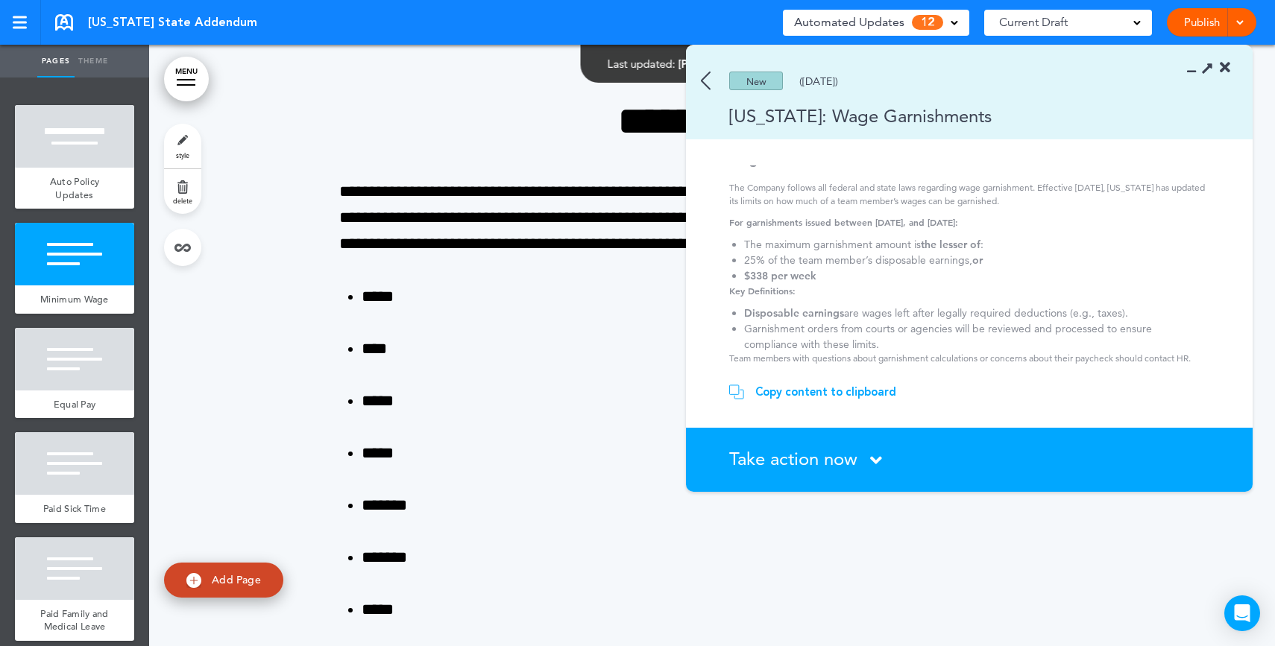
click at [791, 393] on div "Copy content to clipboard" at bounding box center [825, 392] width 141 height 15
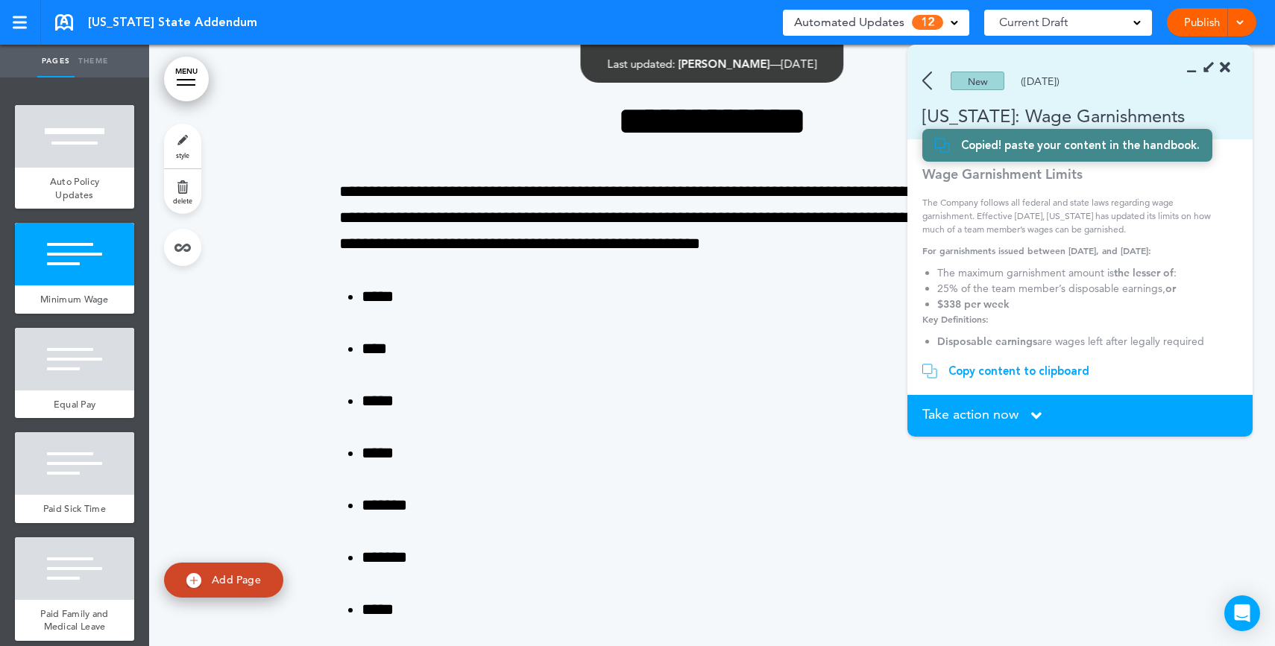
click at [237, 581] on span "Add Page" at bounding box center [236, 579] width 49 height 13
type input "********"
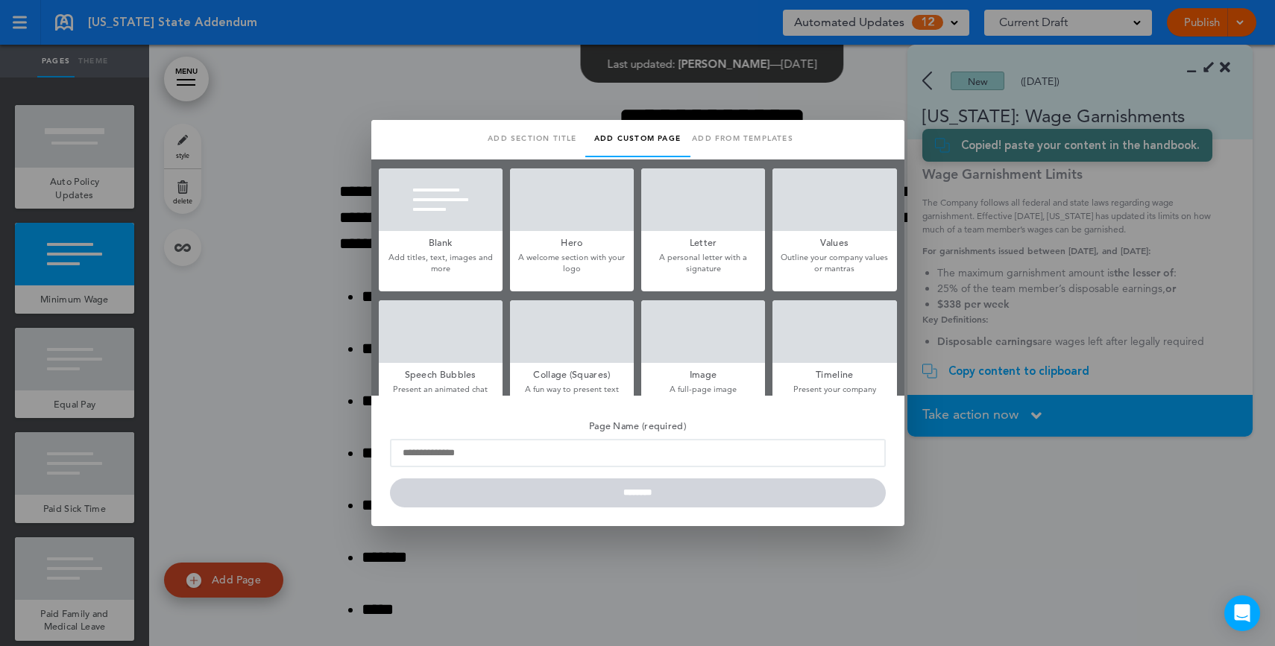
click at [443, 222] on div at bounding box center [441, 199] width 124 height 63
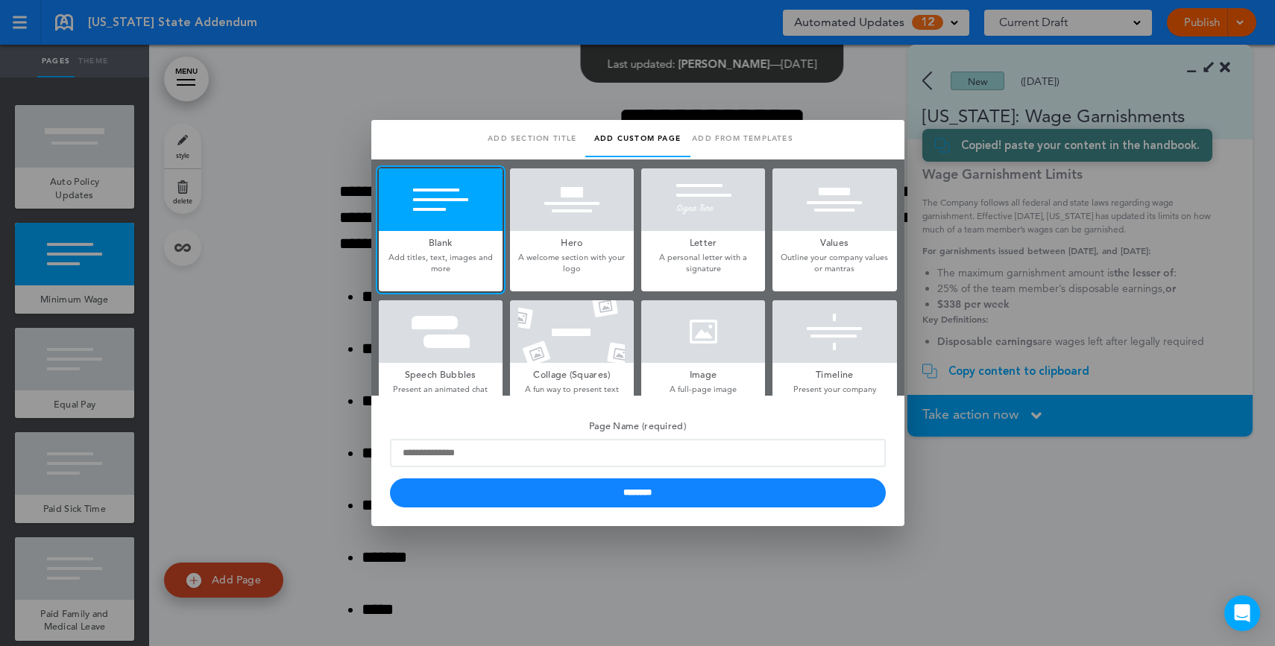
click at [312, 318] on div at bounding box center [637, 323] width 1275 height 646
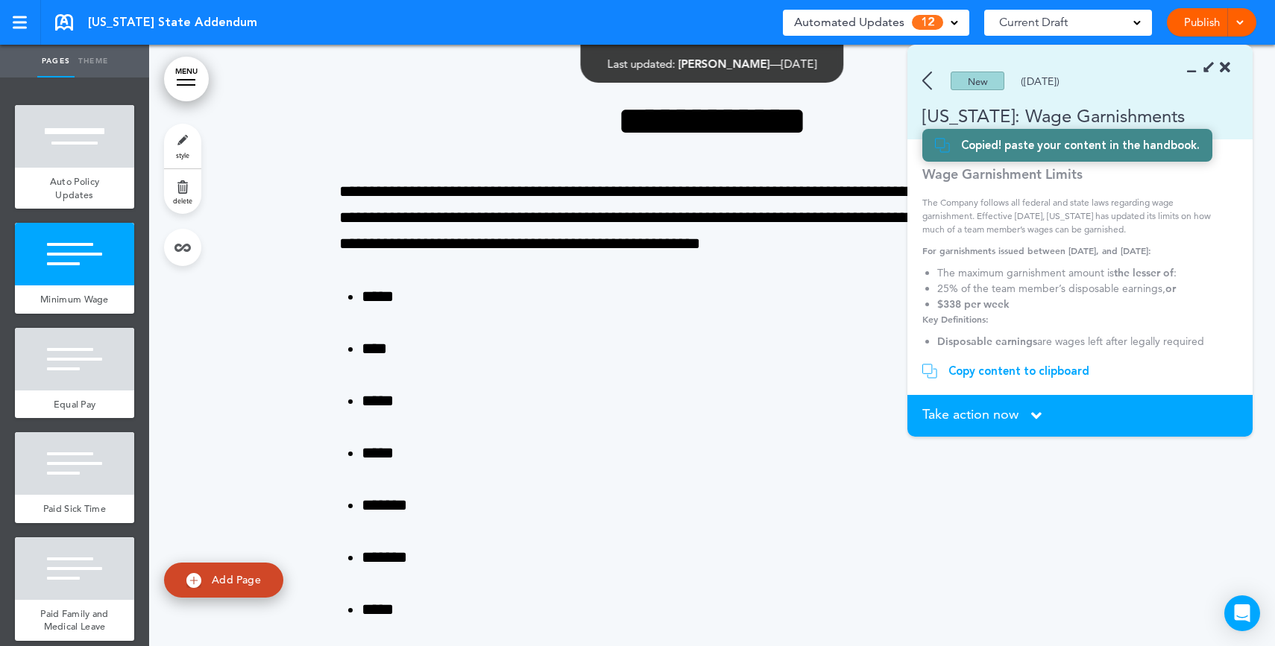
click at [972, 410] on span "Take action now" at bounding box center [970, 414] width 96 height 13
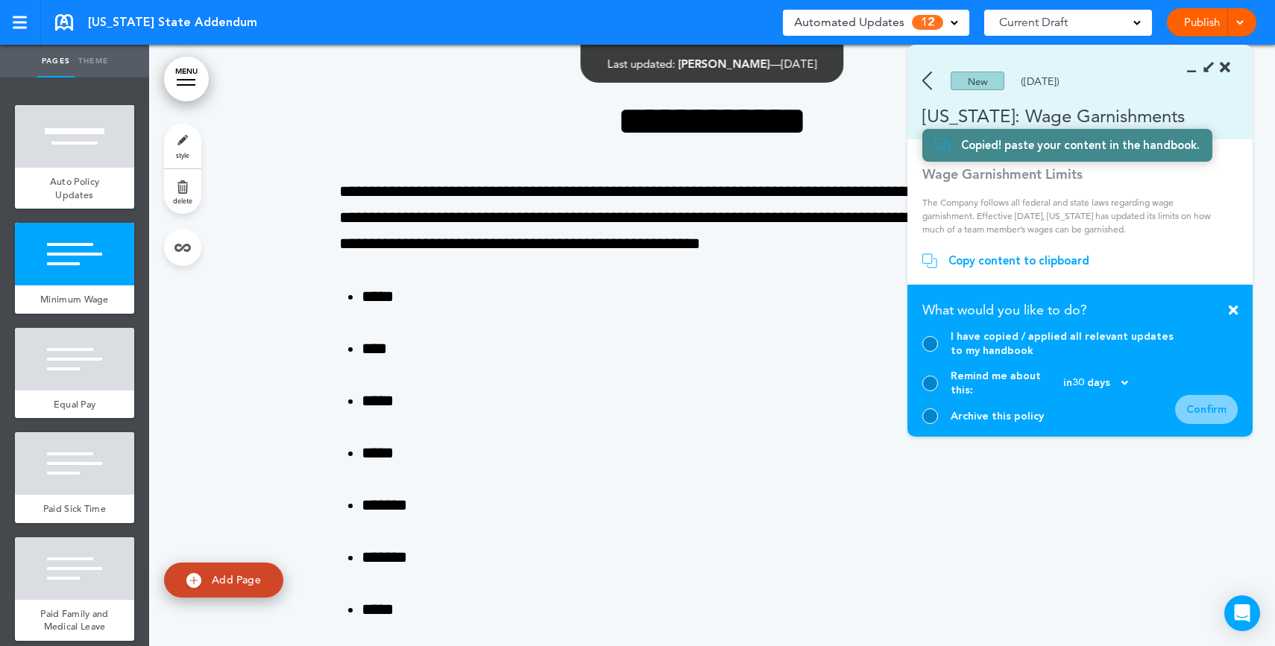
click at [929, 352] on div at bounding box center [930, 344] width 16 height 16
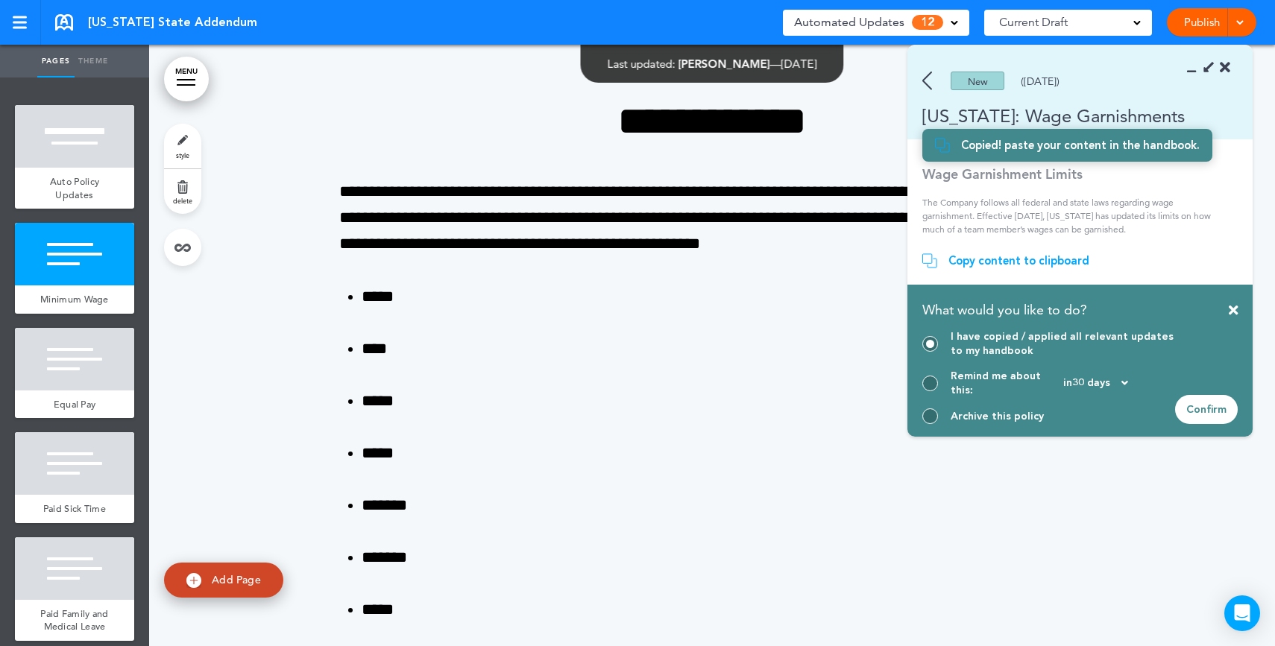
click at [931, 80] on img at bounding box center [927, 81] width 10 height 19
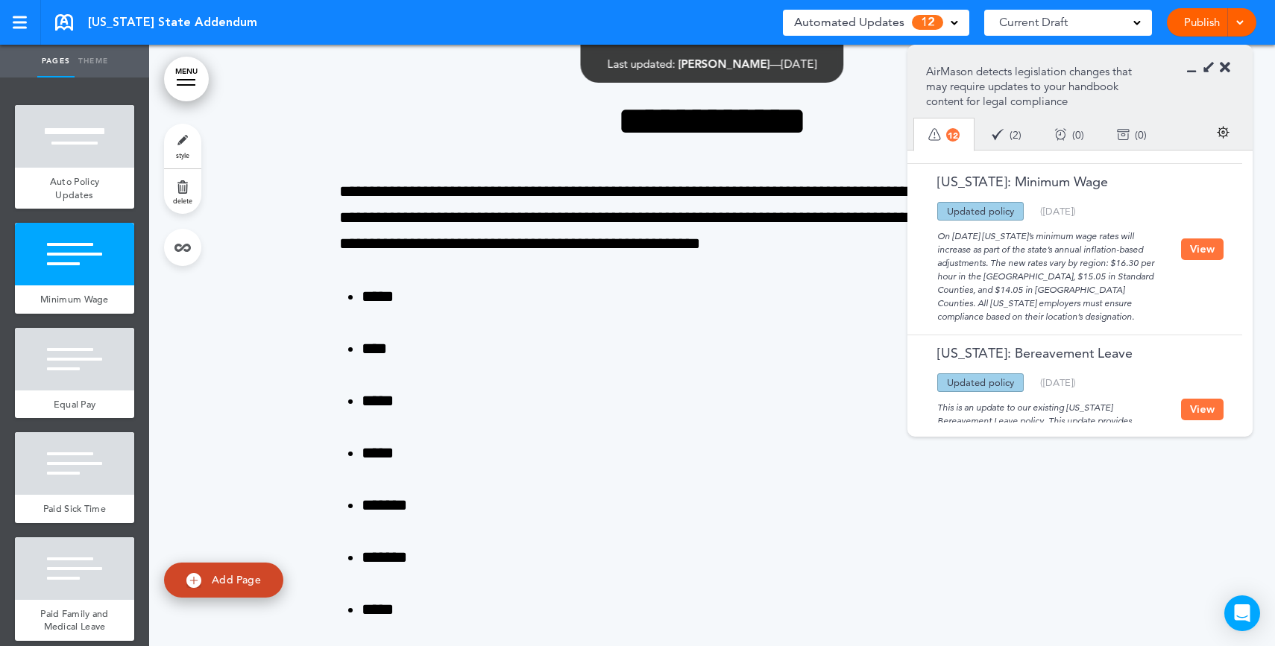
scroll to position [157, 0]
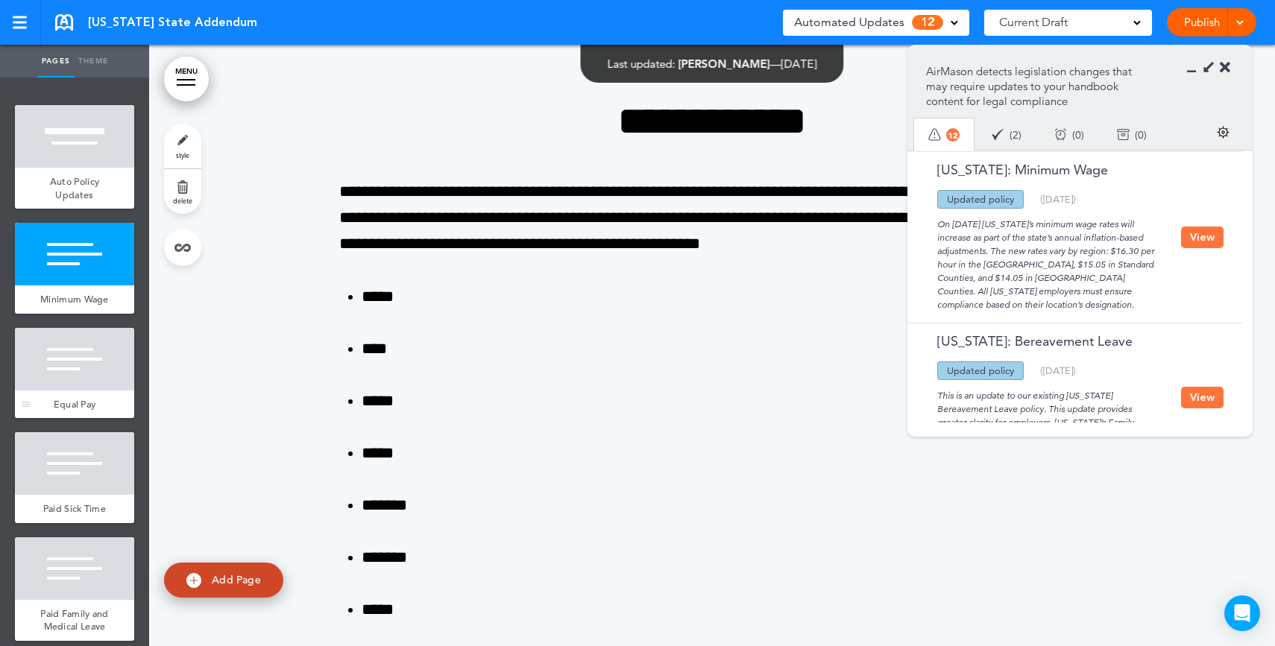
click at [66, 362] on div at bounding box center [74, 359] width 119 height 63
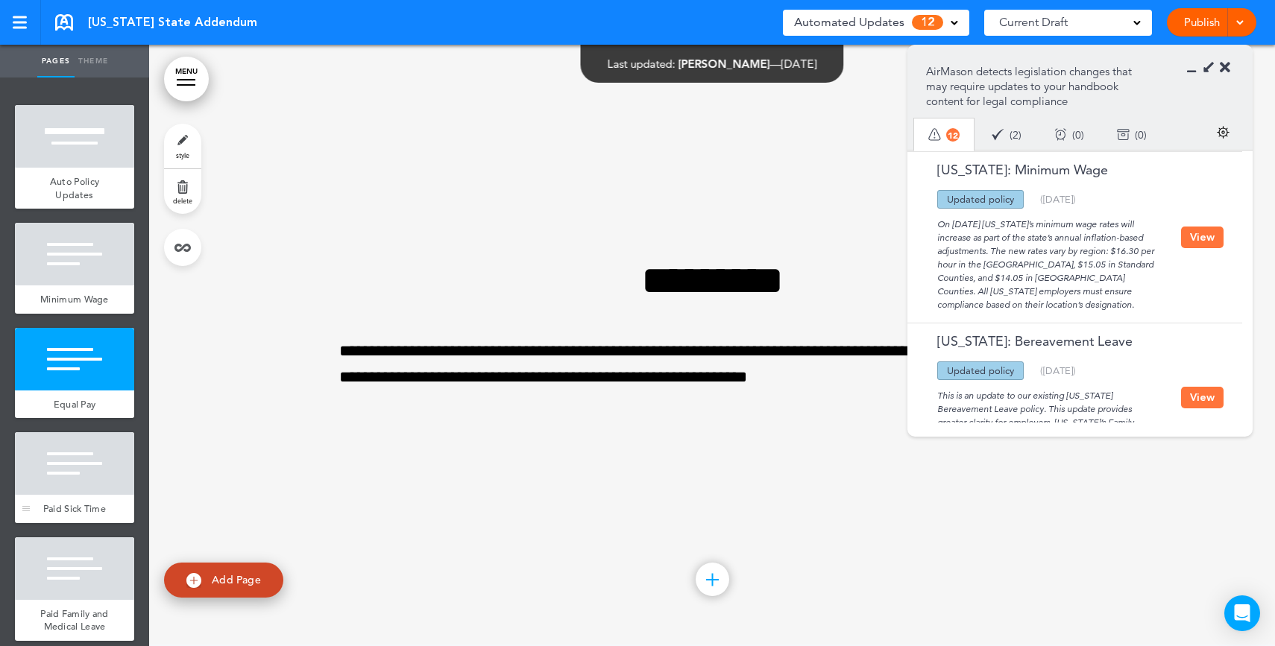
click at [77, 482] on div at bounding box center [74, 463] width 119 height 63
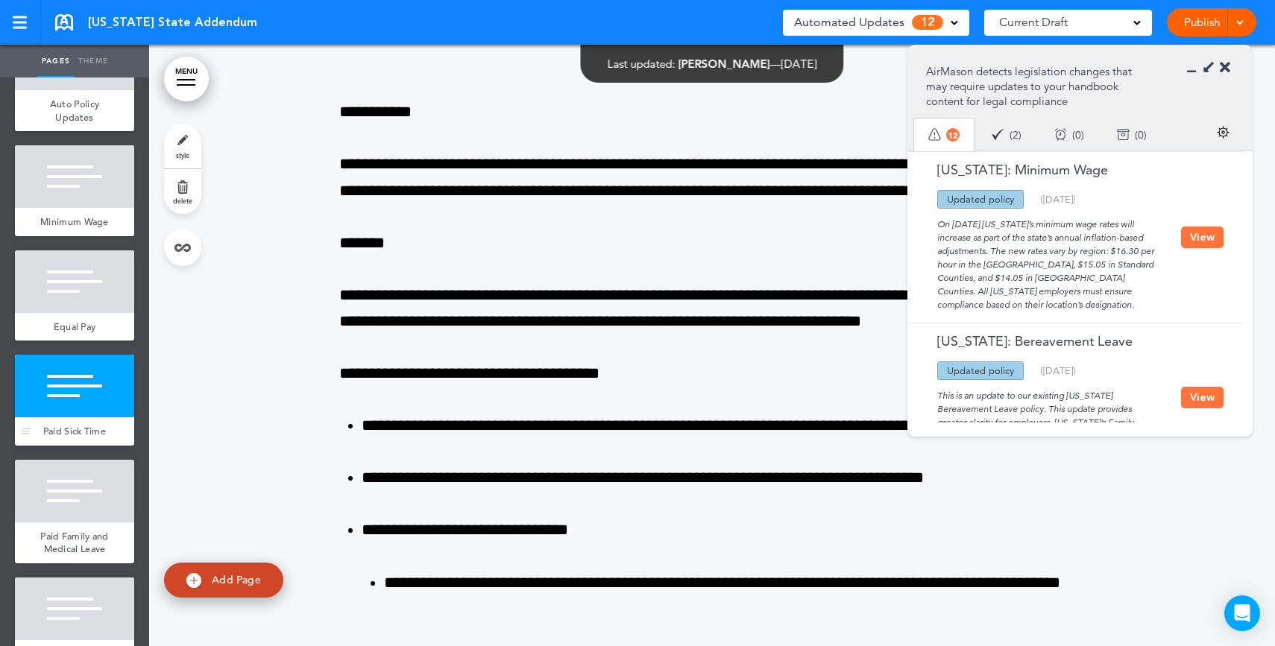
scroll to position [95, 0]
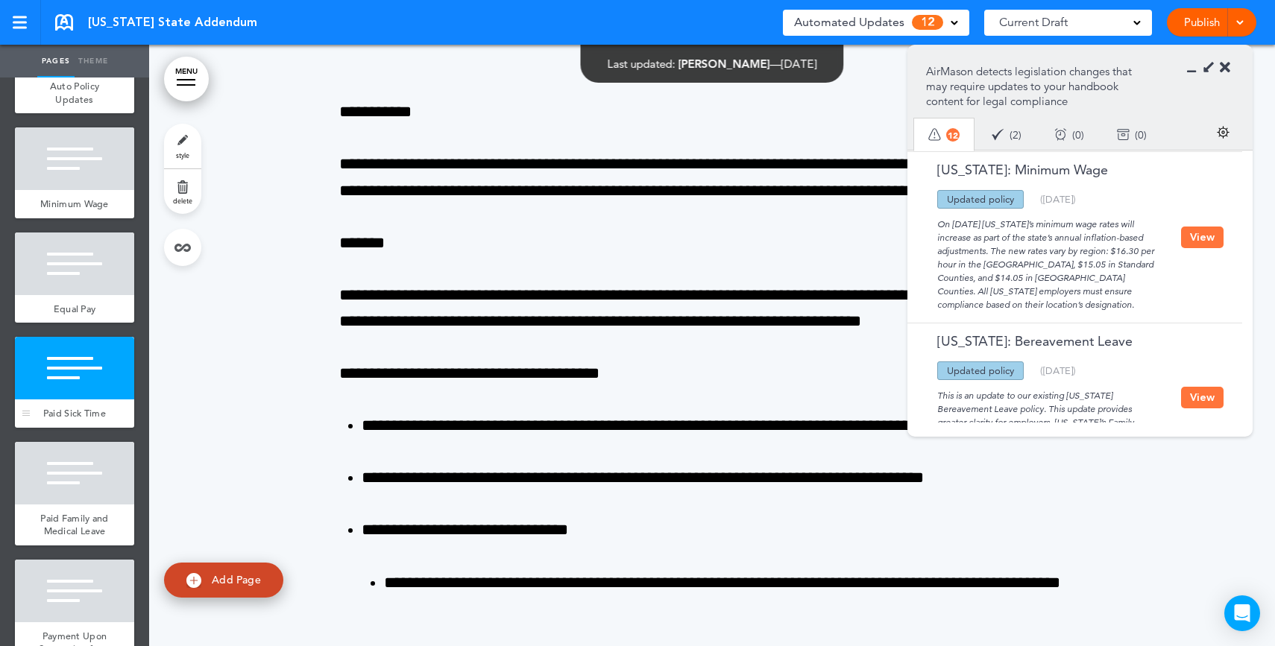
click at [77, 482] on div at bounding box center [74, 473] width 119 height 63
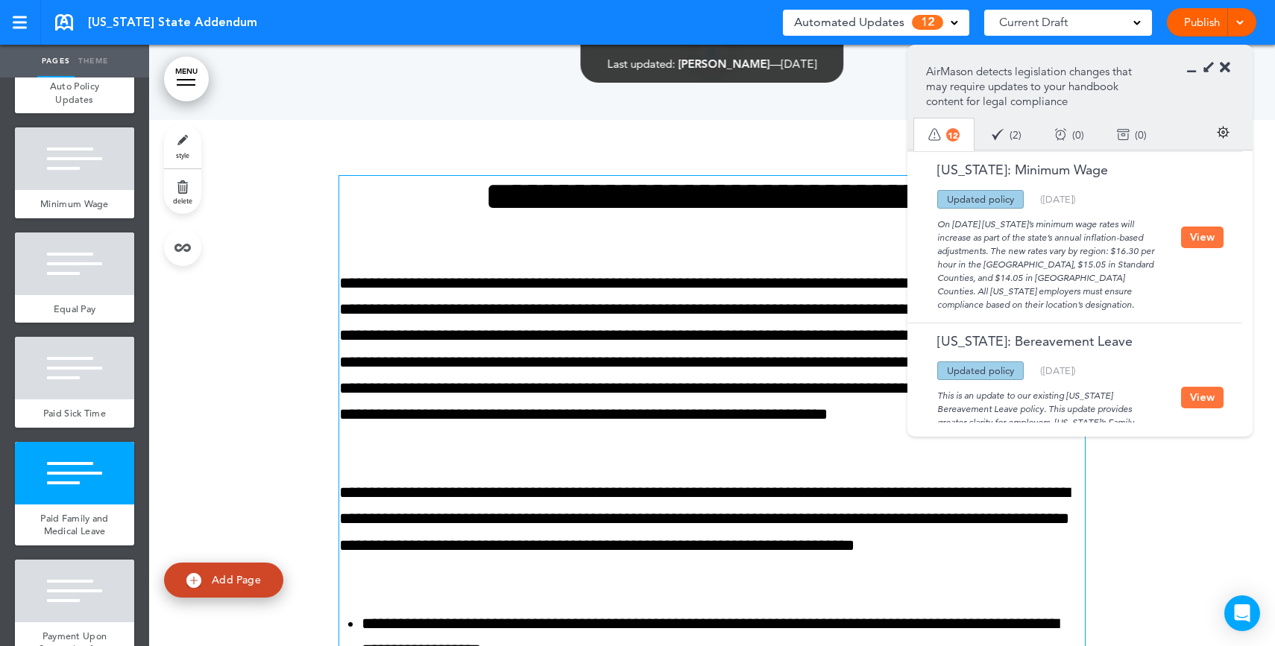
scroll to position [5506, 0]
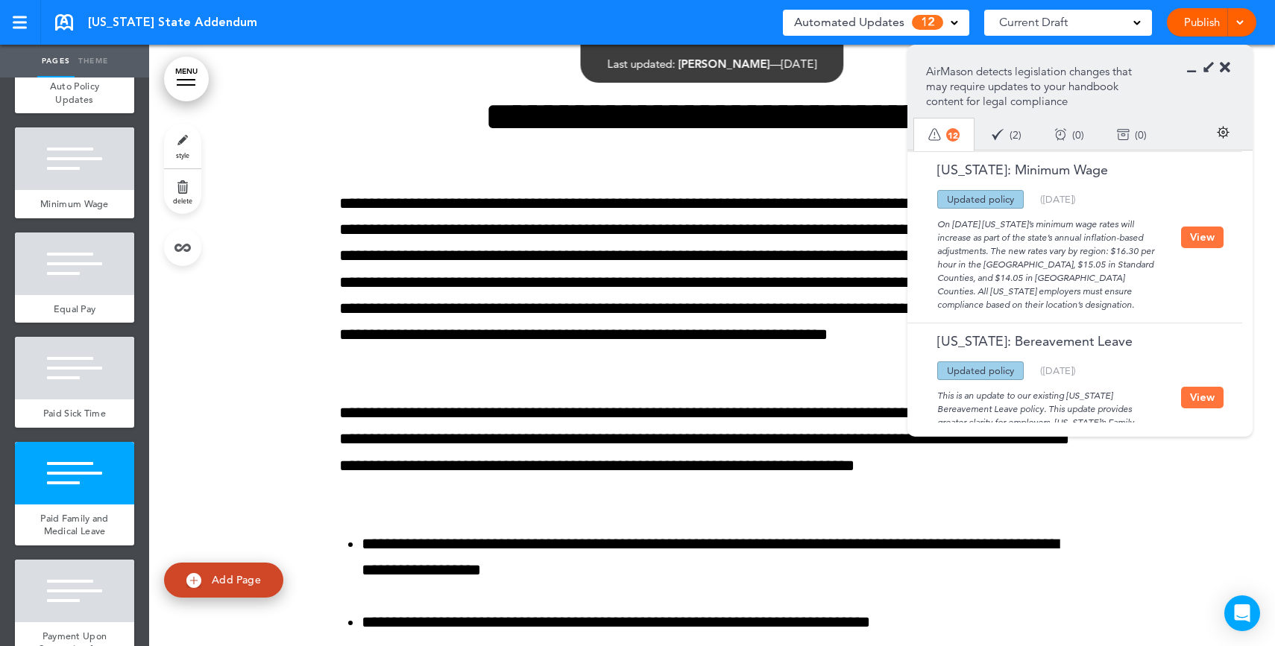
click at [1232, 68] on section "AirMason detects legislation changes that may require updates to your handbook …" at bounding box center [1079, 97] width 345 height 104
click at [1229, 71] on icon at bounding box center [1225, 67] width 10 height 15
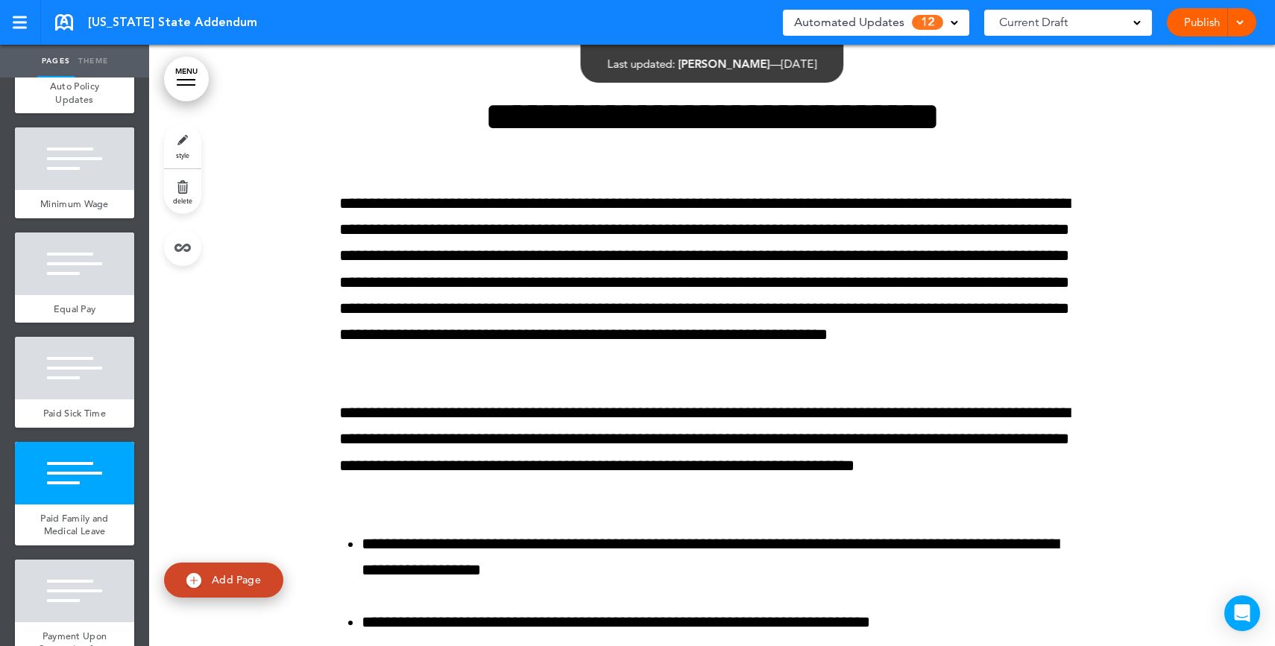
click at [1205, 26] on link "Publish" at bounding box center [1201, 22] width 47 height 28
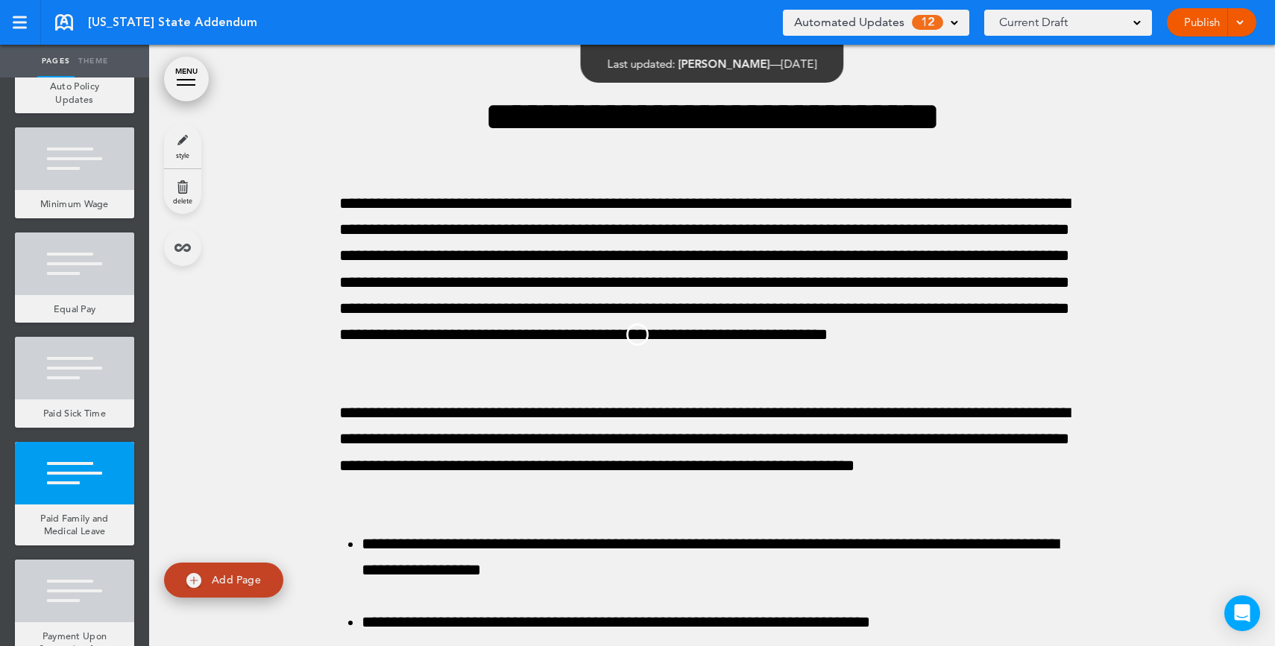
scroll to position [0, 0]
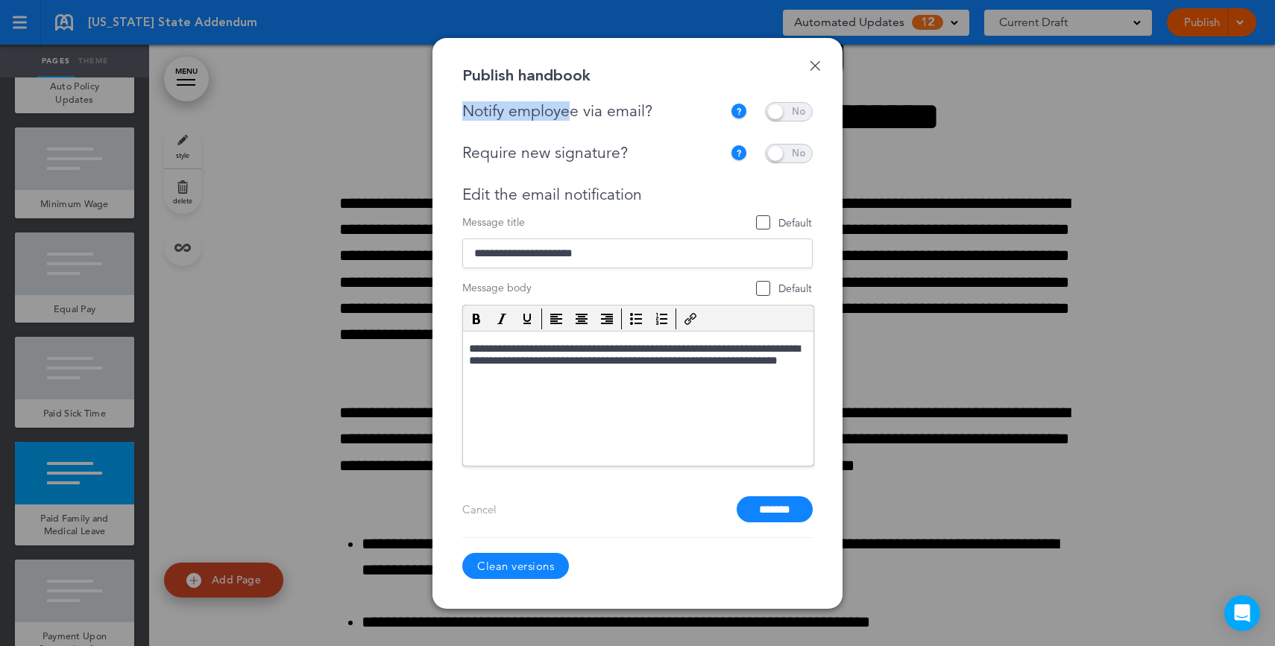
drag, startPoint x: 583, startPoint y: 103, endPoint x: 566, endPoint y: 104, distance: 17.2
click at [566, 104] on div "Done Publish handbook Notify employee via email? If this handbook is ready to v…" at bounding box center [637, 323] width 410 height 571
click at [566, 104] on div "Notify employee via email?" at bounding box center [596, 111] width 268 height 19
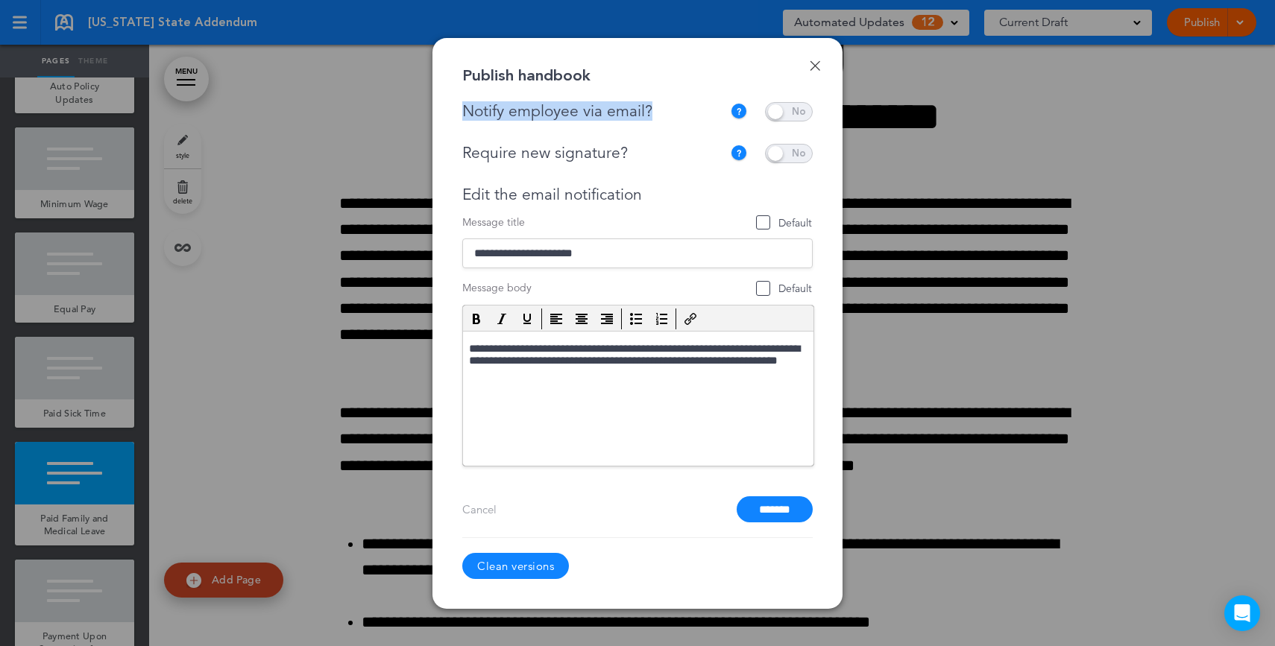
drag, startPoint x: 668, startPoint y: 119, endPoint x: 664, endPoint y: 107, distance: 12.5
click at [668, 119] on div "Notify employee via email?" at bounding box center [596, 111] width 268 height 19
drag, startPoint x: 607, startPoint y: 118, endPoint x: 593, endPoint y: 119, distance: 14.2
click at [593, 119] on div "Notify employee via email?" at bounding box center [596, 111] width 268 height 19
click at [1020, 399] on div at bounding box center [637, 323] width 1275 height 646
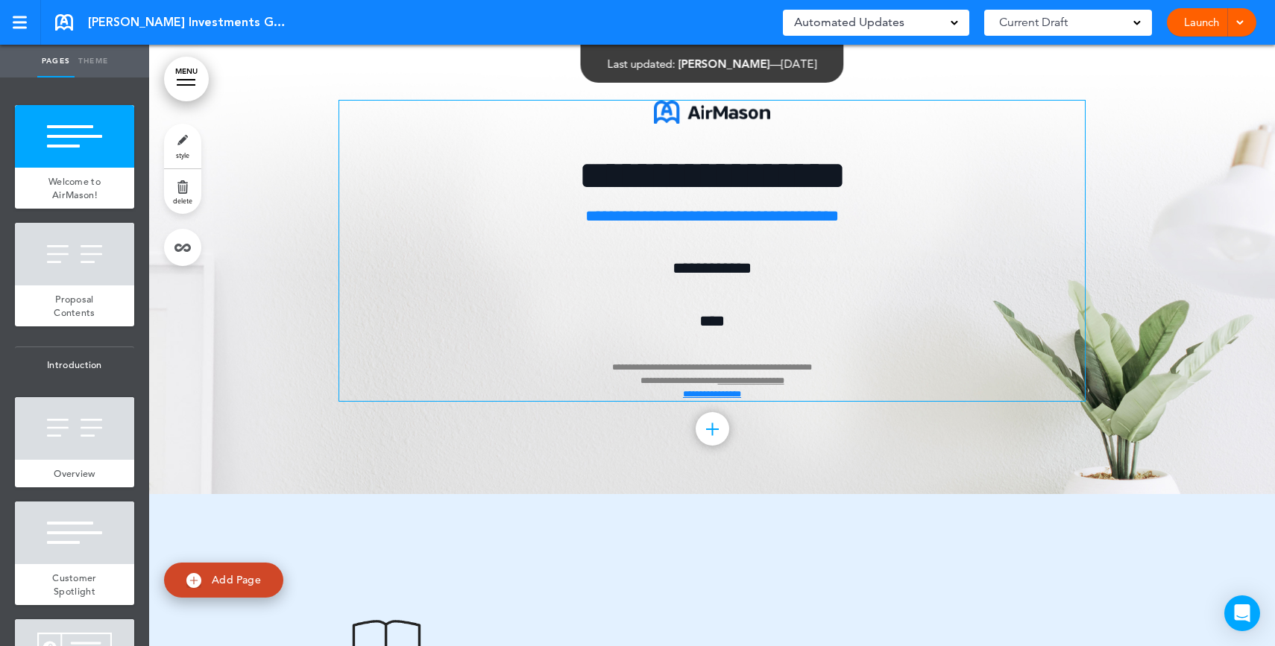
click at [709, 286] on p "**********" at bounding box center [711, 328] width 745 height 145
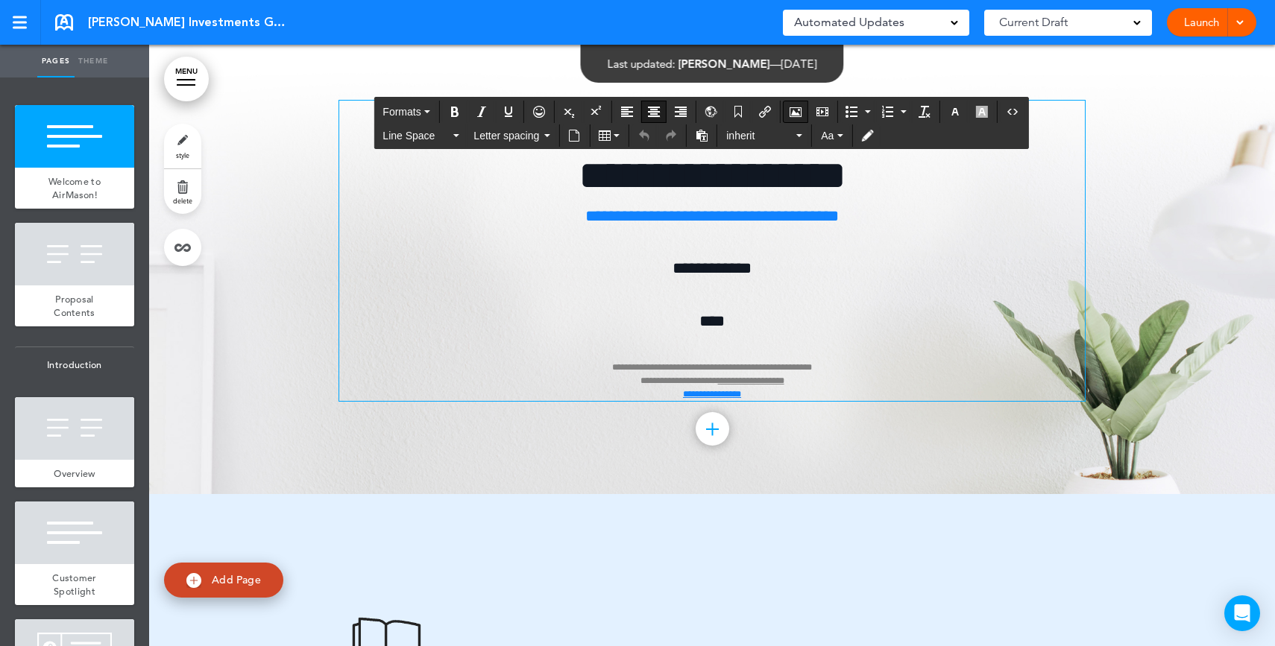
click at [786, 116] on button "Airmason image" at bounding box center [796, 111] width 24 height 21
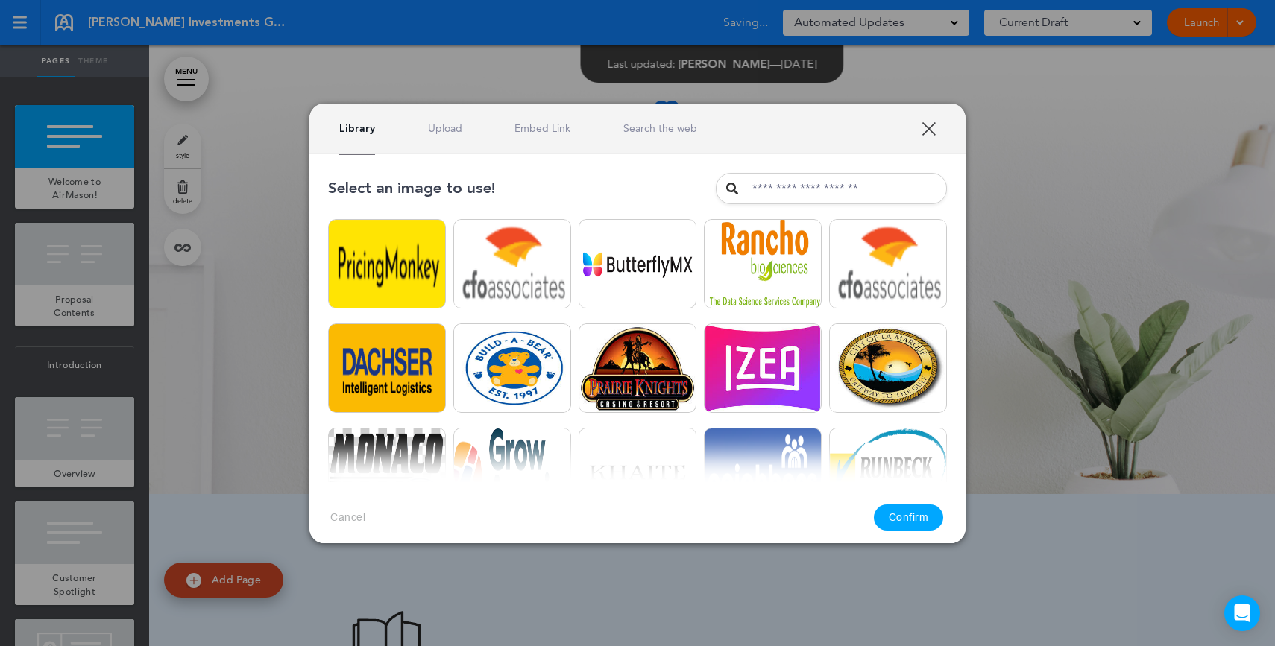
click at [437, 118] on div "Library Upload Embed Link Search the web" at bounding box center [637, 129] width 656 height 51
click at [438, 124] on link "Upload" at bounding box center [445, 129] width 34 height 14
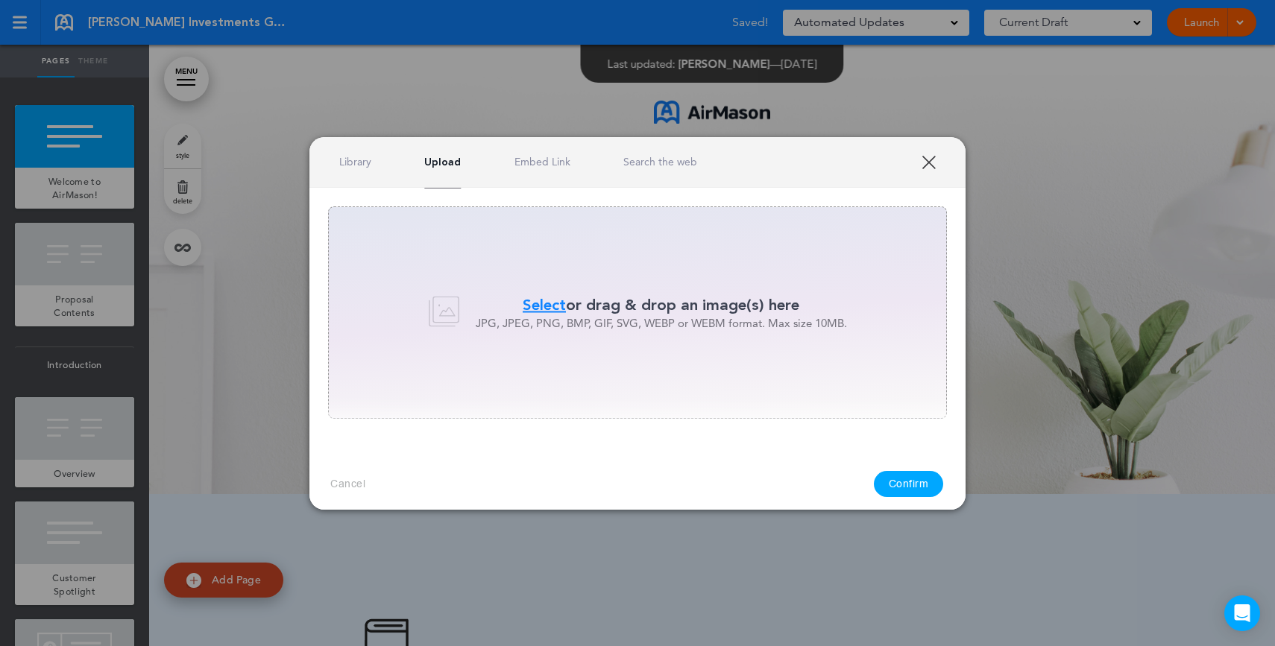
click at [652, 306] on p "Select or drag & drop an image(s) here" at bounding box center [661, 305] width 371 height 22
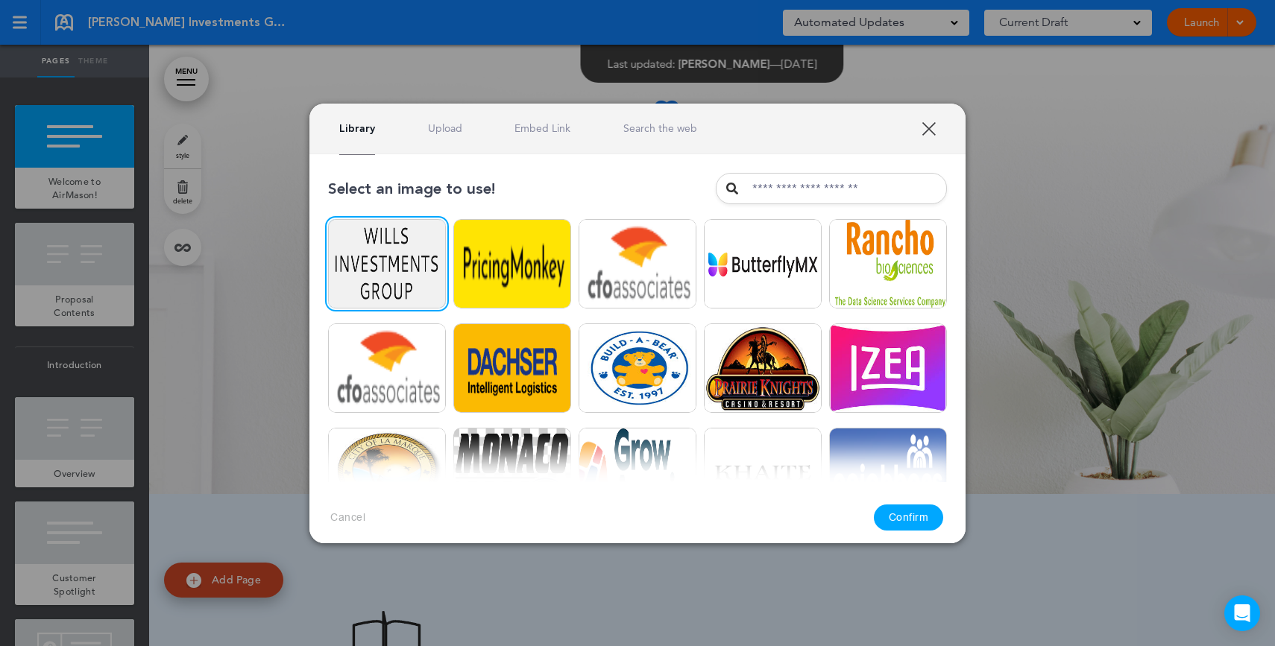
click at [924, 520] on button "Confirm" at bounding box center [909, 518] width 70 height 26
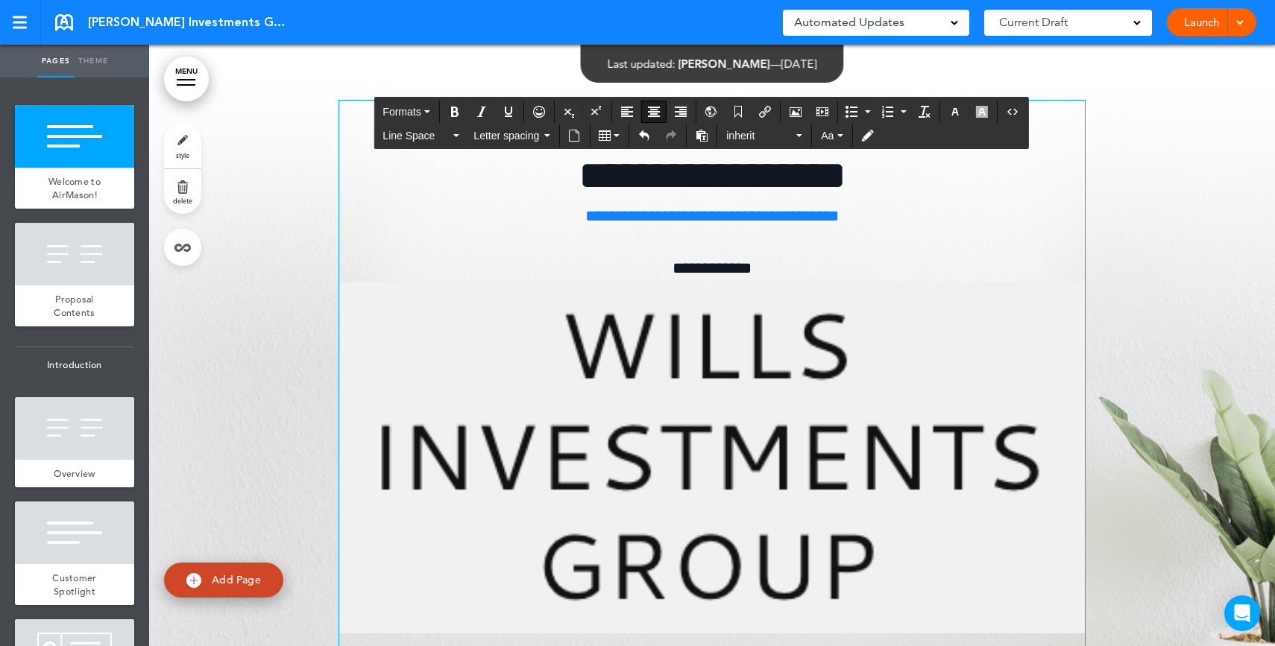
drag, startPoint x: 702, startPoint y: 406, endPoint x: 735, endPoint y: 404, distance: 33.6
click at [702, 406] on img at bounding box center [711, 459] width 745 height 352
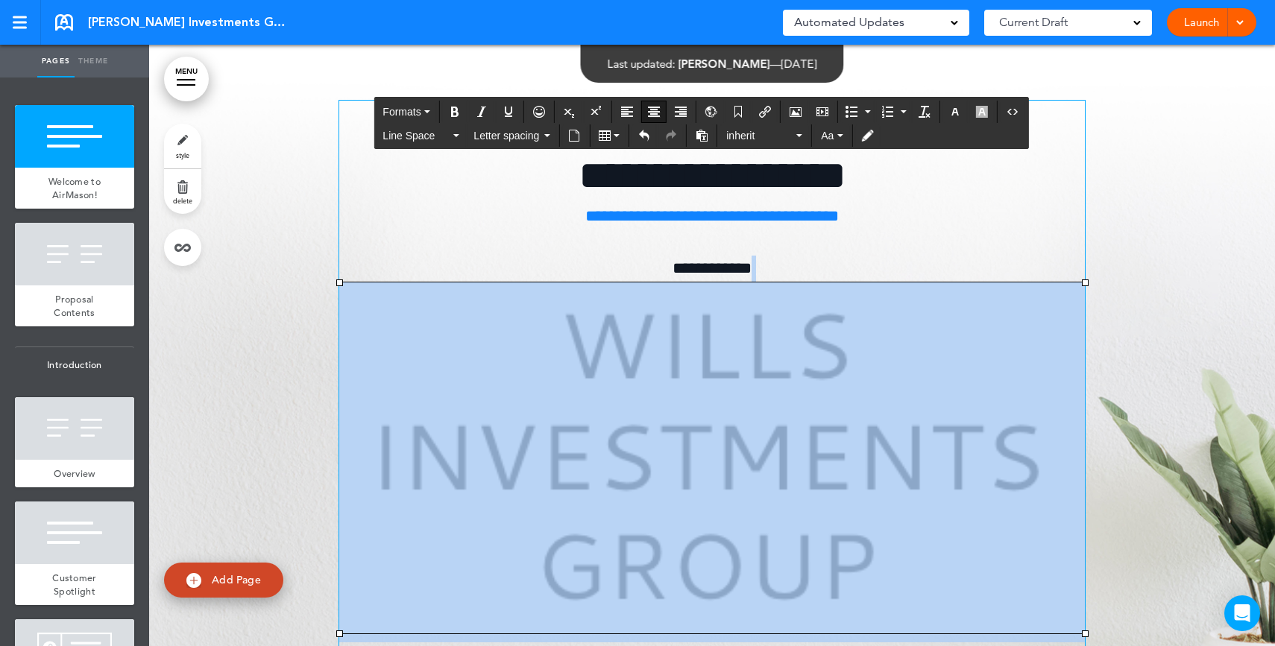
click at [1074, 283] on img at bounding box center [711, 459] width 745 height 352
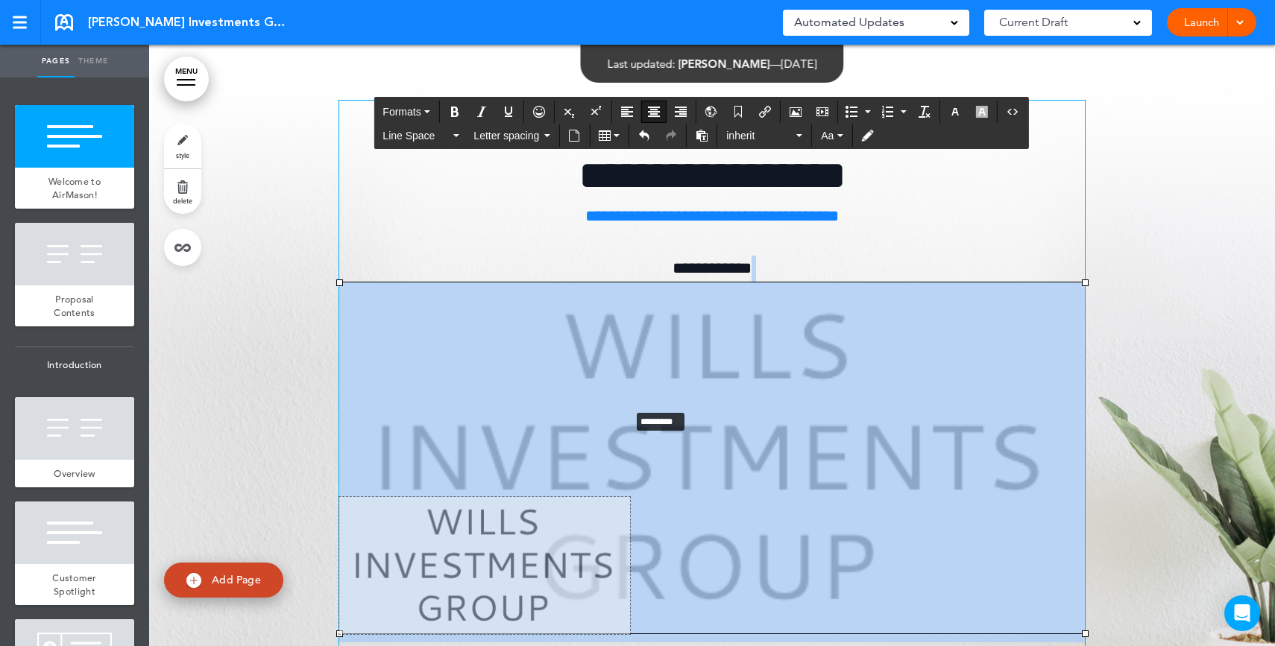
drag, startPoint x: 1078, startPoint y: 285, endPoint x: 591, endPoint y: 420, distance: 505.4
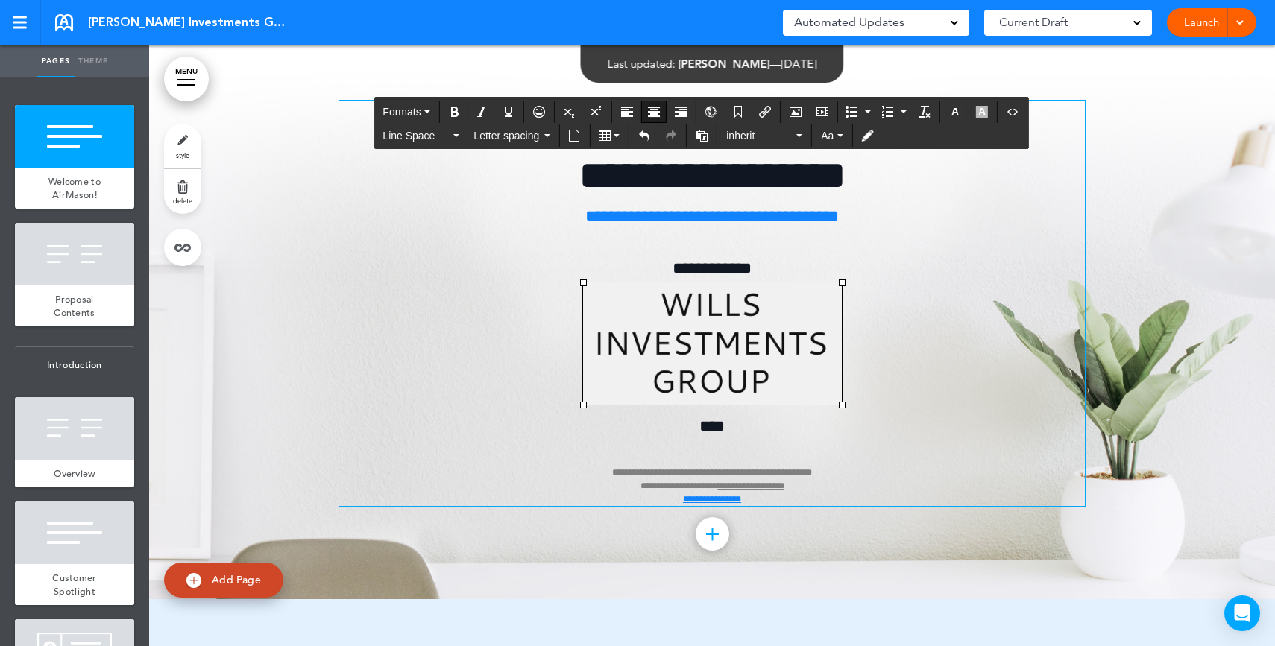
click at [733, 422] on p "**********" at bounding box center [711, 381] width 745 height 250
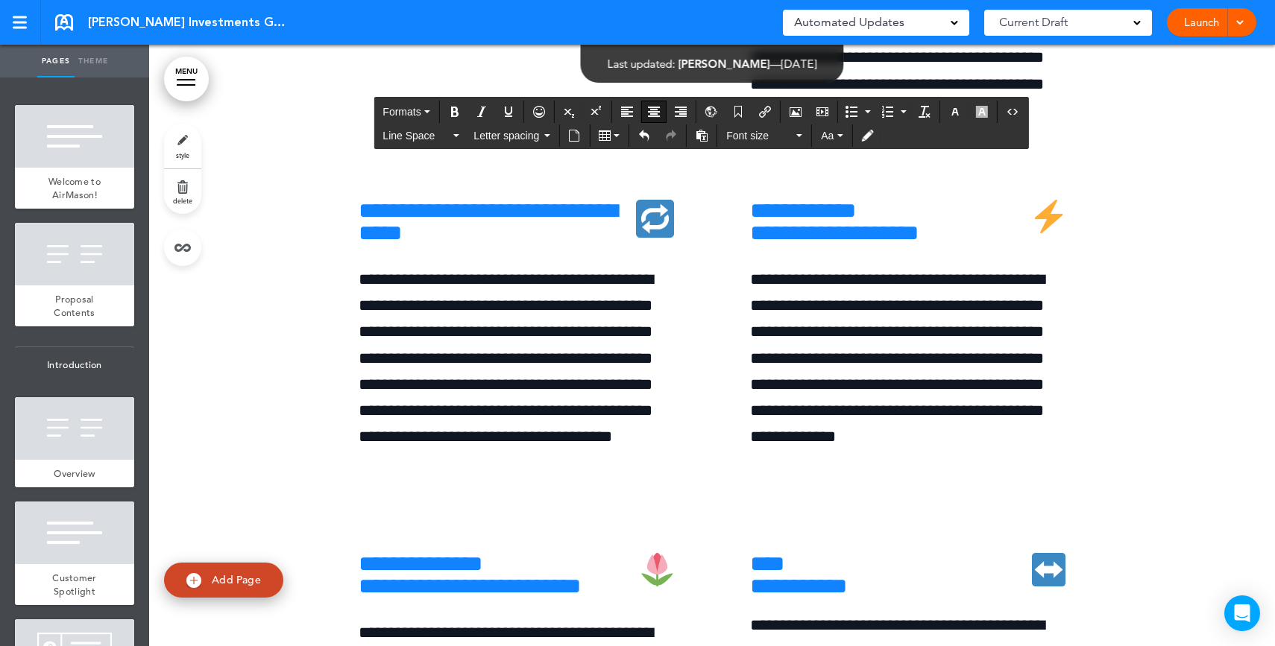
scroll to position [5009, 0]
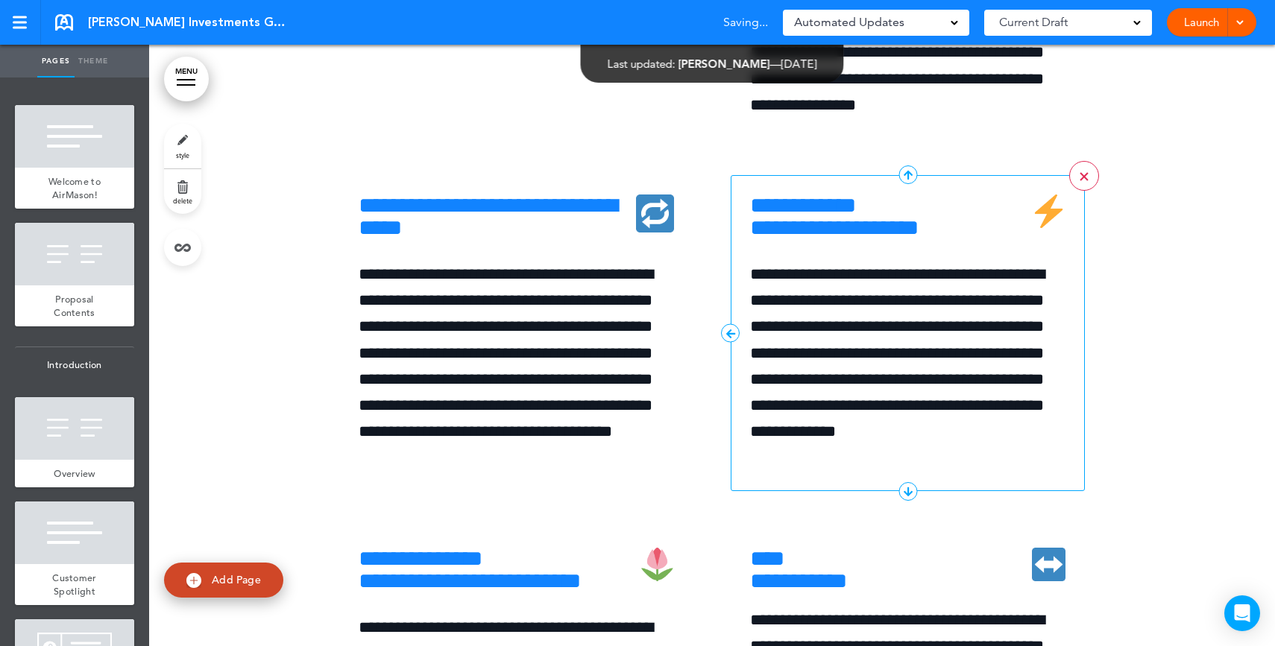
click at [1081, 180] on div at bounding box center [1083, 176] width 8 height 8
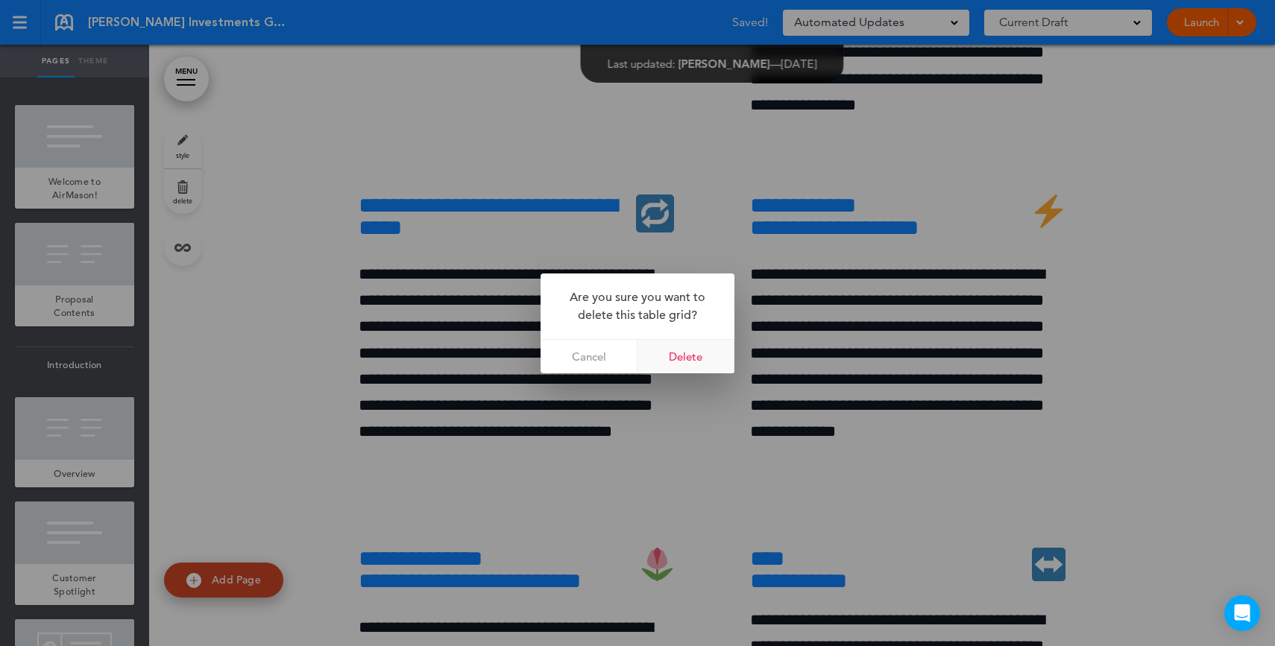
click at [702, 348] on link "Delete" at bounding box center [685, 357] width 97 height 34
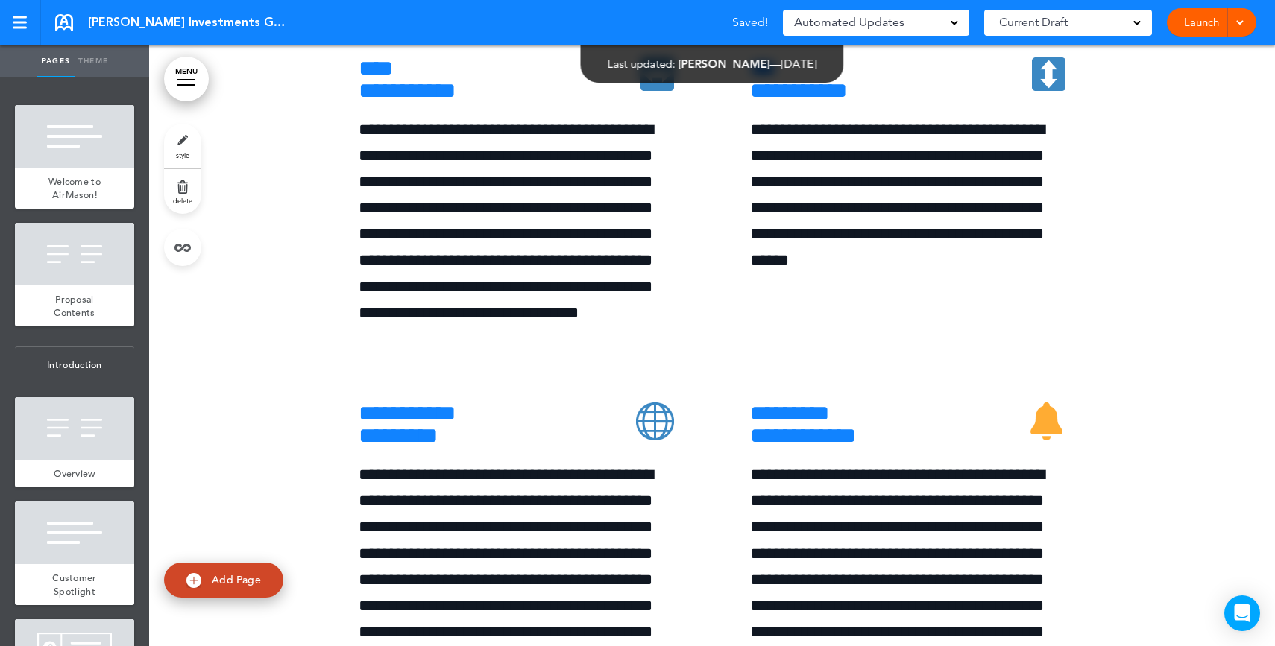
scroll to position [5503, 0]
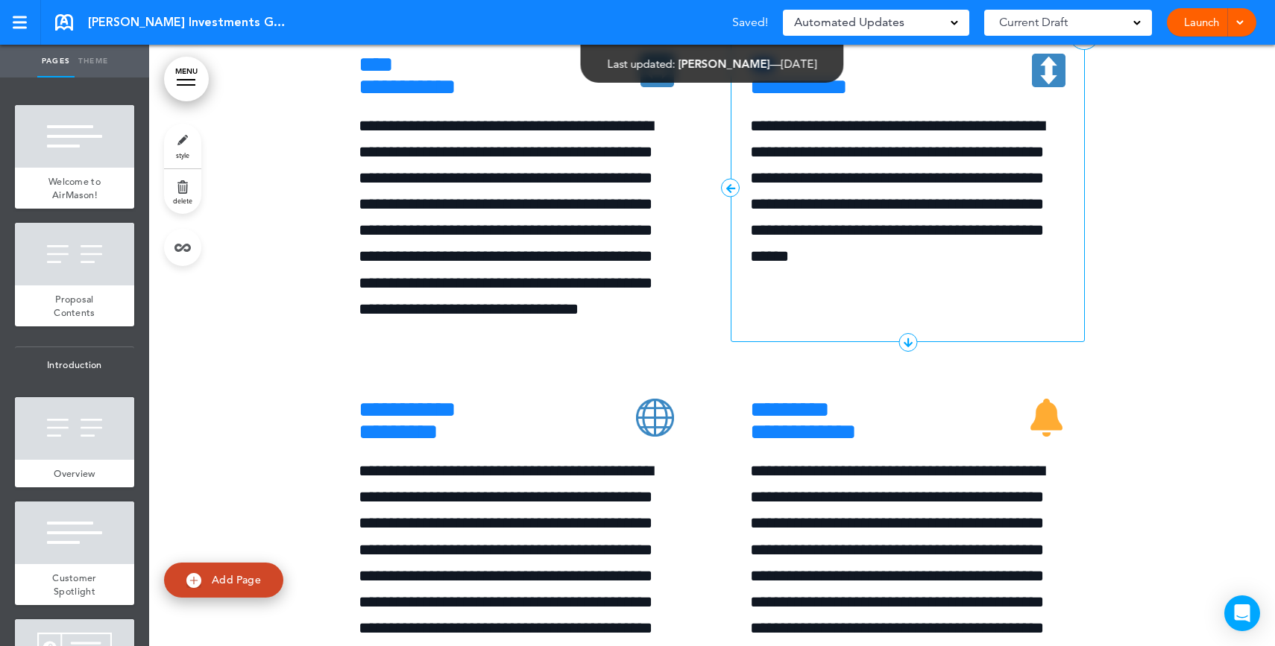
click at [1069, 124] on div "**********" at bounding box center [908, 188] width 354 height 309
click at [1071, 50] on link ">" at bounding box center [1084, 35] width 30 height 30
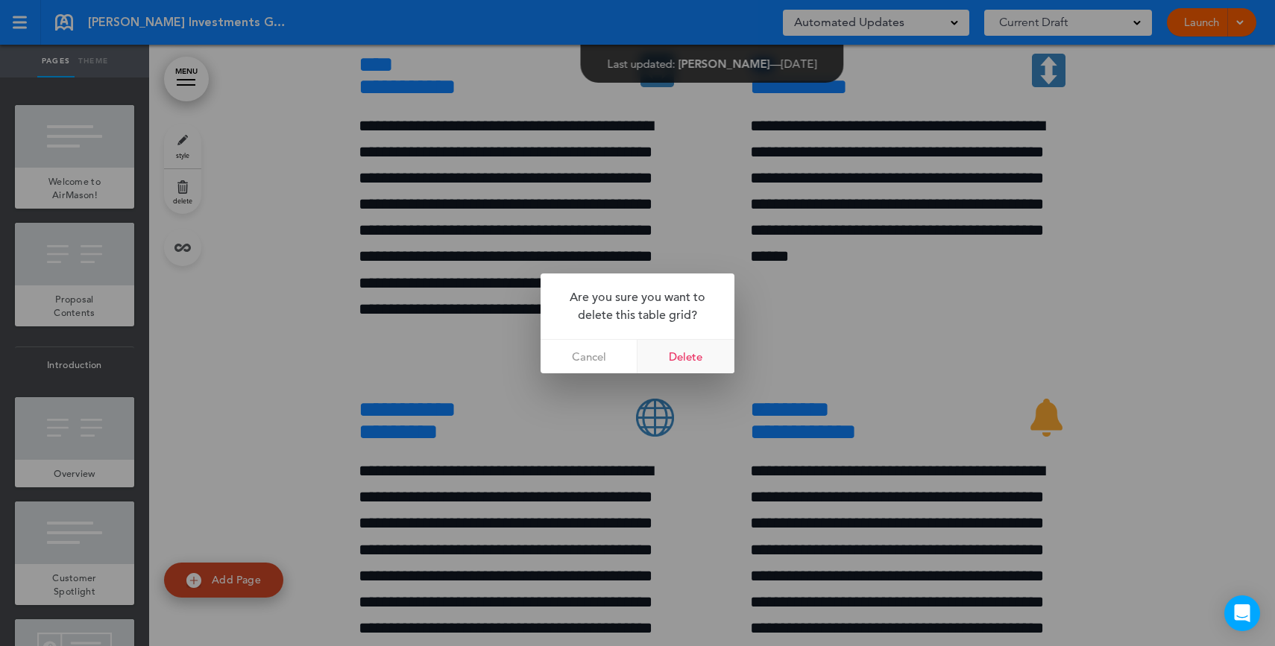
click at [692, 355] on link "Delete" at bounding box center [685, 357] width 97 height 34
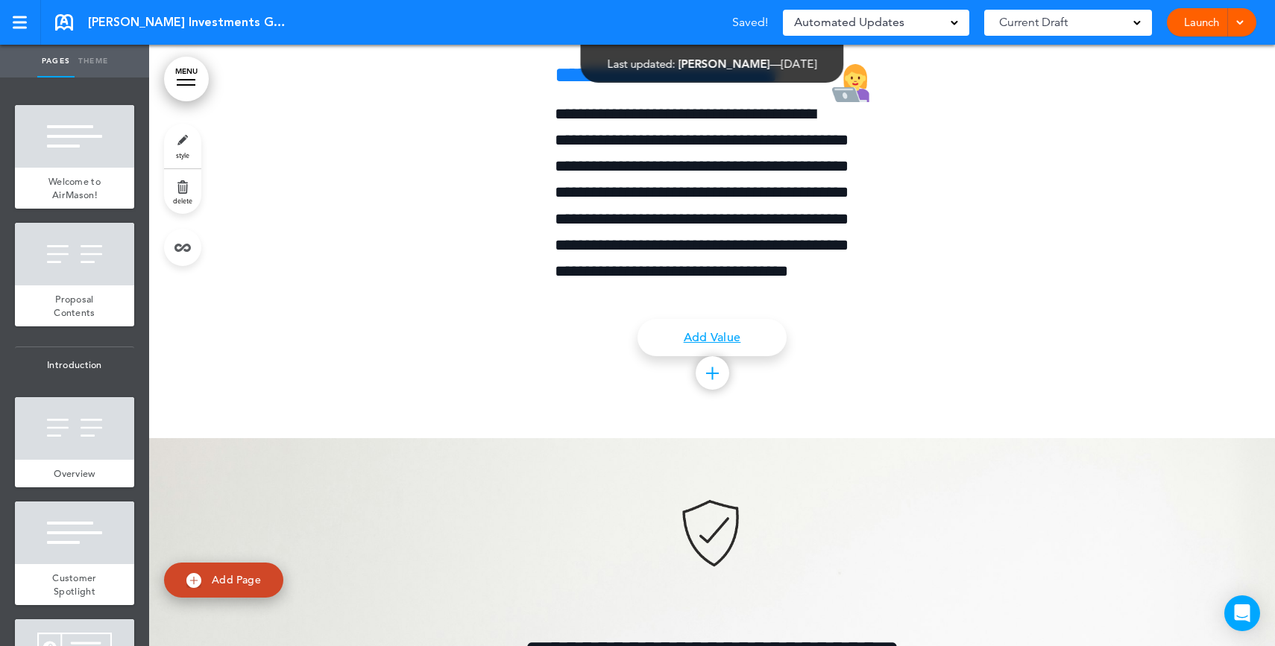
scroll to position [6700, 0]
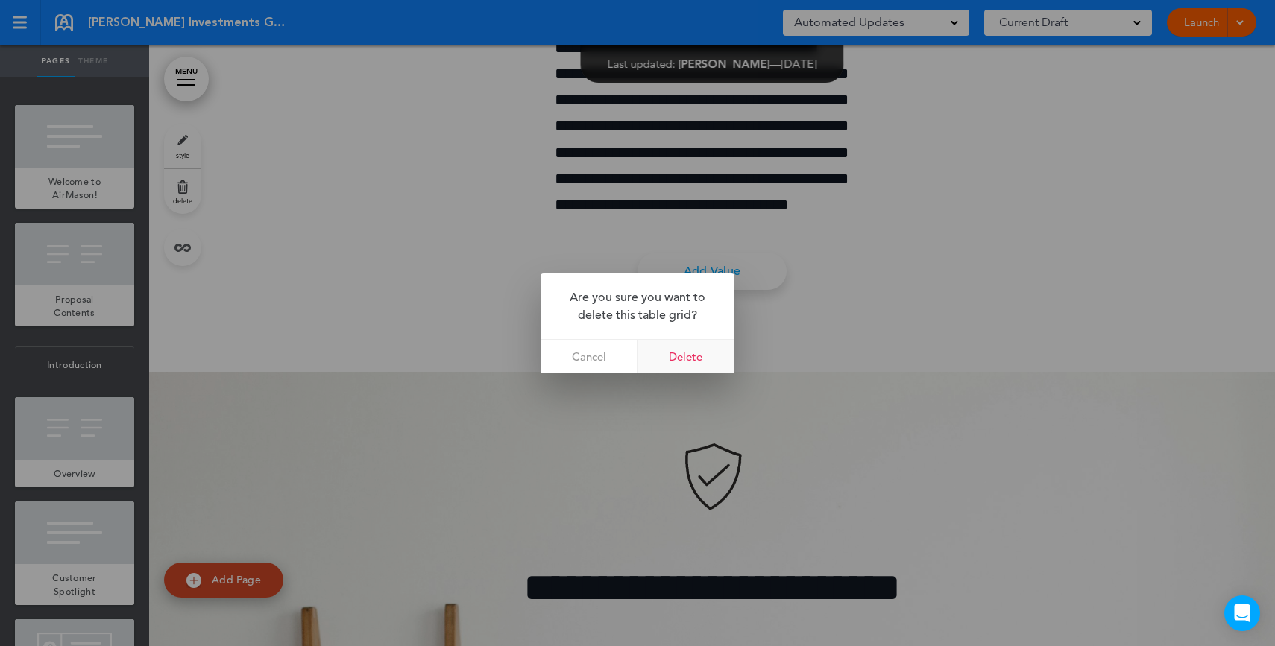
click at [679, 356] on link "Delete" at bounding box center [685, 357] width 97 height 34
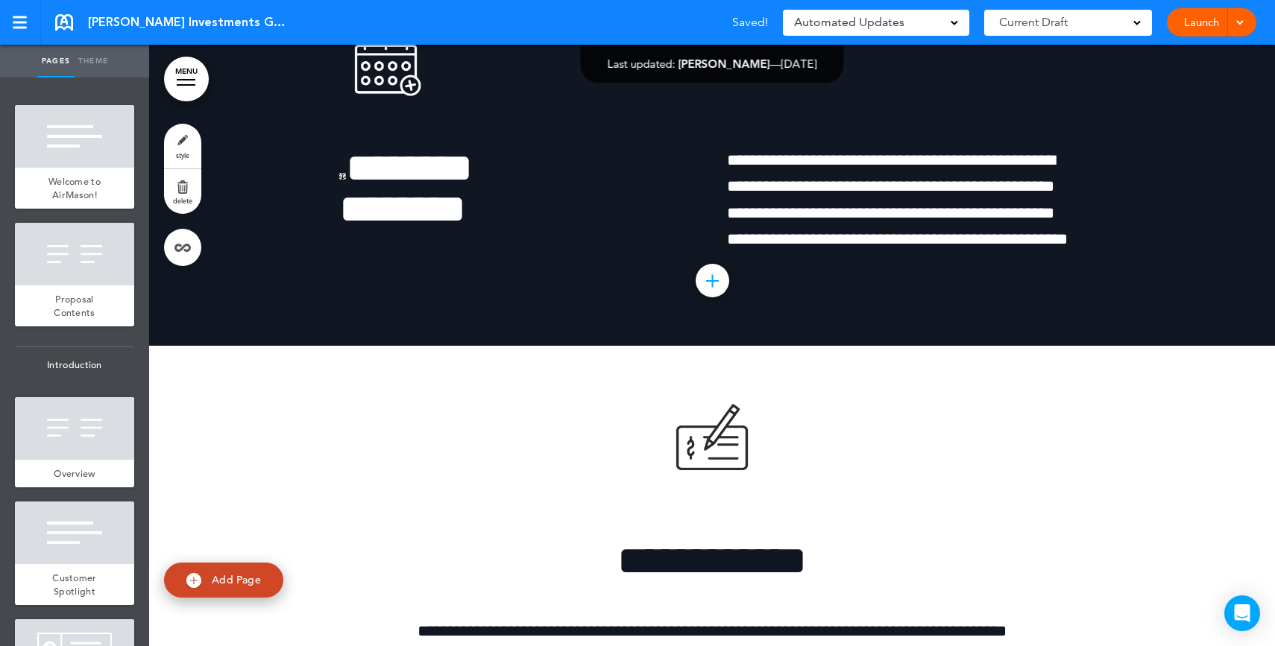
scroll to position [7939, 0]
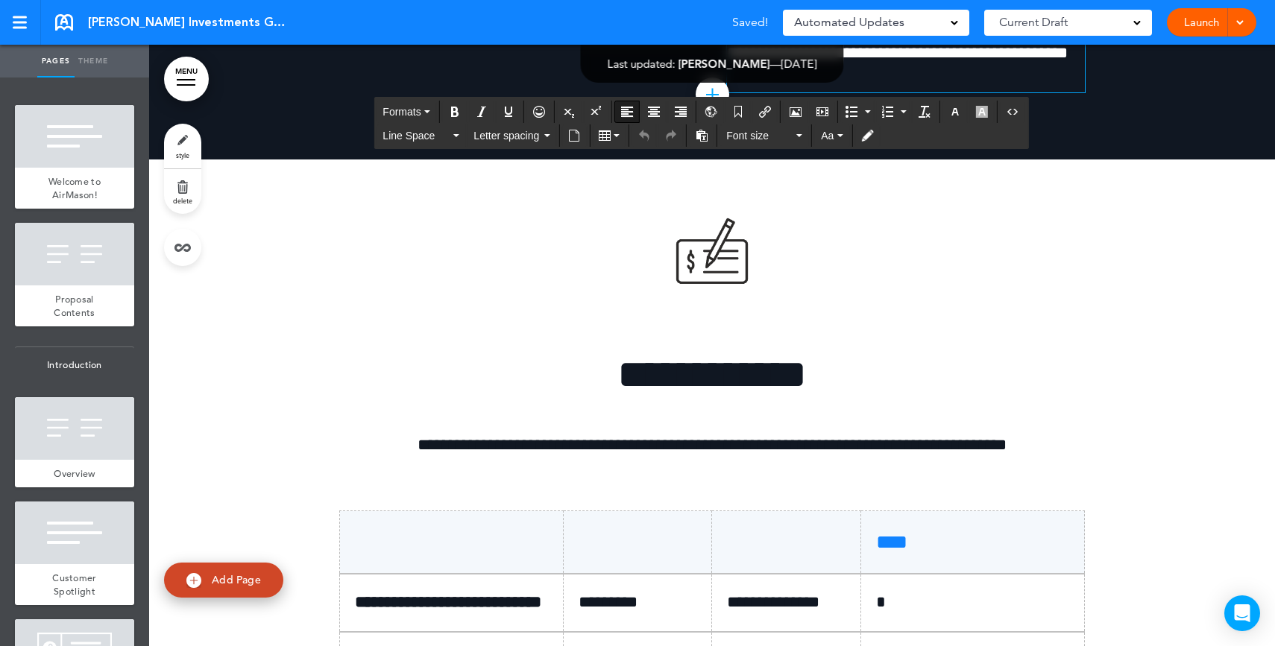
drag, startPoint x: 1051, startPoint y: 133, endPoint x: 1020, endPoint y: 133, distance: 31.3
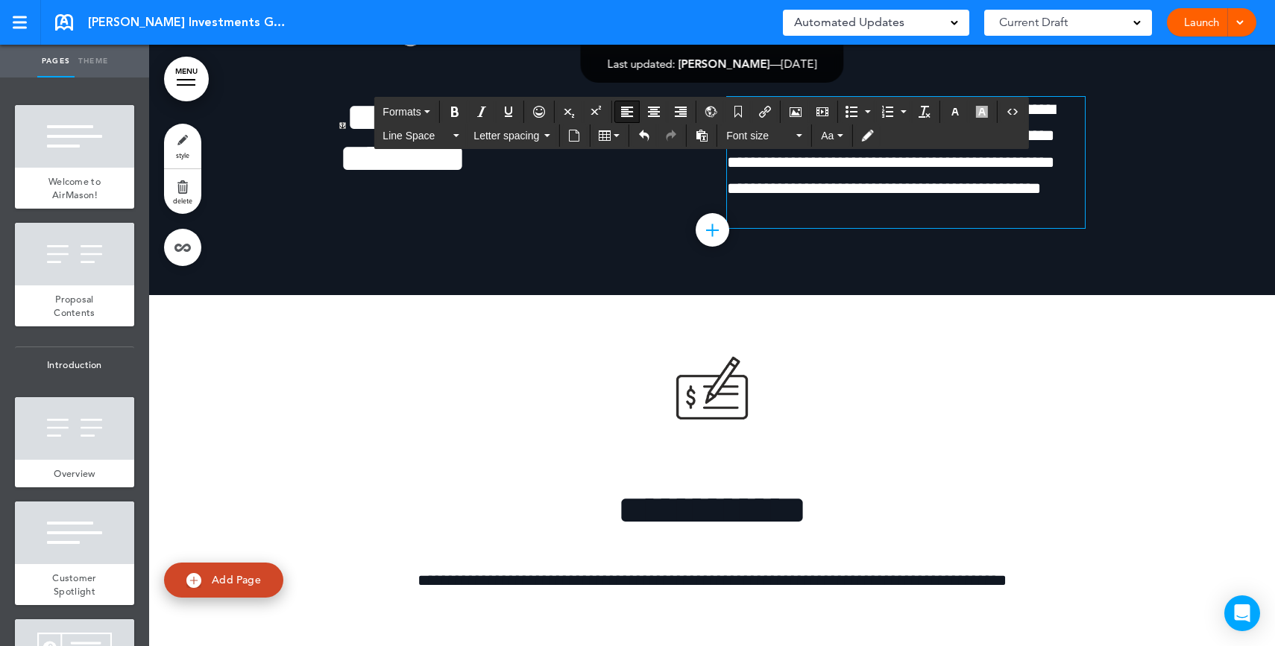
scroll to position [7791, 0]
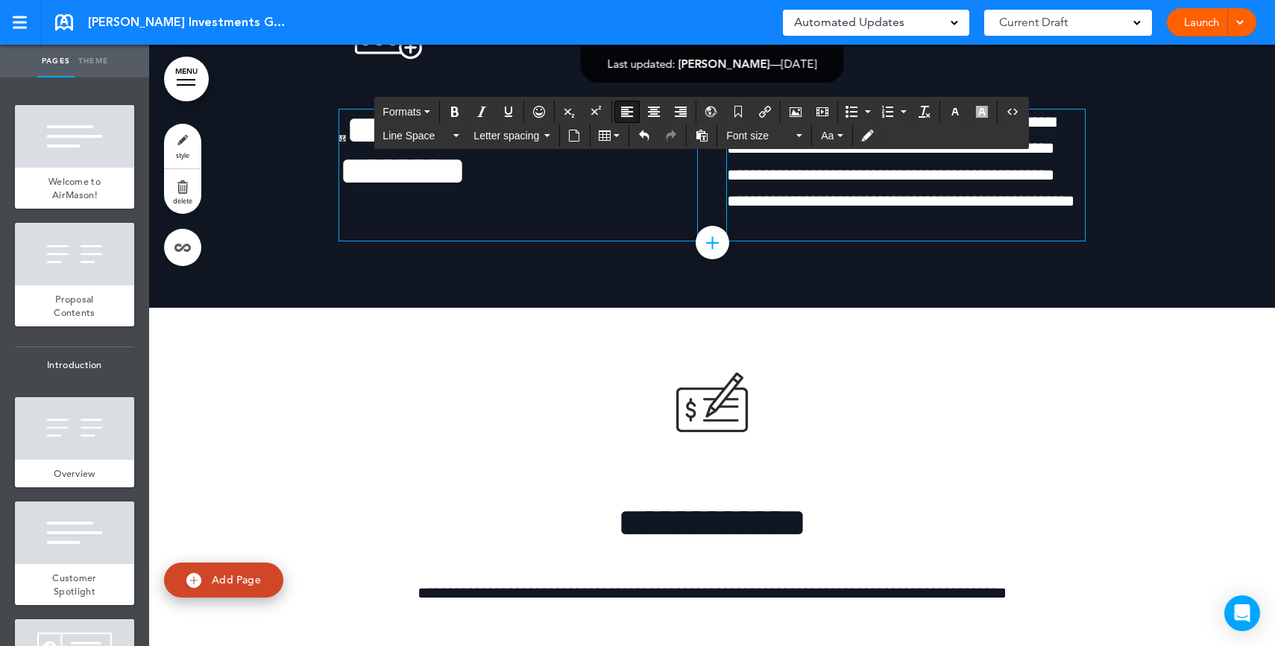
click at [557, 241] on div "******** ********" at bounding box center [518, 175] width 358 height 131
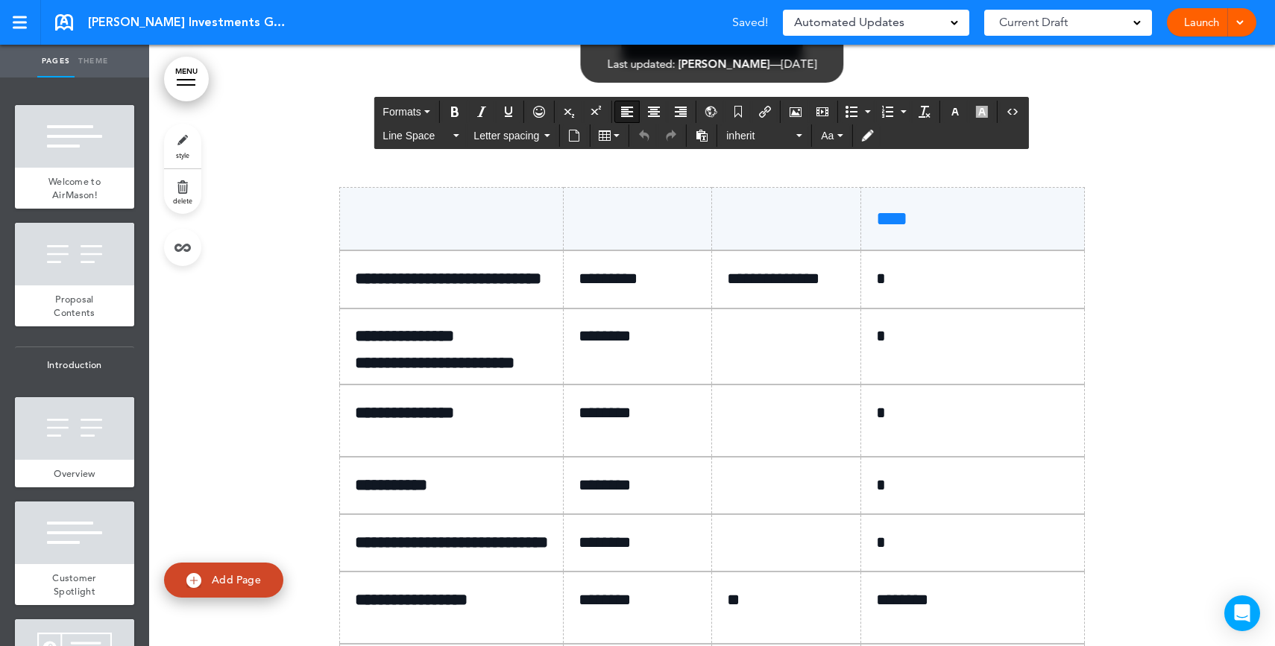
scroll to position [8338, 0]
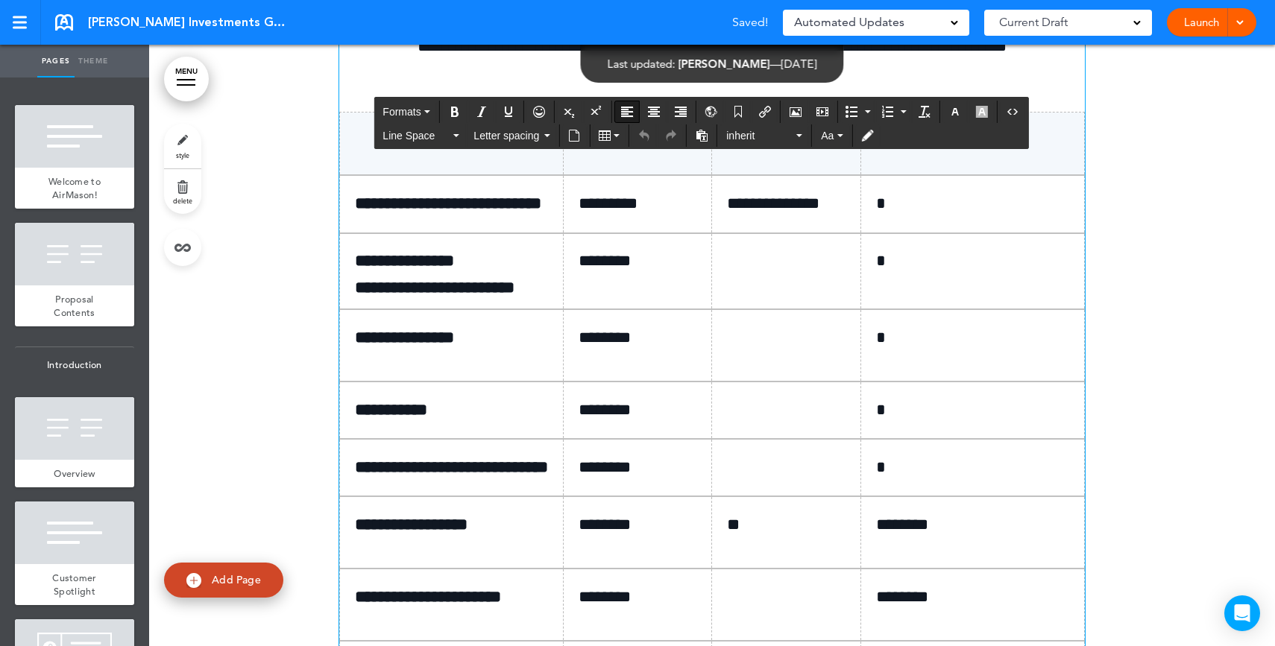
click at [569, 233] on td "*********" at bounding box center [637, 203] width 149 height 57
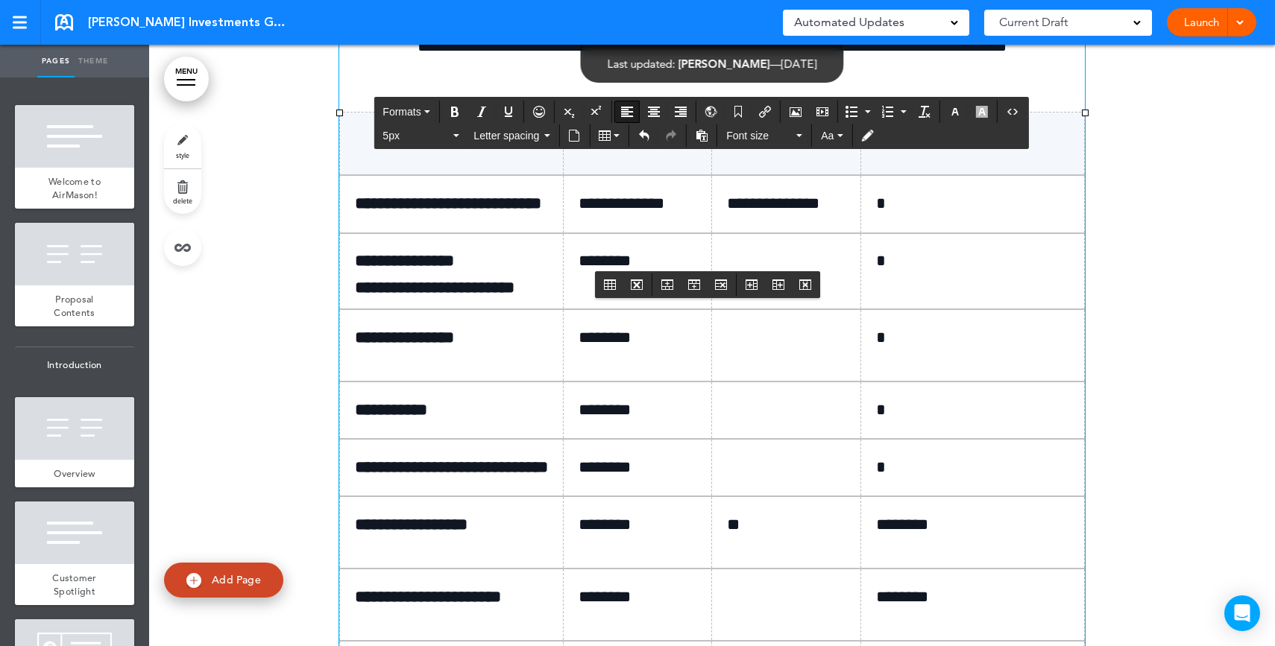
click at [729, 217] on p "**********" at bounding box center [792, 204] width 130 height 26
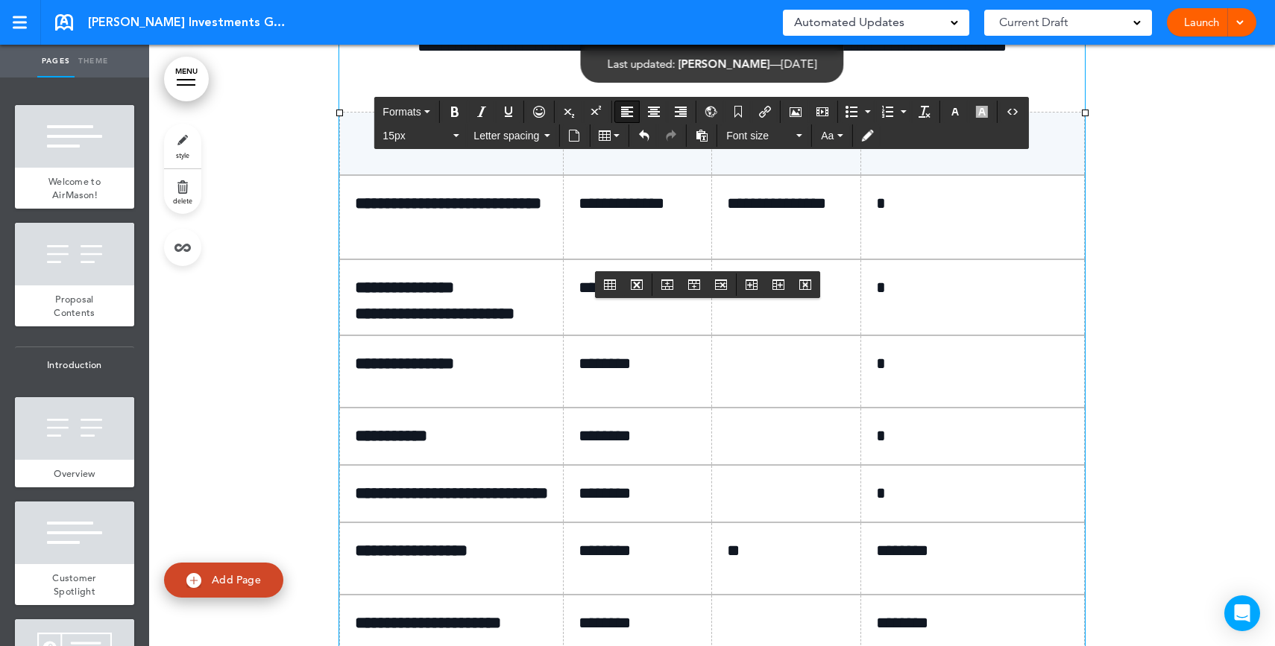
click at [921, 217] on p "*" at bounding box center [978, 204] width 204 height 26
click at [837, 335] on td at bounding box center [786, 297] width 149 height 76
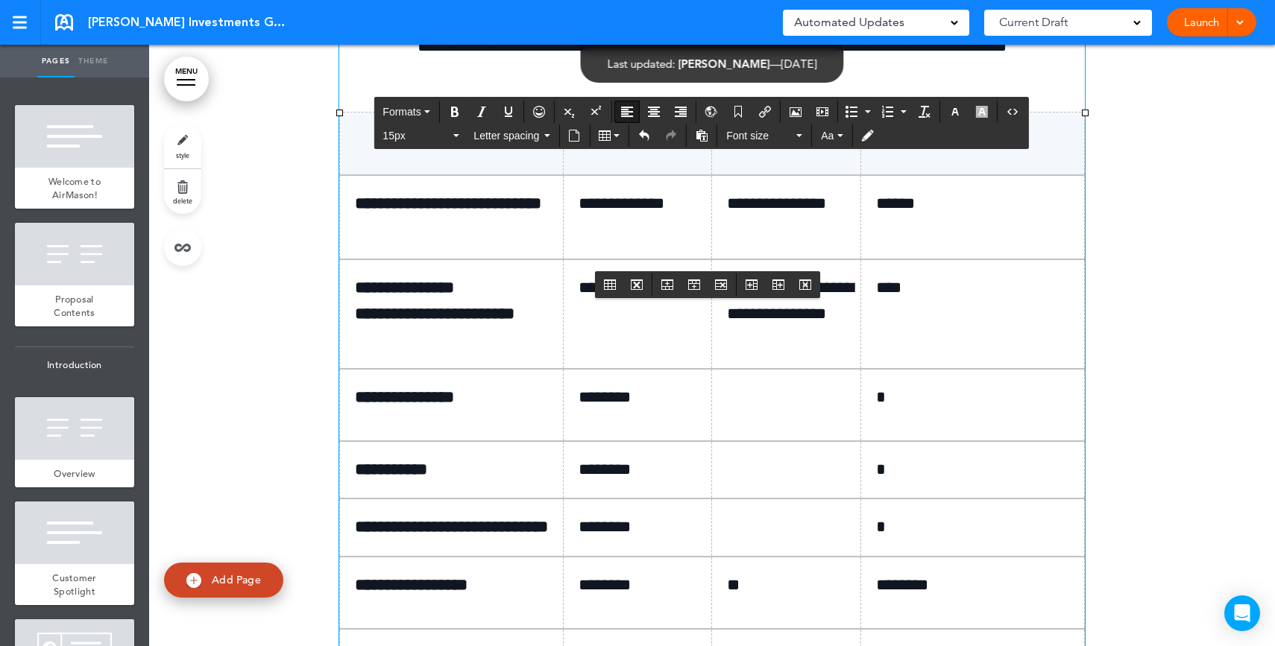
click at [789, 441] on td at bounding box center [786, 405] width 149 height 72
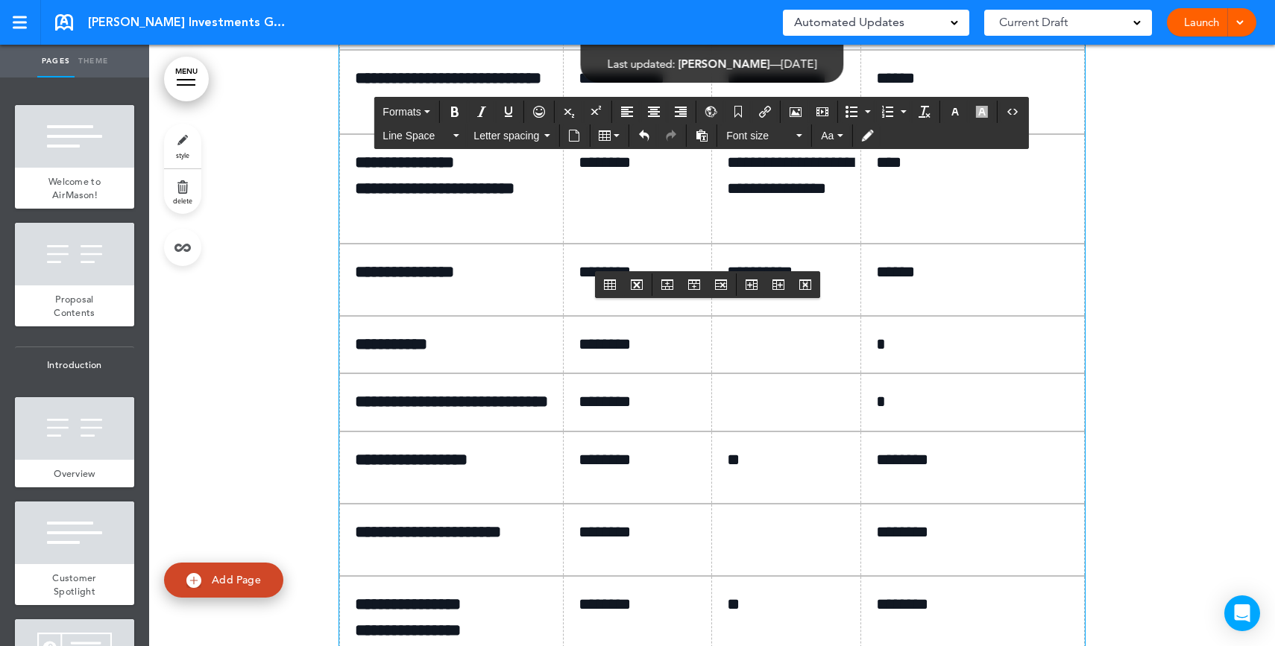
scroll to position [8468, 0]
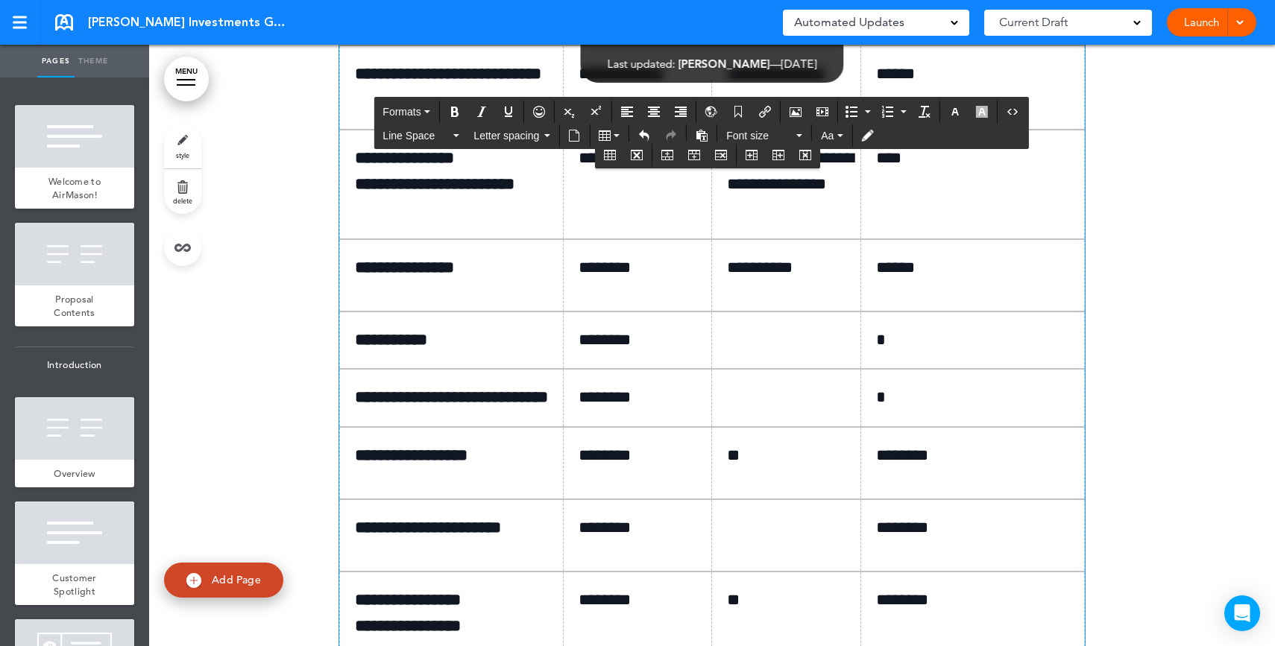
click at [801, 369] on td at bounding box center [786, 340] width 149 height 57
click at [733, 426] on td at bounding box center [786, 397] width 149 height 57
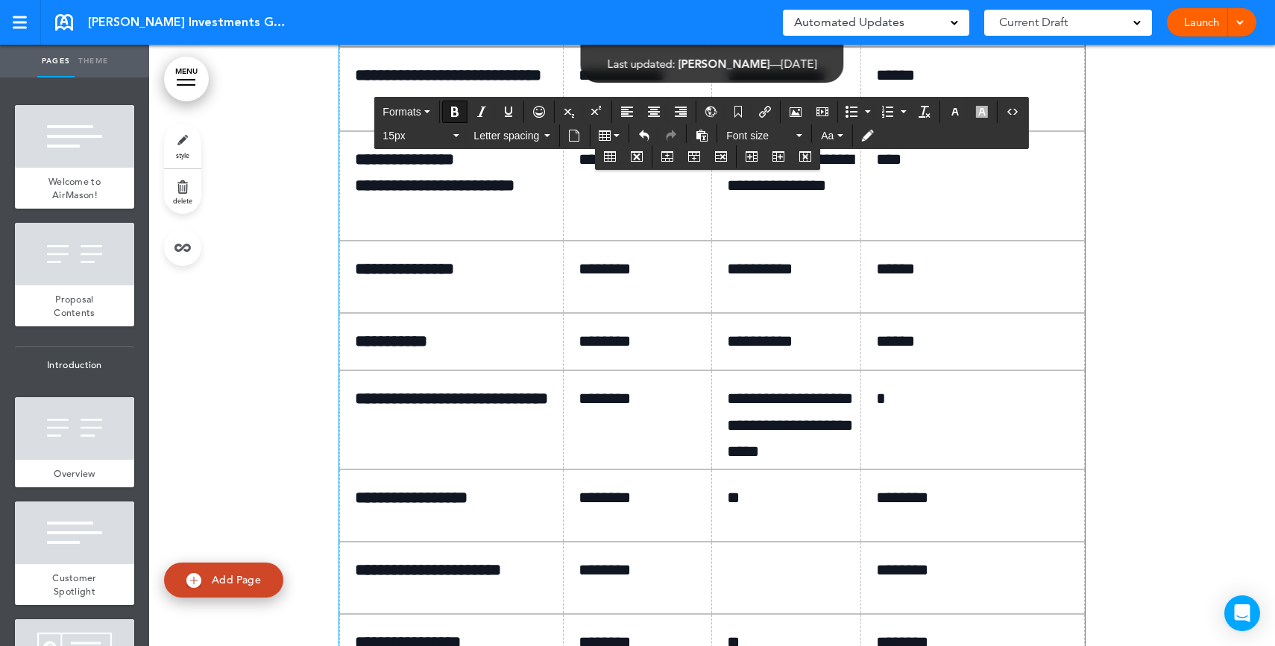
click at [974, 470] on td "*" at bounding box center [973, 420] width 224 height 99
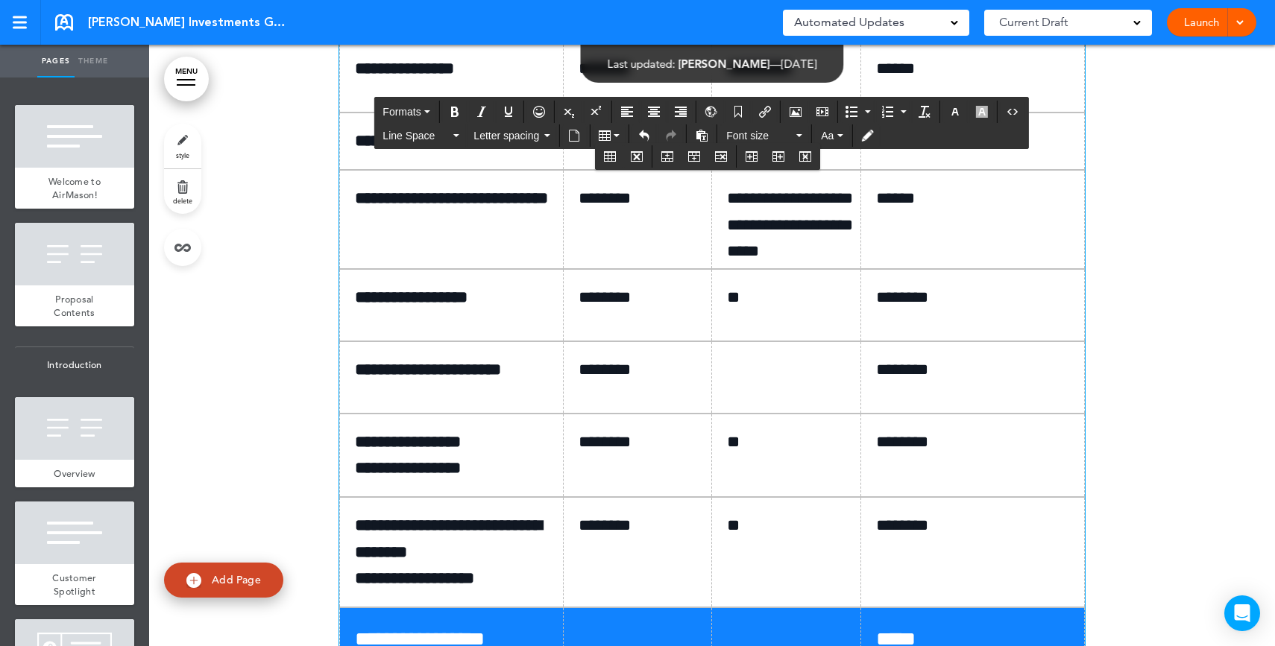
scroll to position [8768, 0]
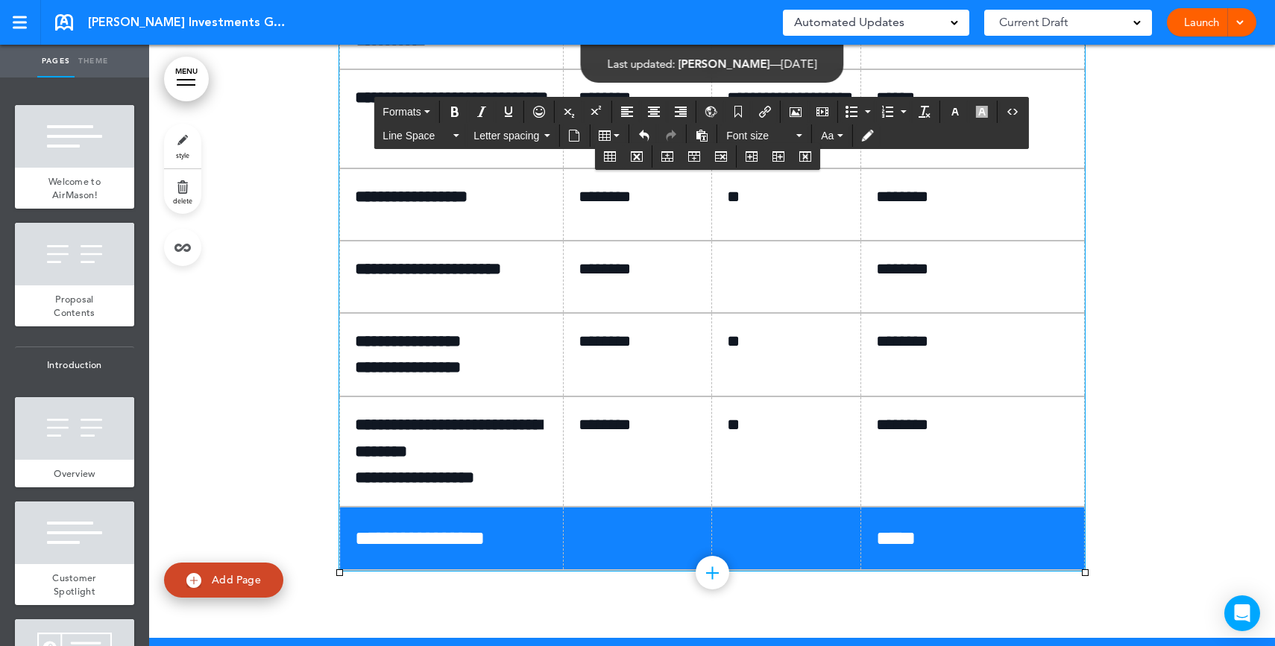
click at [441, 277] on strong "**********" at bounding box center [464, 269] width 73 height 16
click at [725, 313] on td at bounding box center [786, 277] width 149 height 72
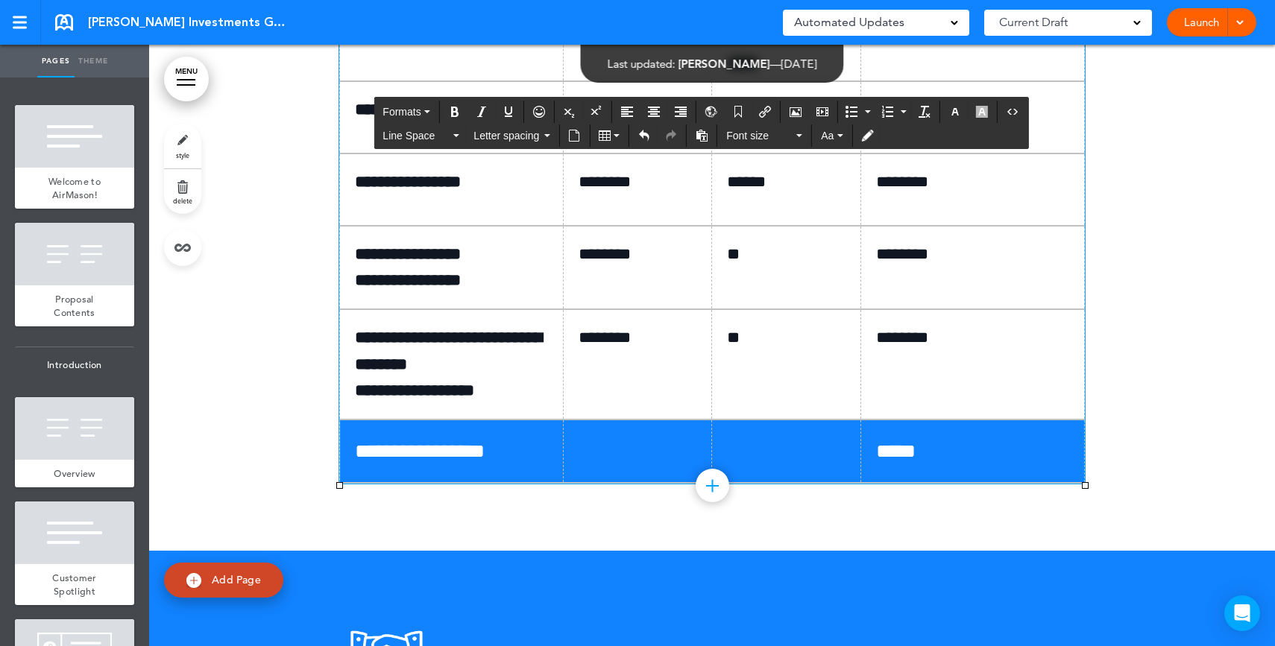
scroll to position [8932, 0]
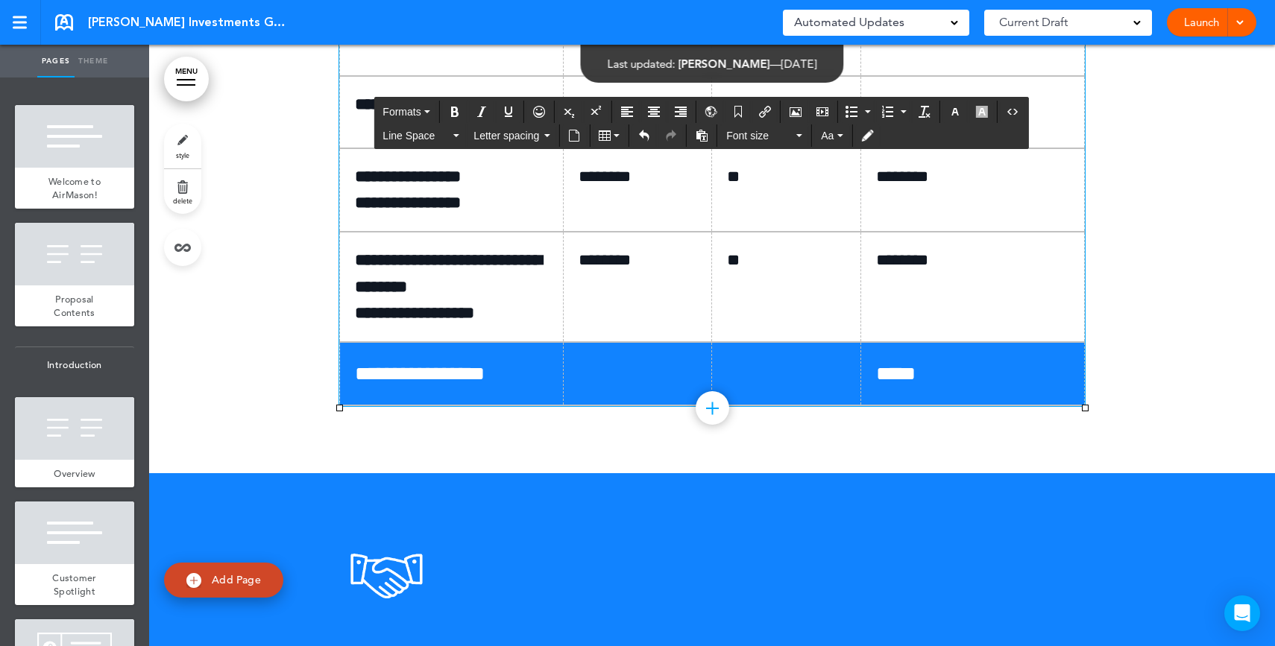
click at [880, 384] on span "*****" at bounding box center [896, 374] width 40 height 20
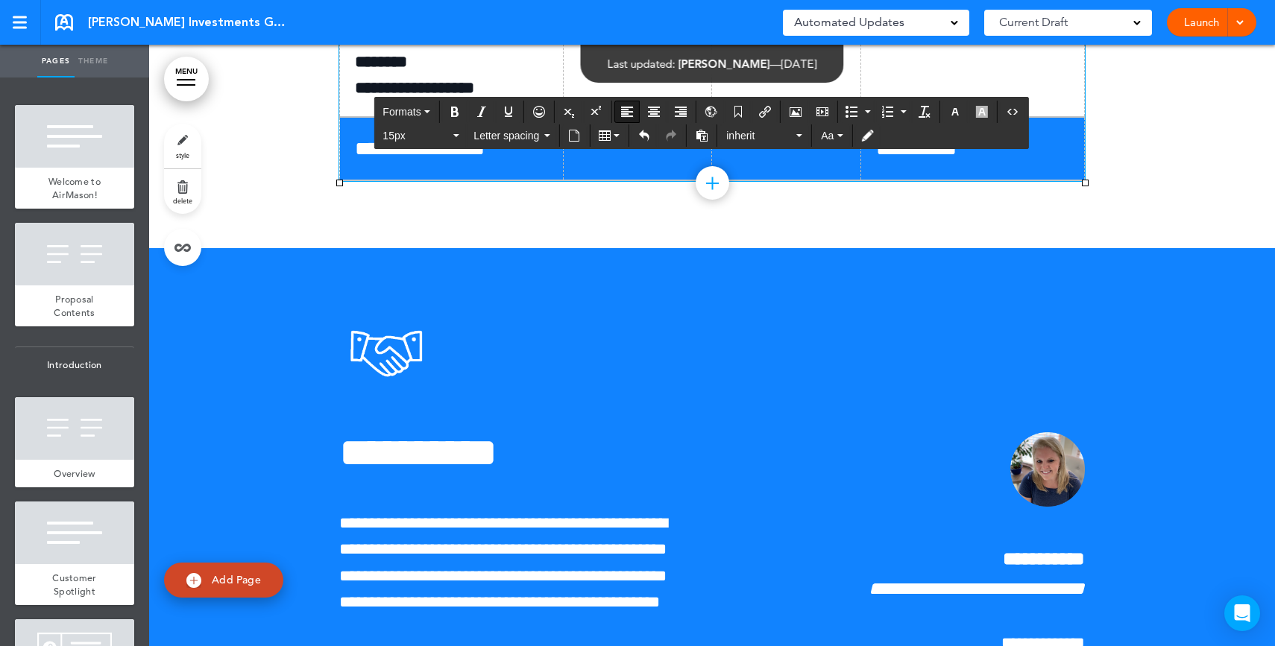
scroll to position [9172, 0]
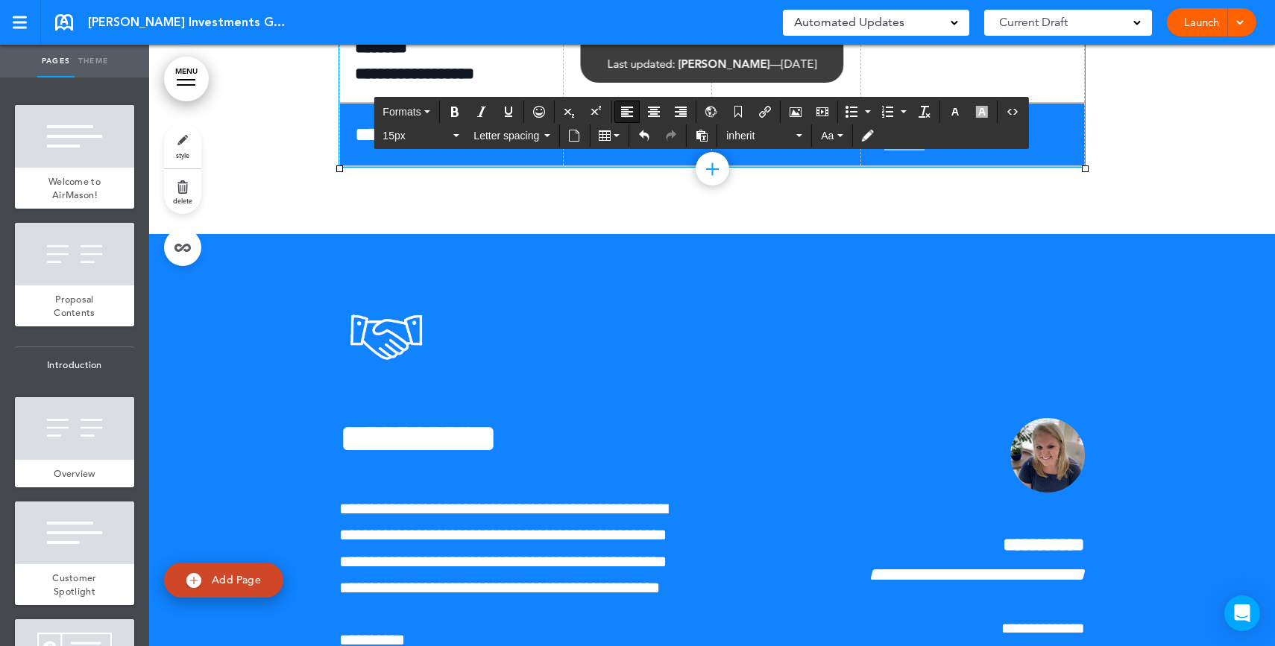
drag, startPoint x: 934, startPoint y: 313, endPoint x: 876, endPoint y: 312, distance: 58.2
click at [876, 145] on span "**********" at bounding box center [916, 134] width 81 height 20
copy span "*****"
click at [1181, 28] on link "Launch" at bounding box center [1201, 22] width 47 height 28
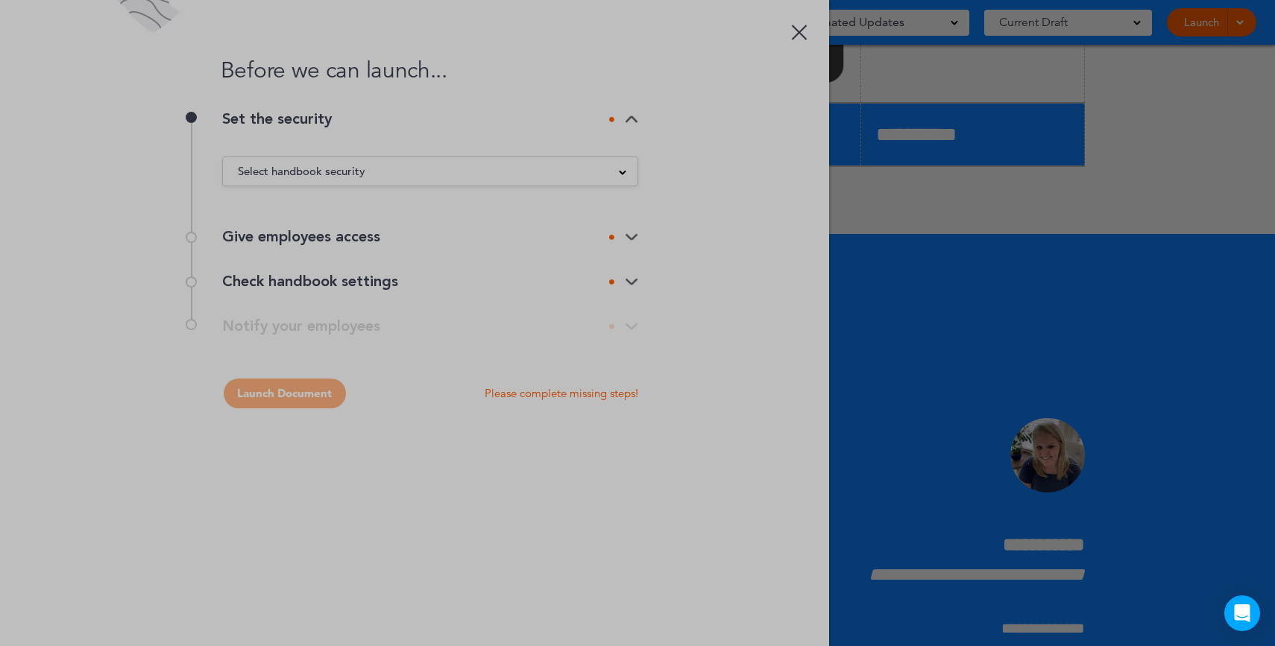
scroll to position [0, 0]
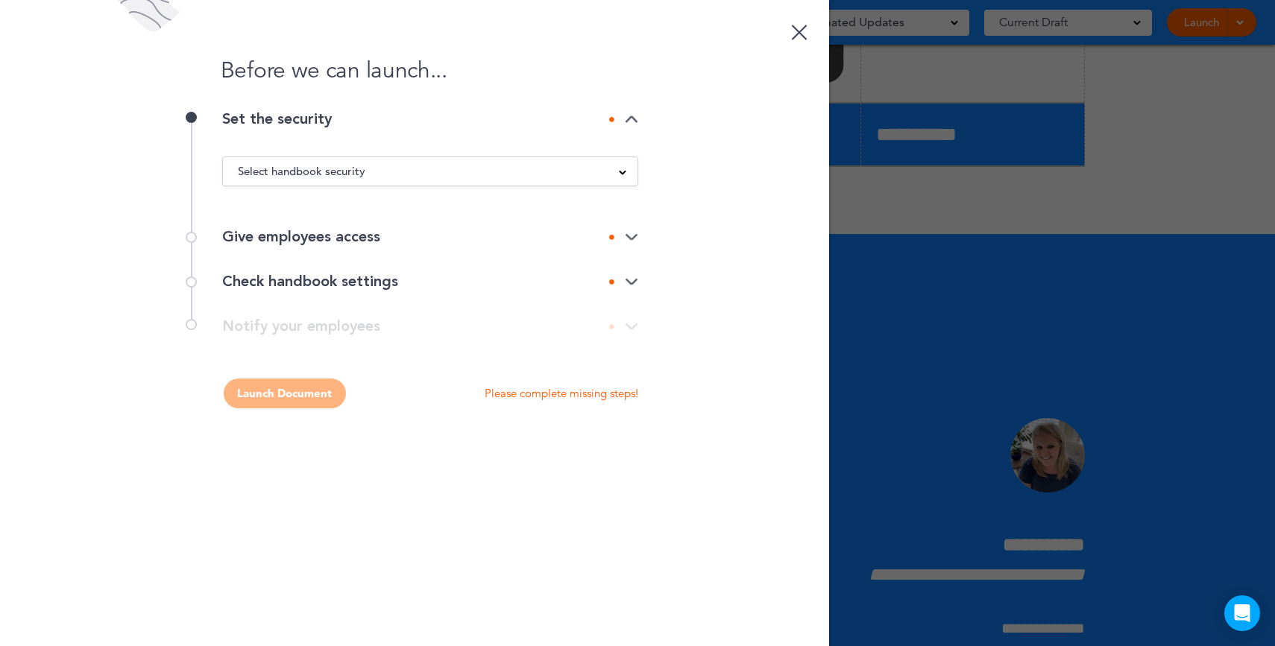
click at [440, 186] on div "Select handbook security Public link Private link Unlisted link" at bounding box center [430, 172] width 416 height 30
click at [424, 177] on div "Select handbook security" at bounding box center [430, 171] width 414 height 16
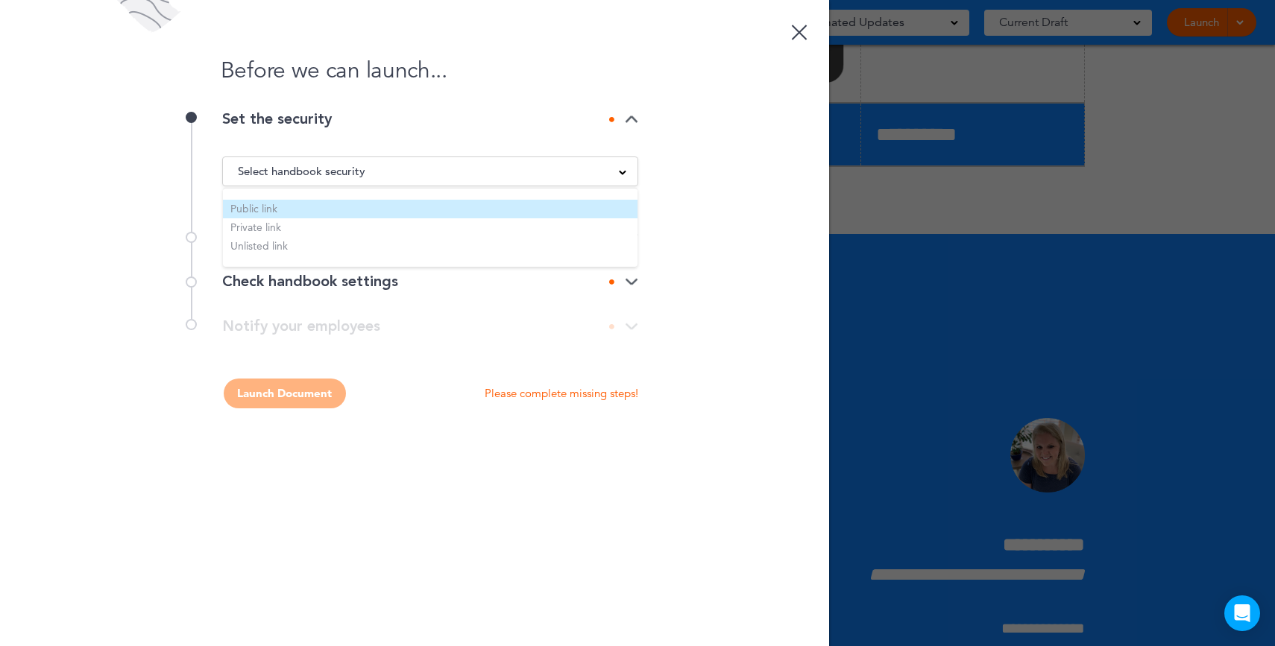
click at [320, 215] on li "Public link" at bounding box center [430, 209] width 414 height 19
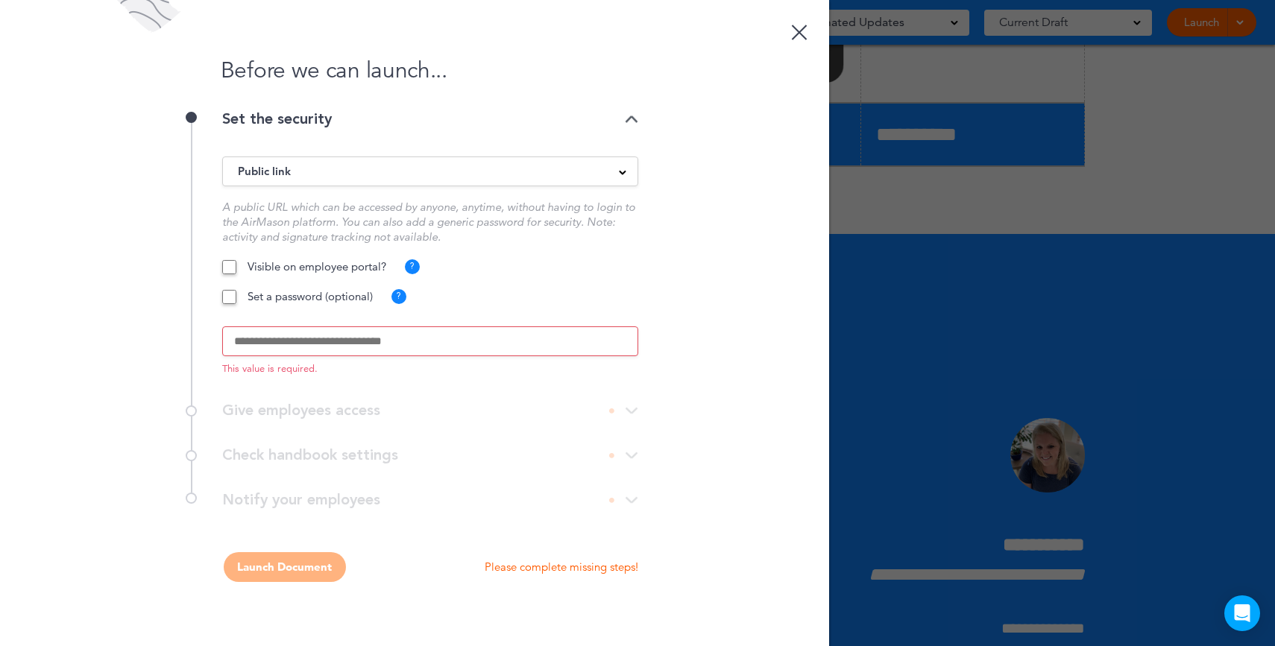
click at [294, 338] on input "text" at bounding box center [430, 342] width 416 height 30
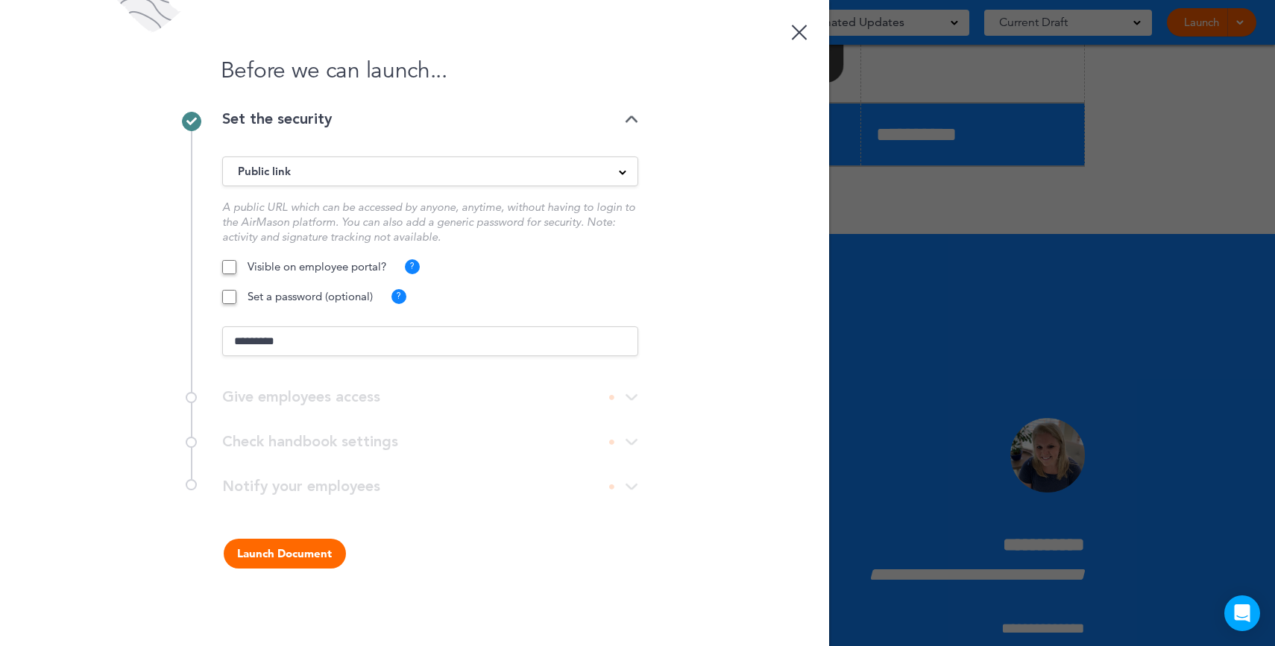
type input "*********"
click at [309, 550] on button "Launch Document" at bounding box center [285, 554] width 122 height 30
